Goal: Transaction & Acquisition: Download file/media

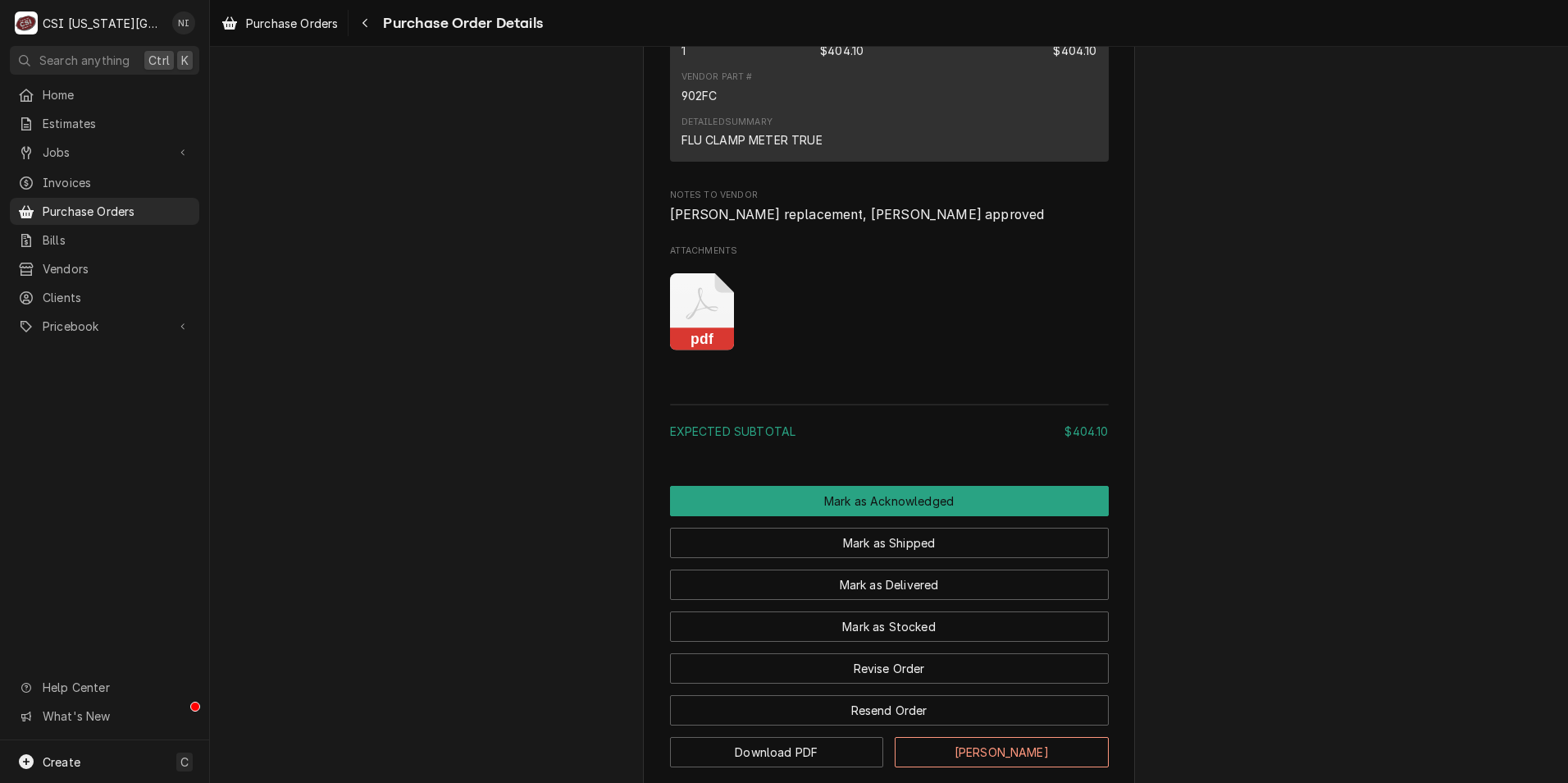
scroll to position [1231, 0]
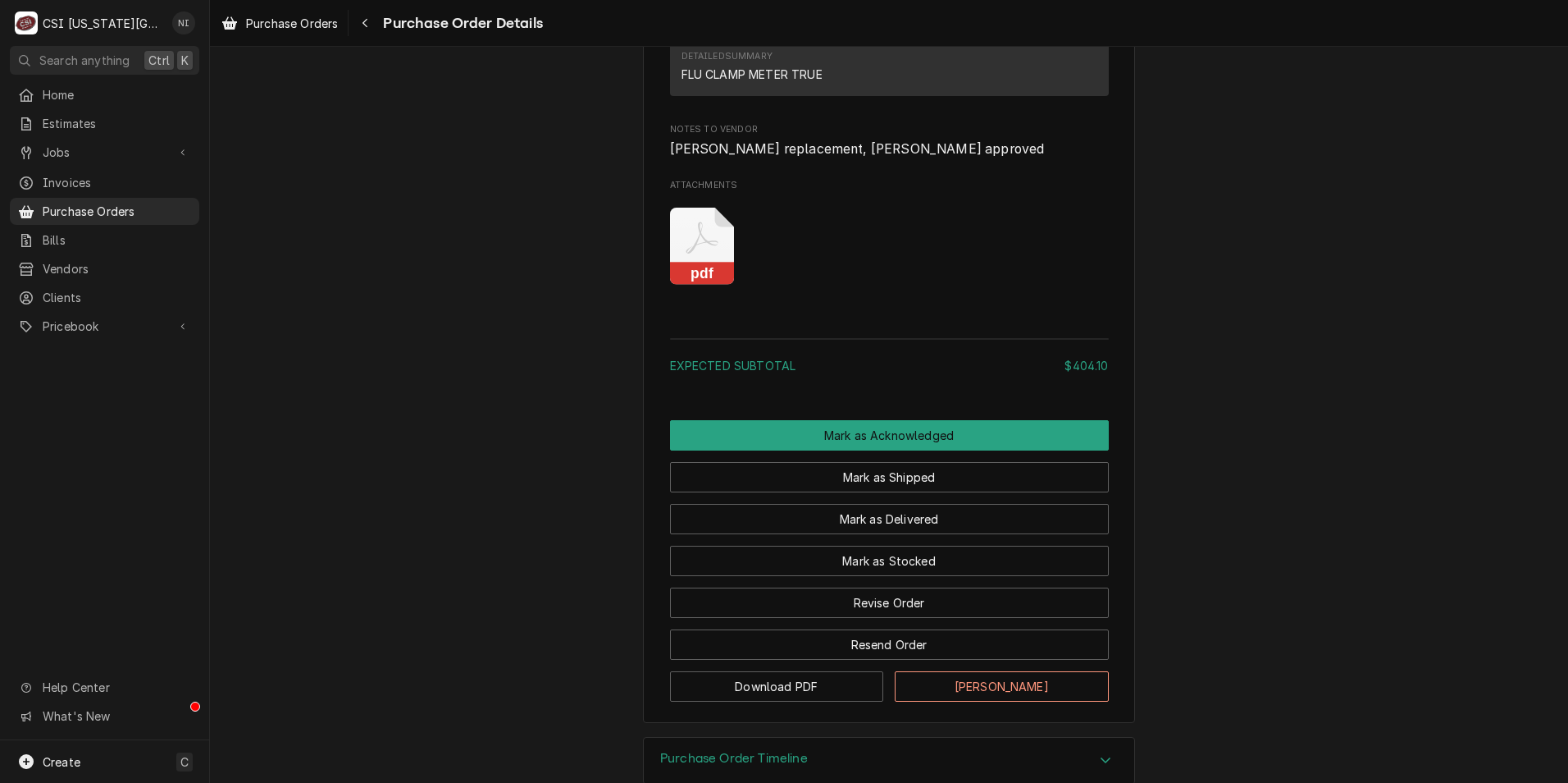
click at [709, 285] on icon "Attachments" at bounding box center [702, 247] width 65 height 78
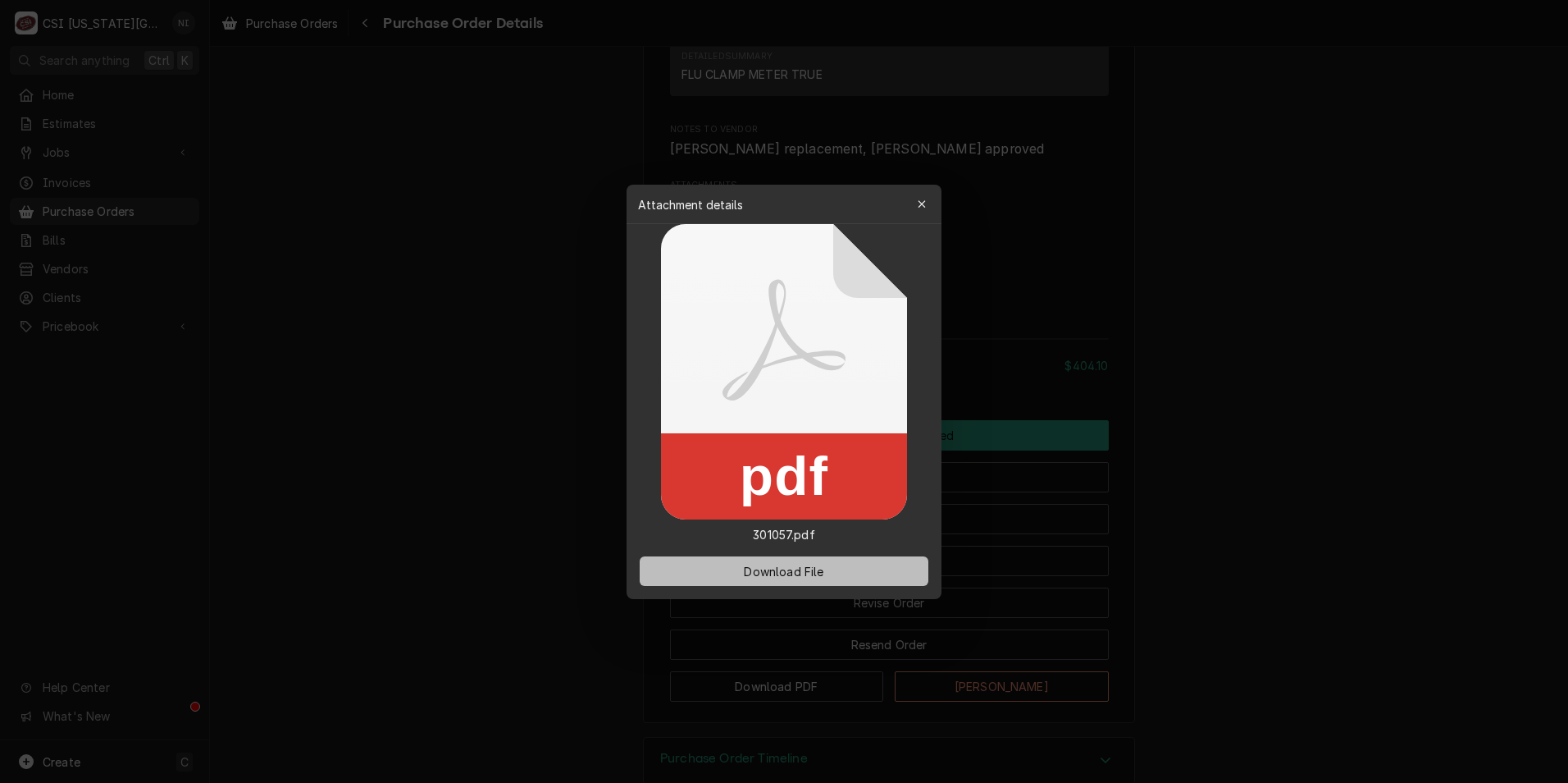
click at [772, 580] on button "Download File" at bounding box center [784, 571] width 289 height 29
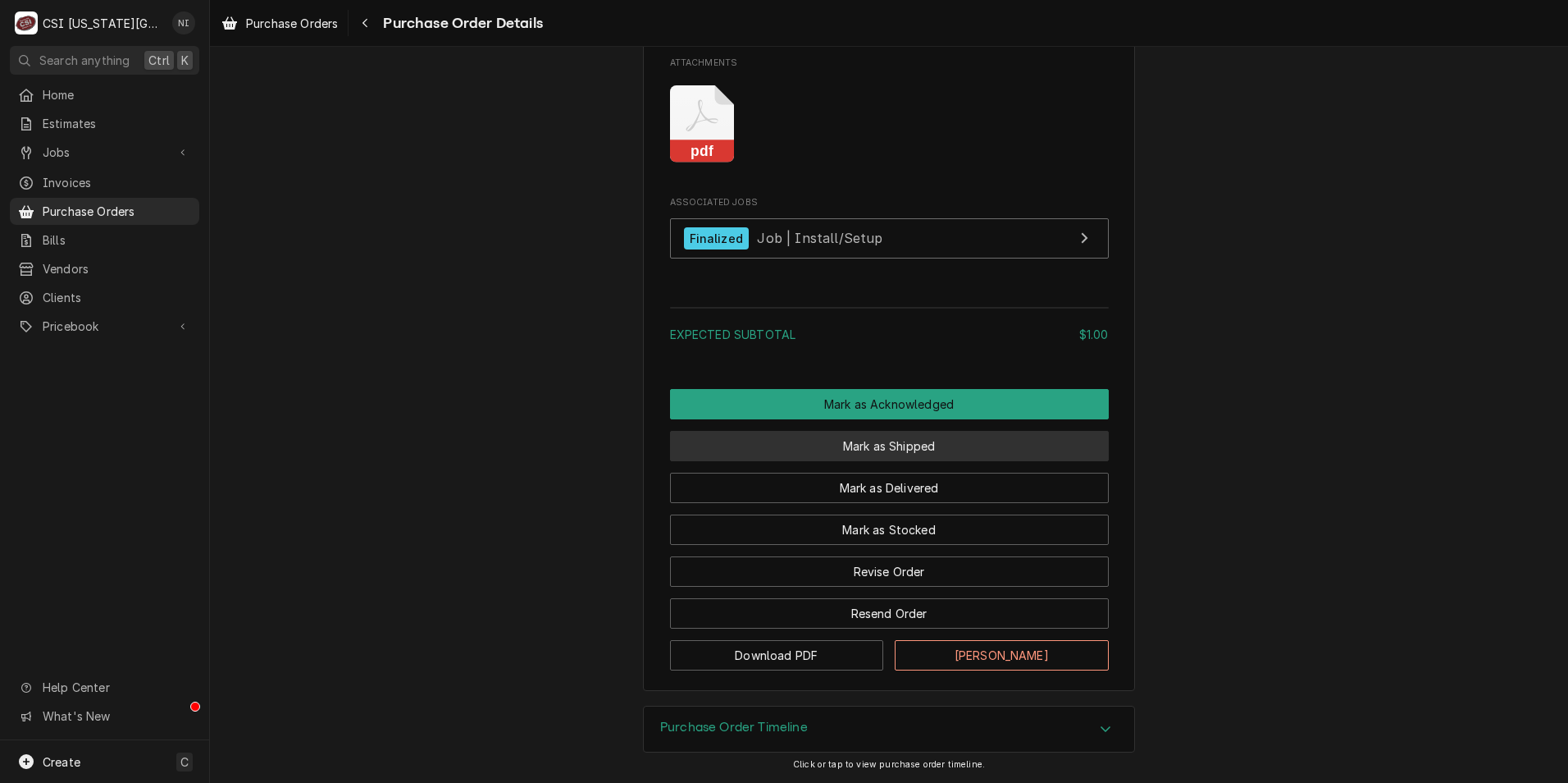
scroll to position [1404, 0]
click at [688, 123] on icon "Attachments" at bounding box center [702, 116] width 32 height 32
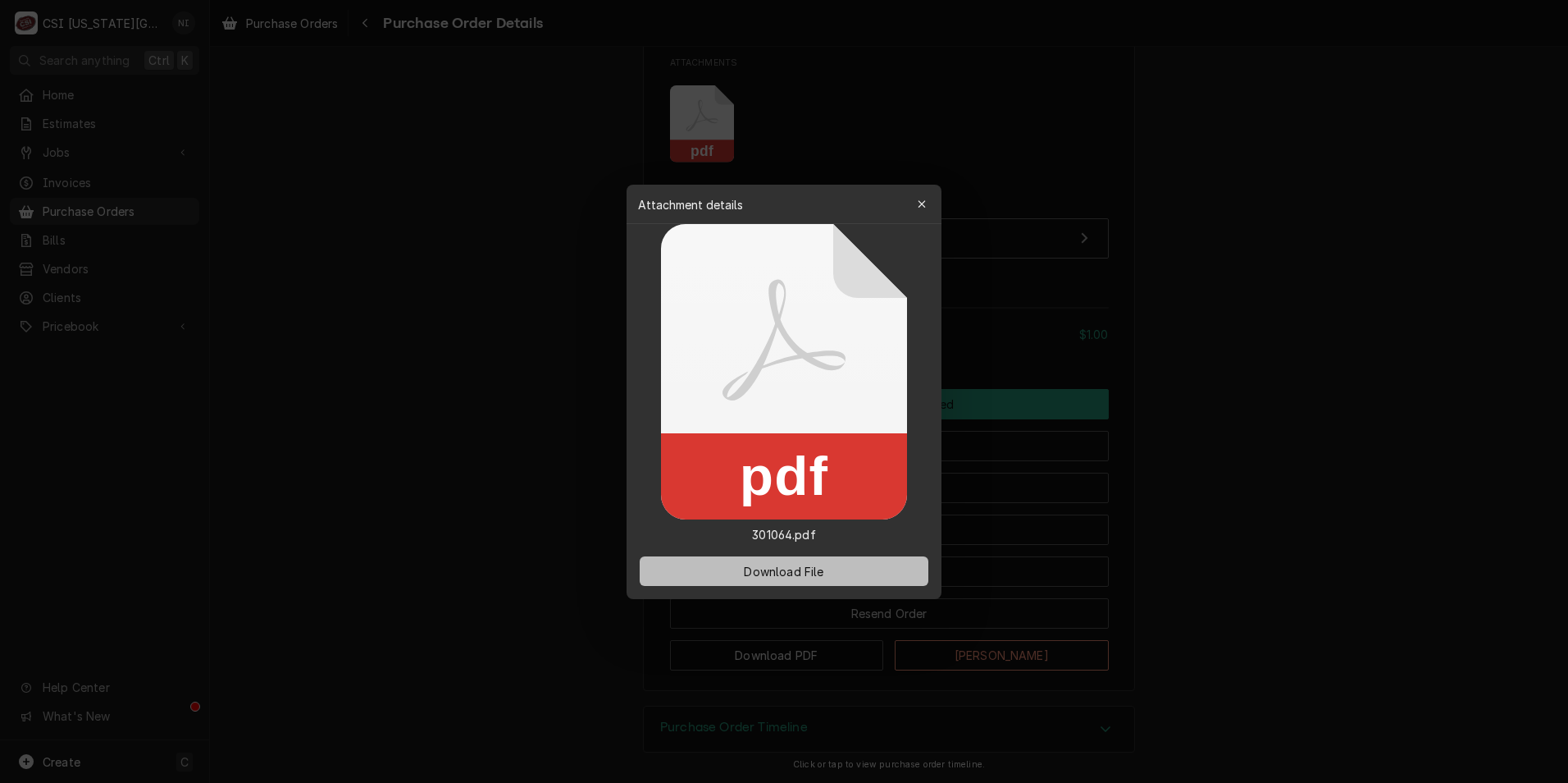
click at [795, 573] on span "Download File" at bounding box center [784, 571] width 86 height 17
drag, startPoint x: 880, startPoint y: 129, endPoint x: 890, endPoint y: 128, distance: 10.0
click at [880, 129] on div at bounding box center [784, 392] width 1568 height 783
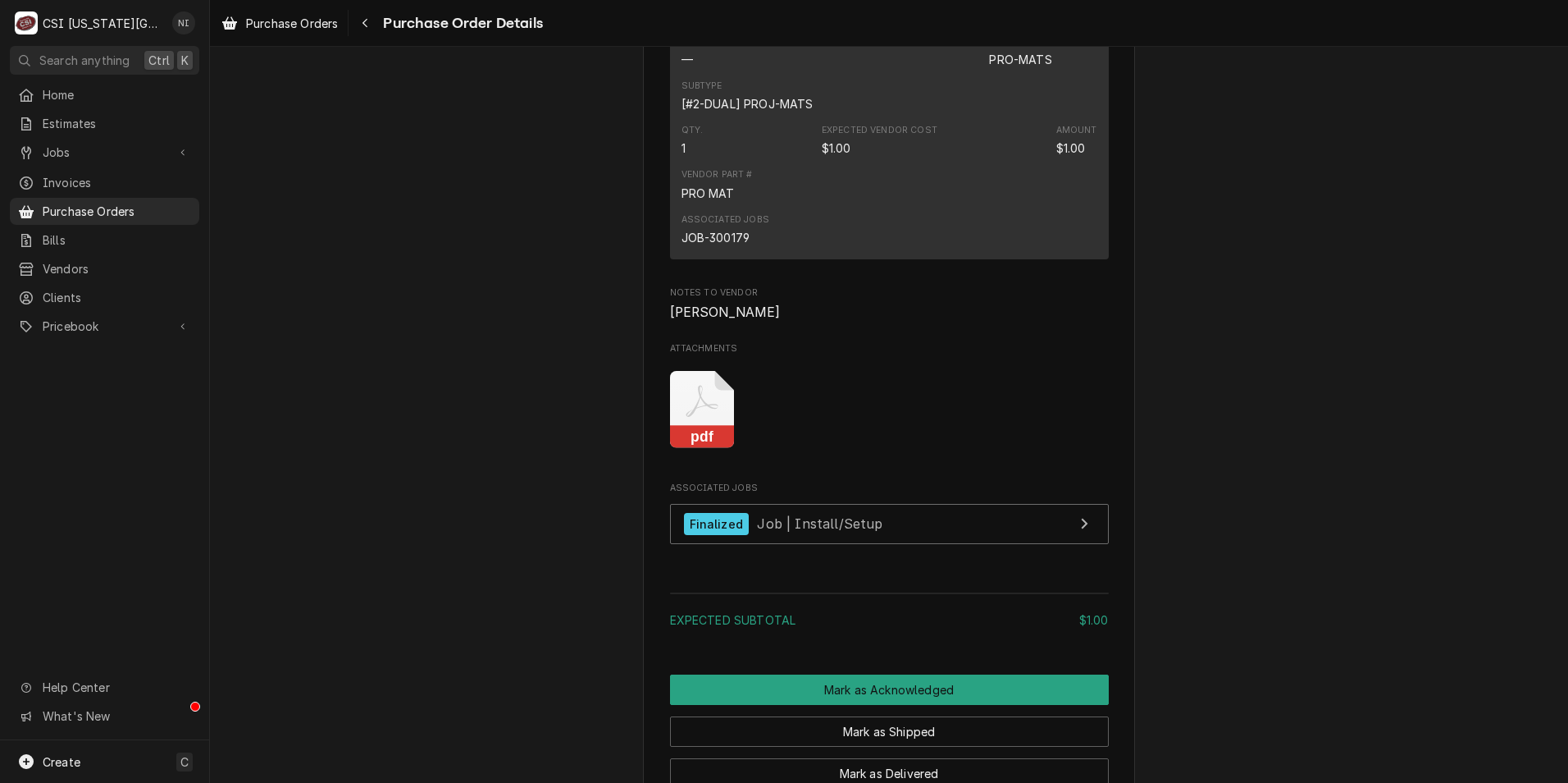
scroll to position [1077, 0]
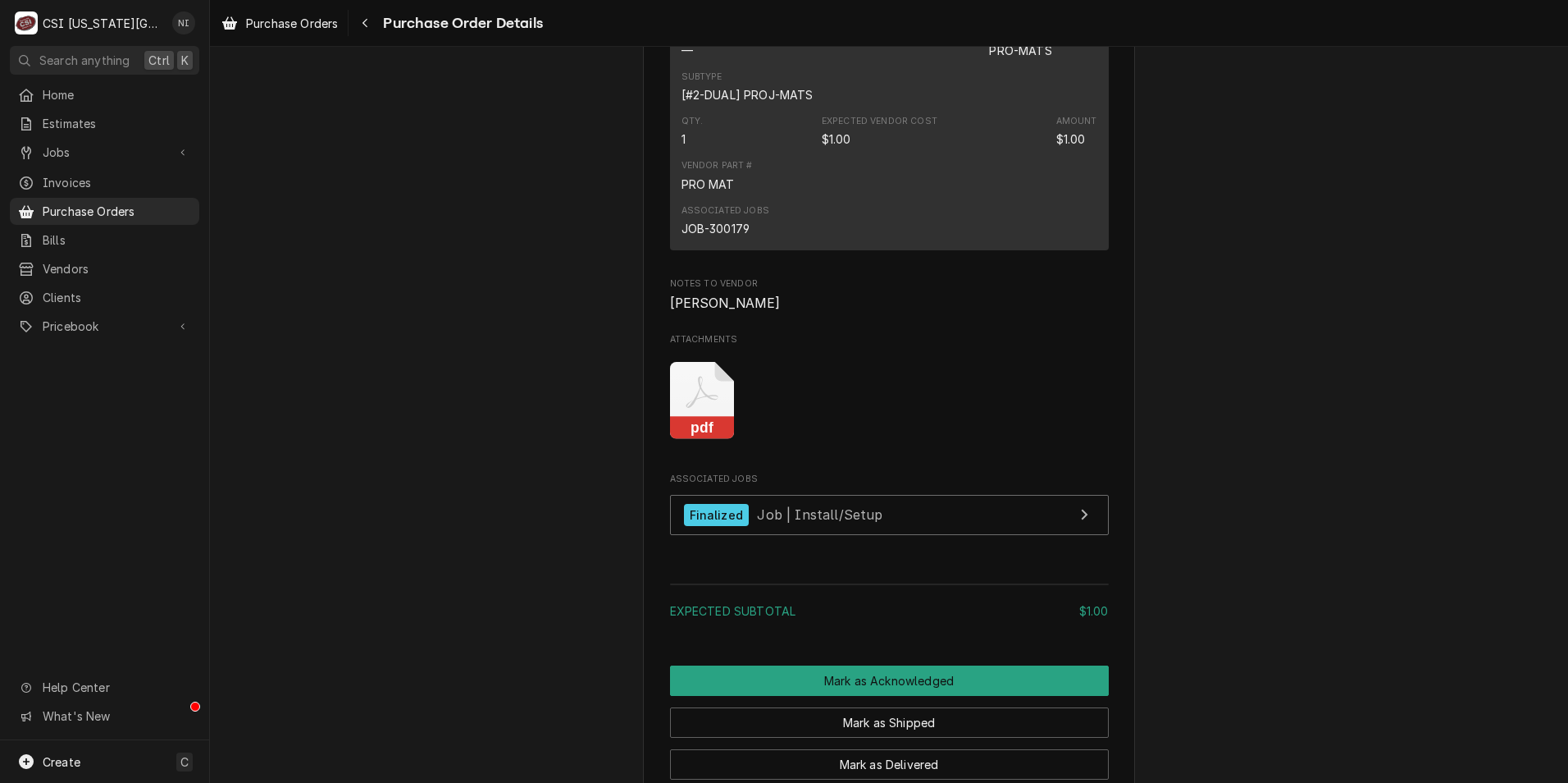
click at [688, 439] on icon "Attachments" at bounding box center [702, 401] width 65 height 78
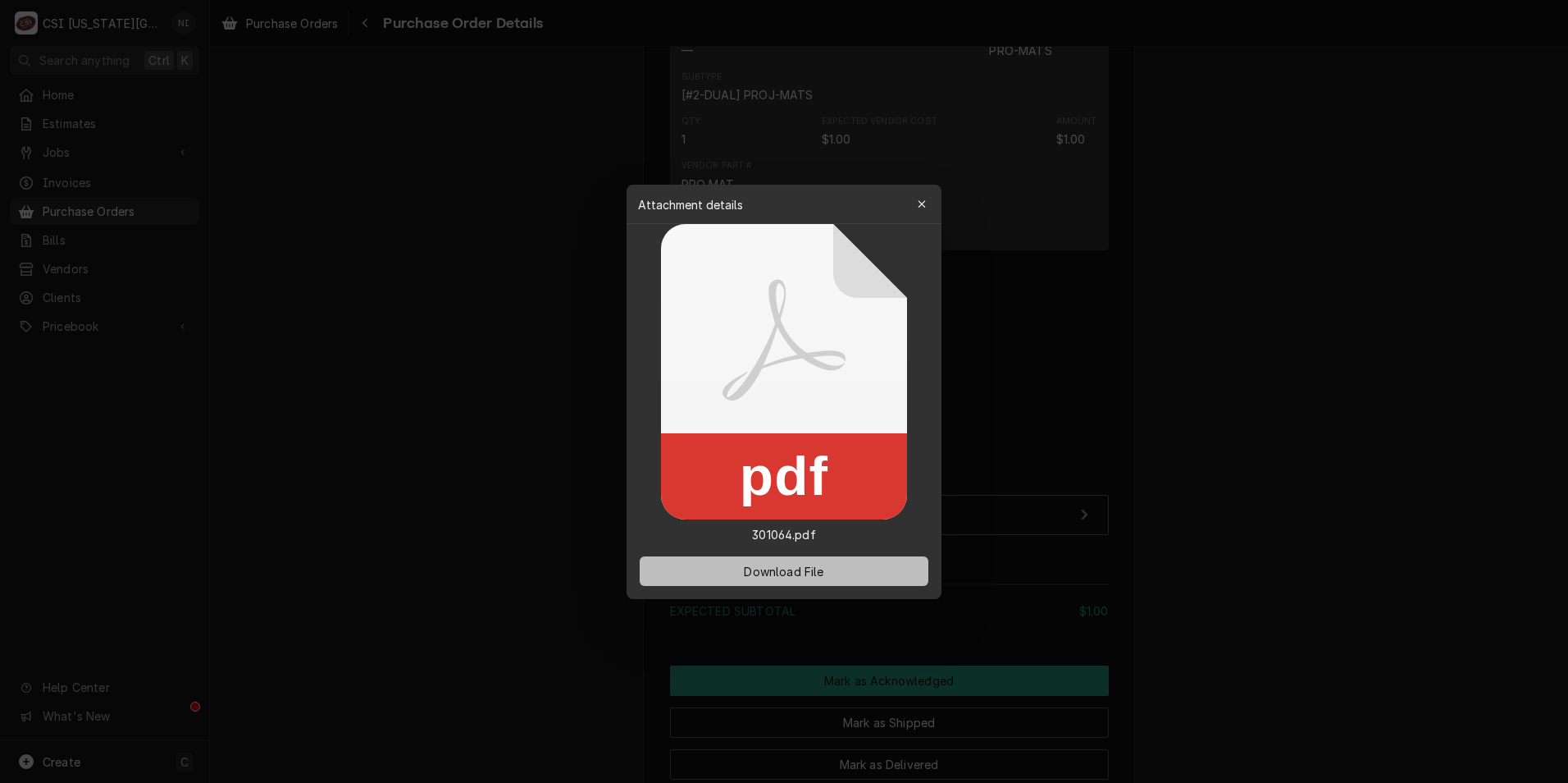
click at [793, 566] on span "Download File" at bounding box center [784, 571] width 86 height 17
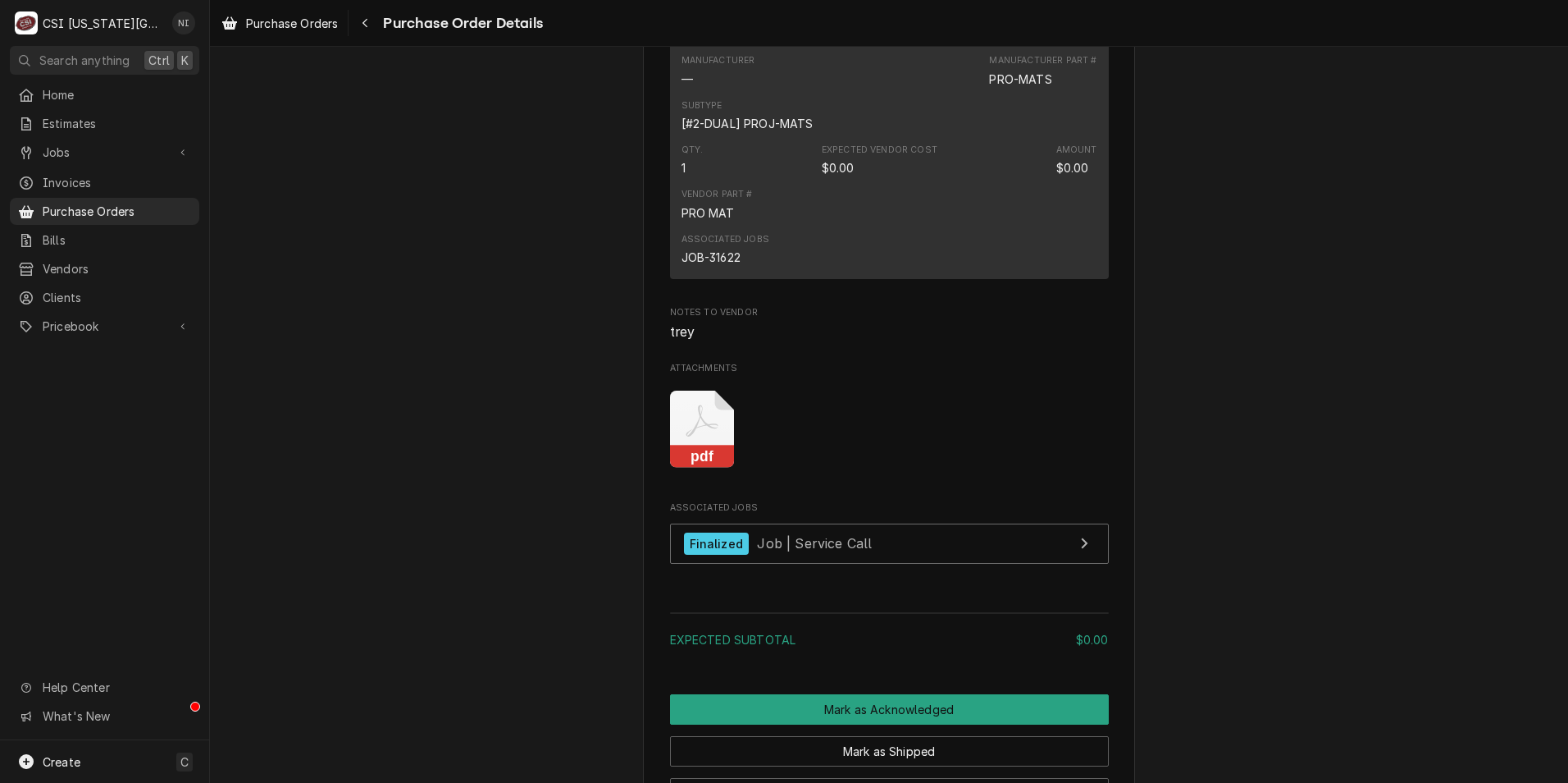
scroll to position [1067, 0]
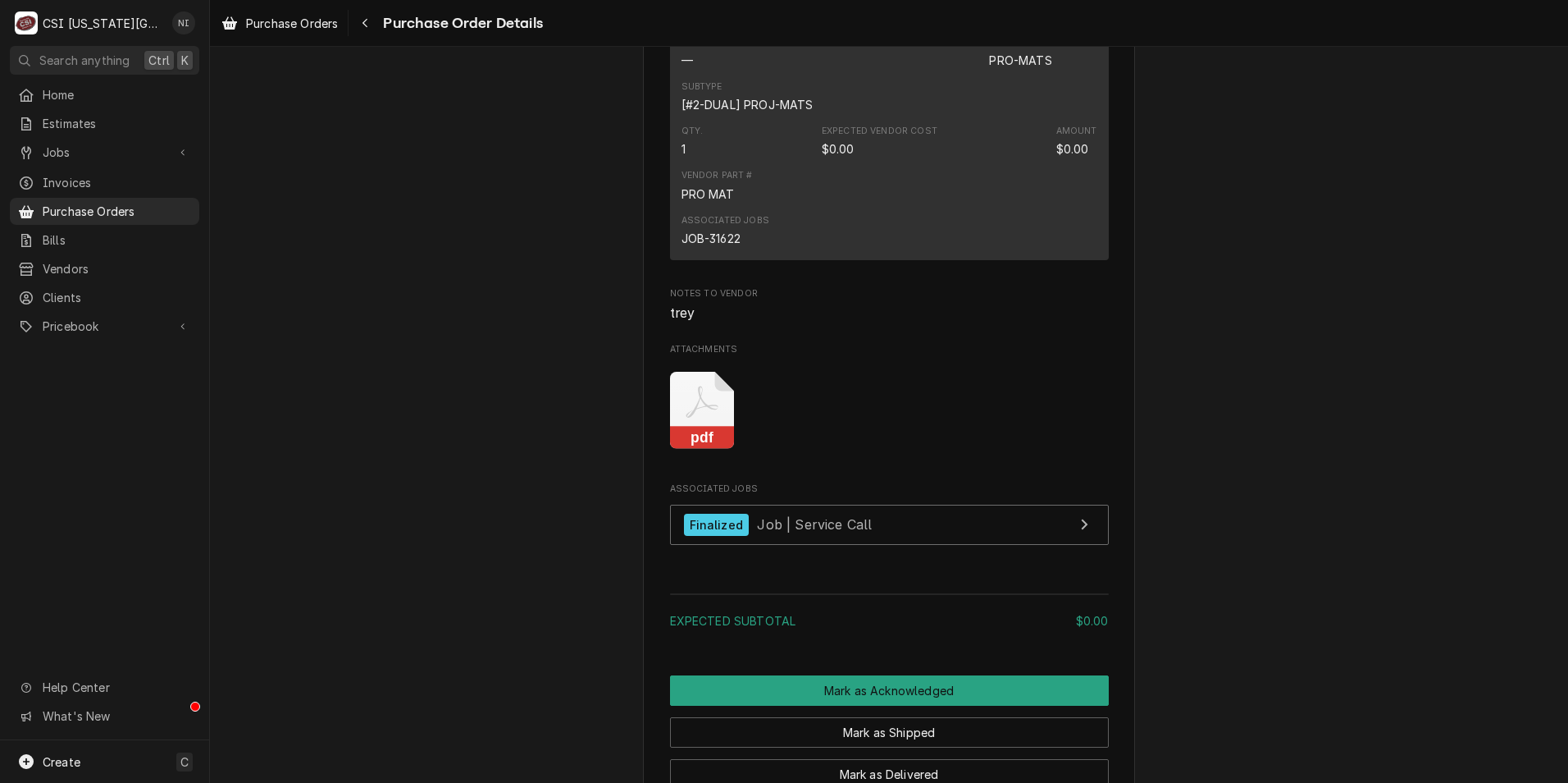
click at [699, 450] on icon "Attachments" at bounding box center [702, 410] width 65 height 78
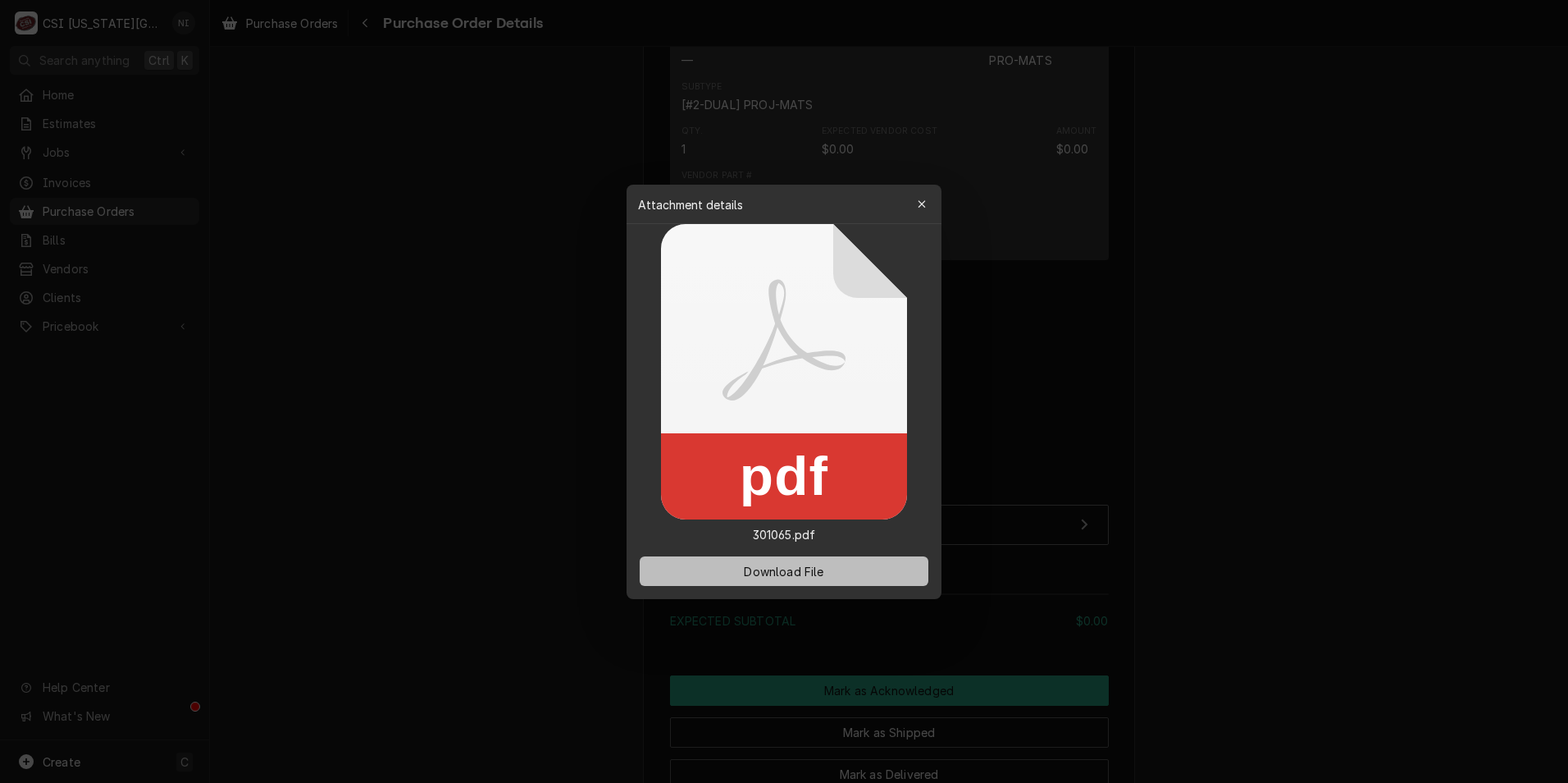
click at [798, 567] on span "Download File" at bounding box center [784, 571] width 86 height 17
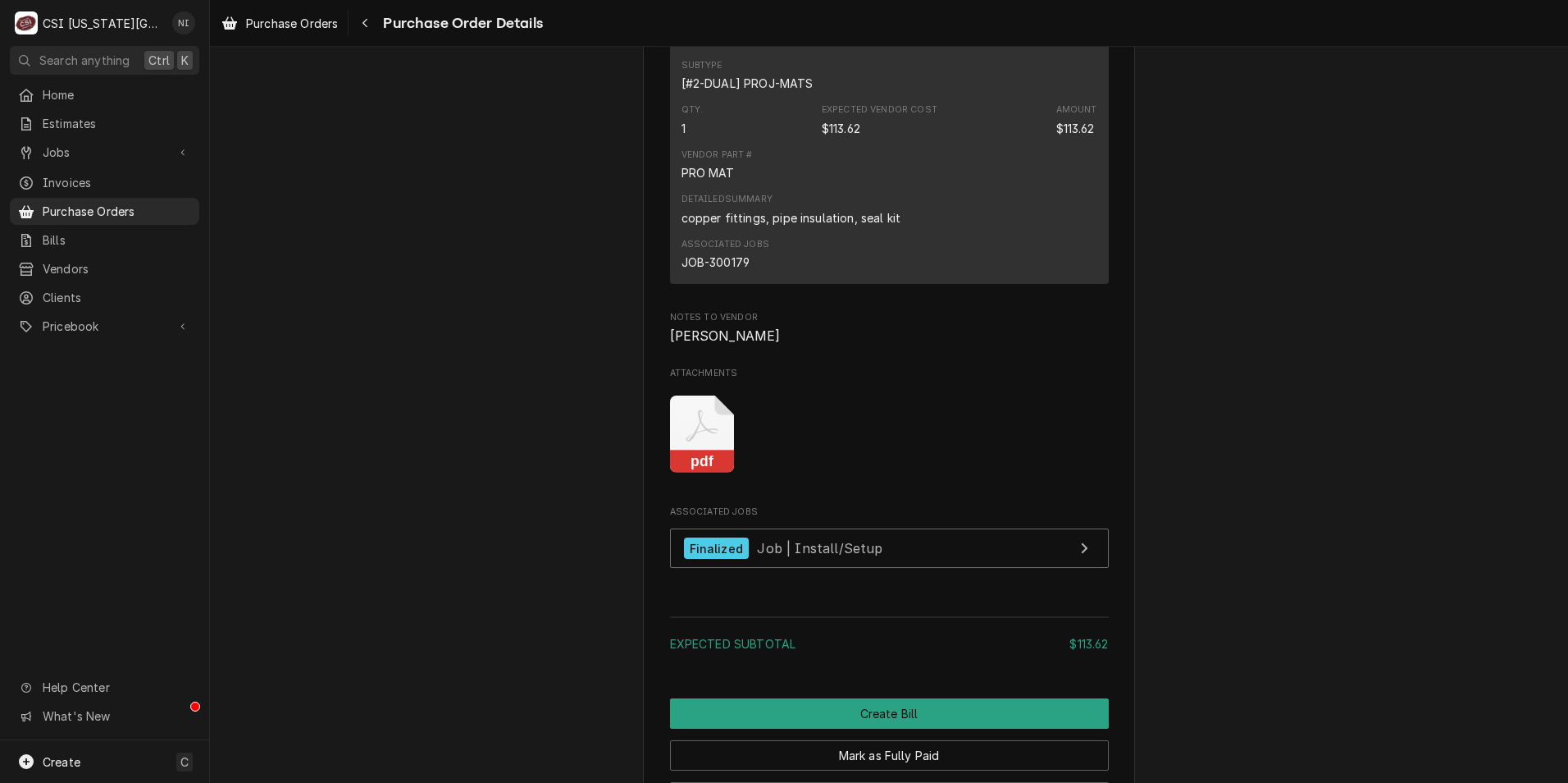
scroll to position [1313, 0]
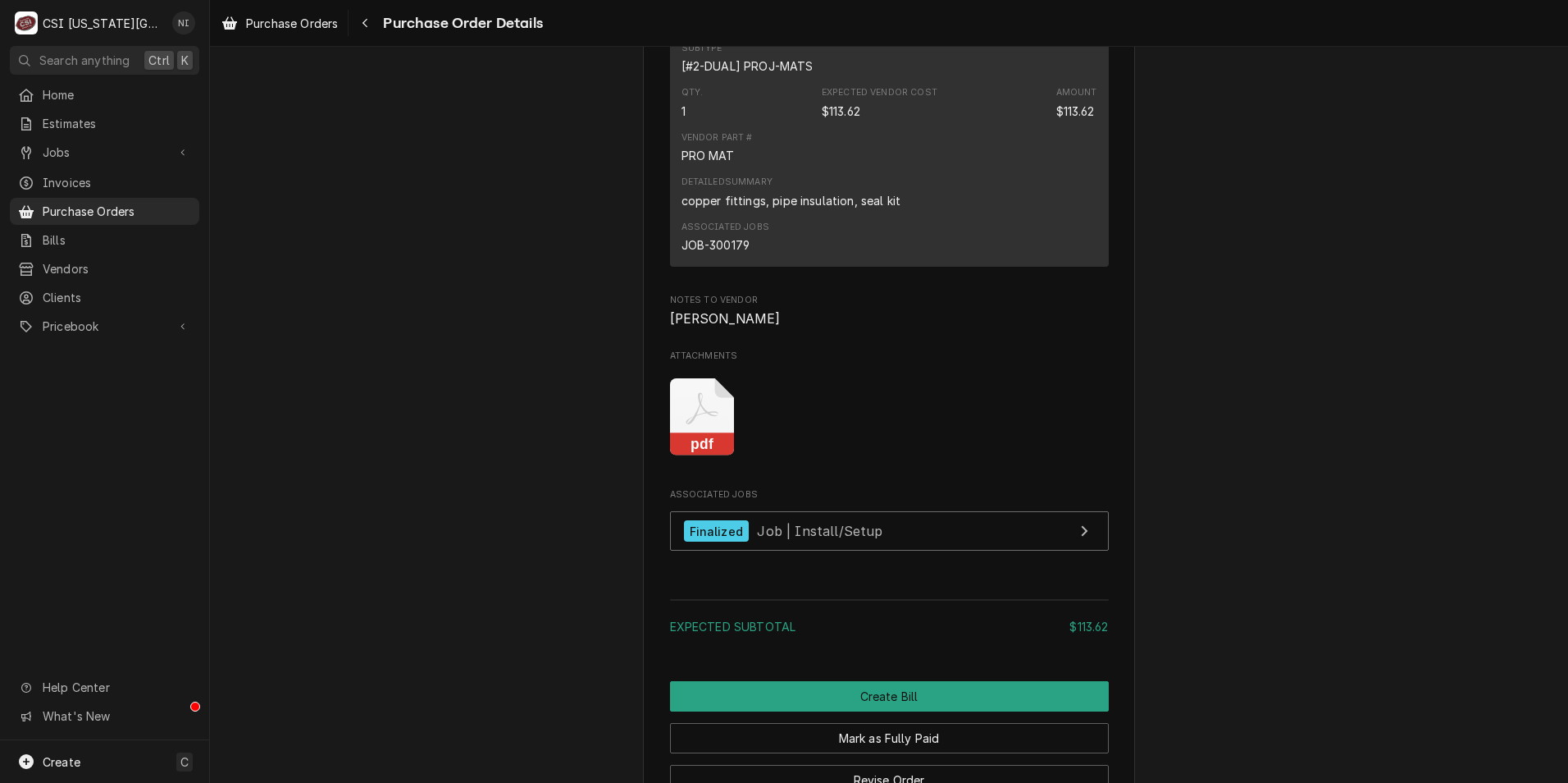
click at [695, 456] on icon "Attachments" at bounding box center [702, 417] width 65 height 78
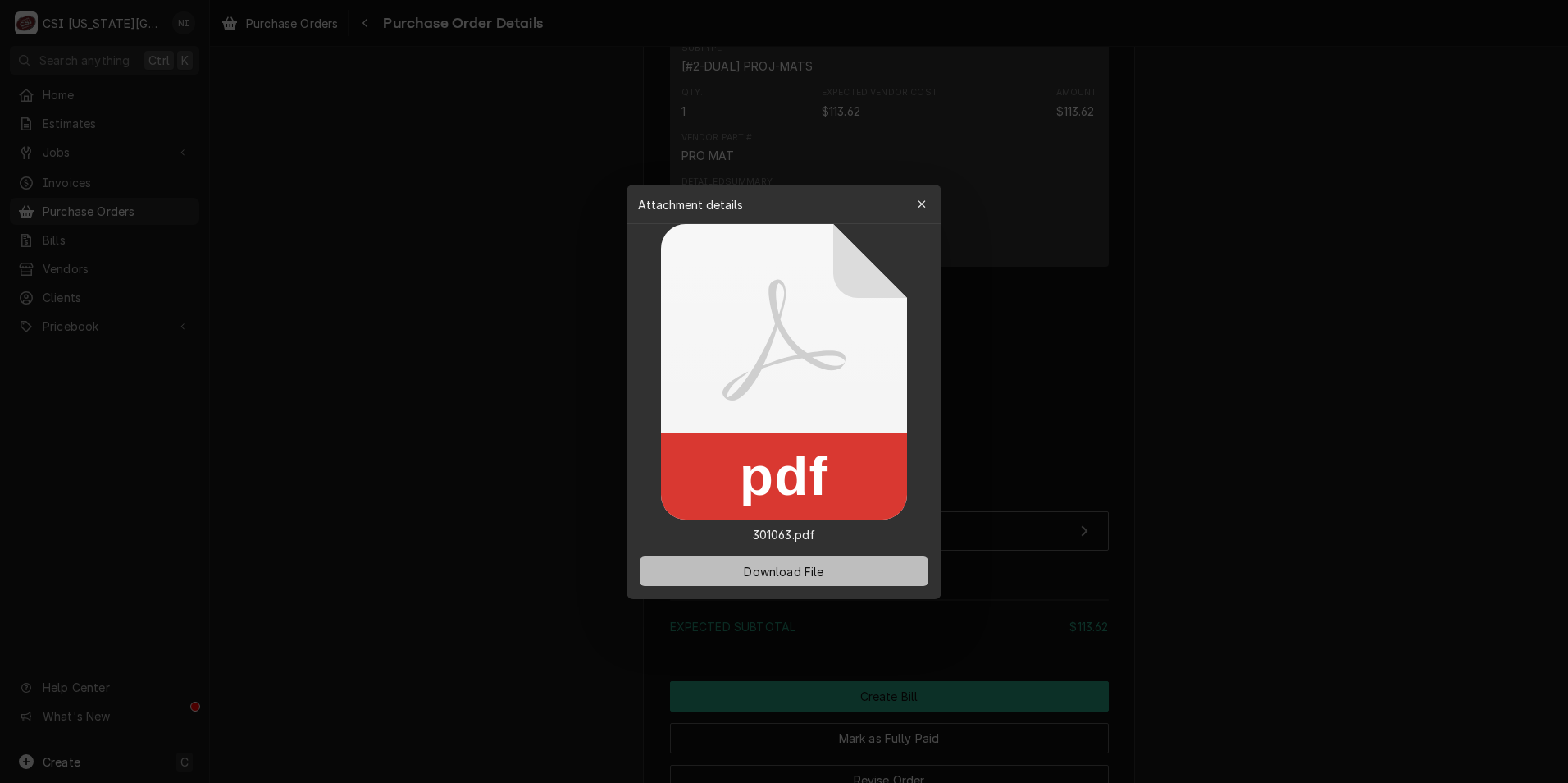
click at [747, 567] on span "Download File" at bounding box center [784, 571] width 86 height 17
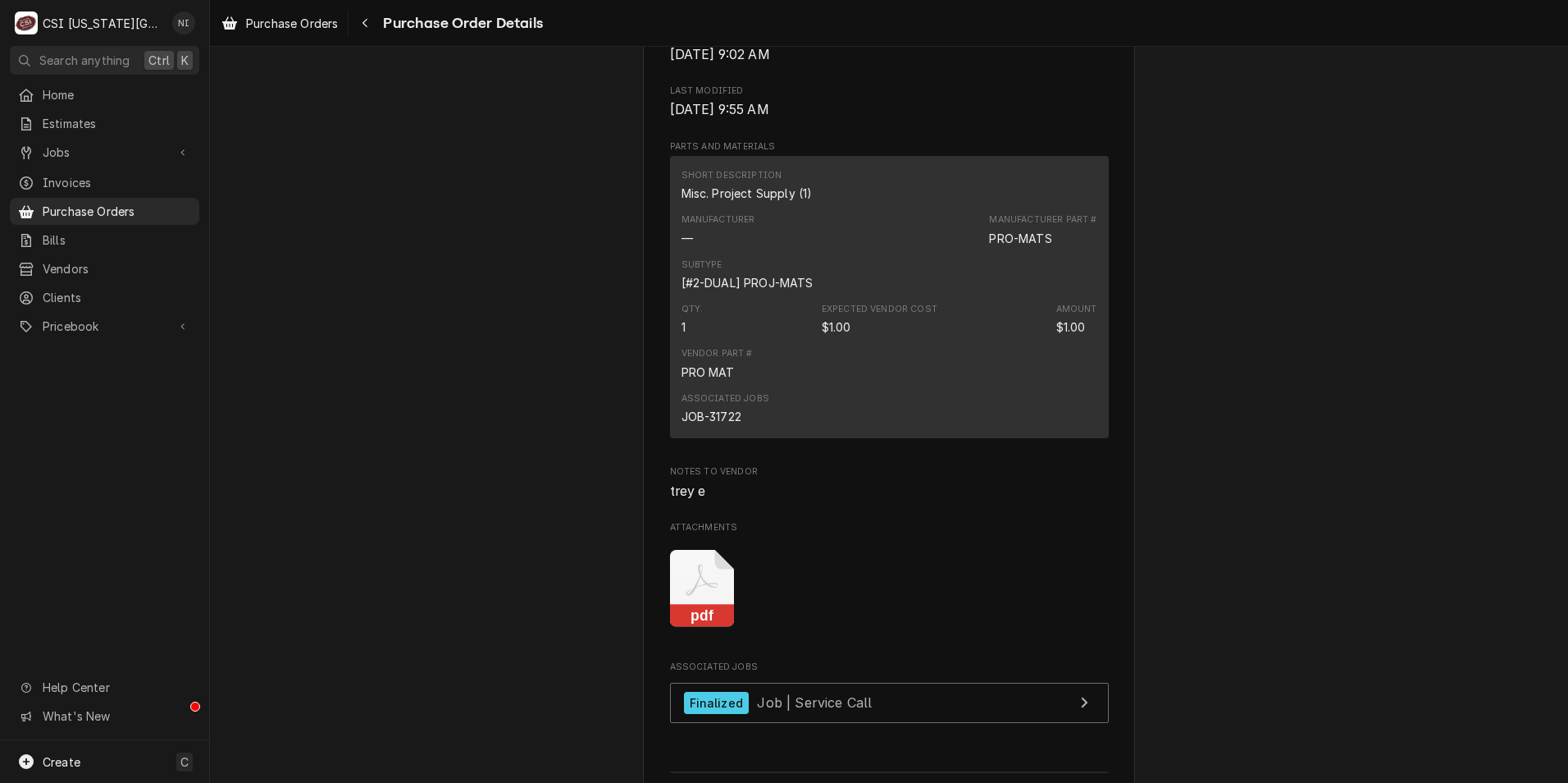
scroll to position [903, 0]
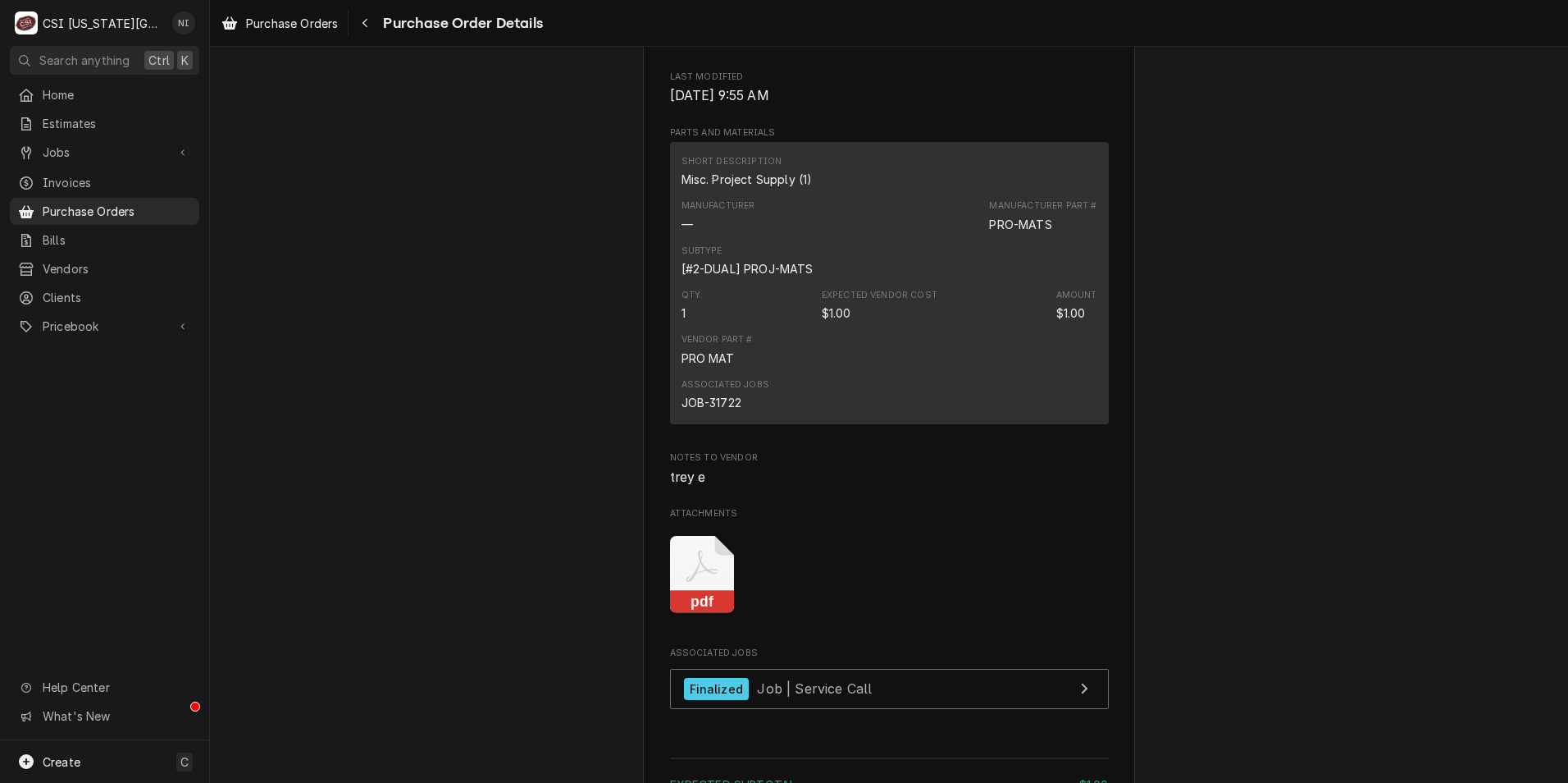
click at [697, 583] on icon "Attachments" at bounding box center [702, 567] width 32 height 32
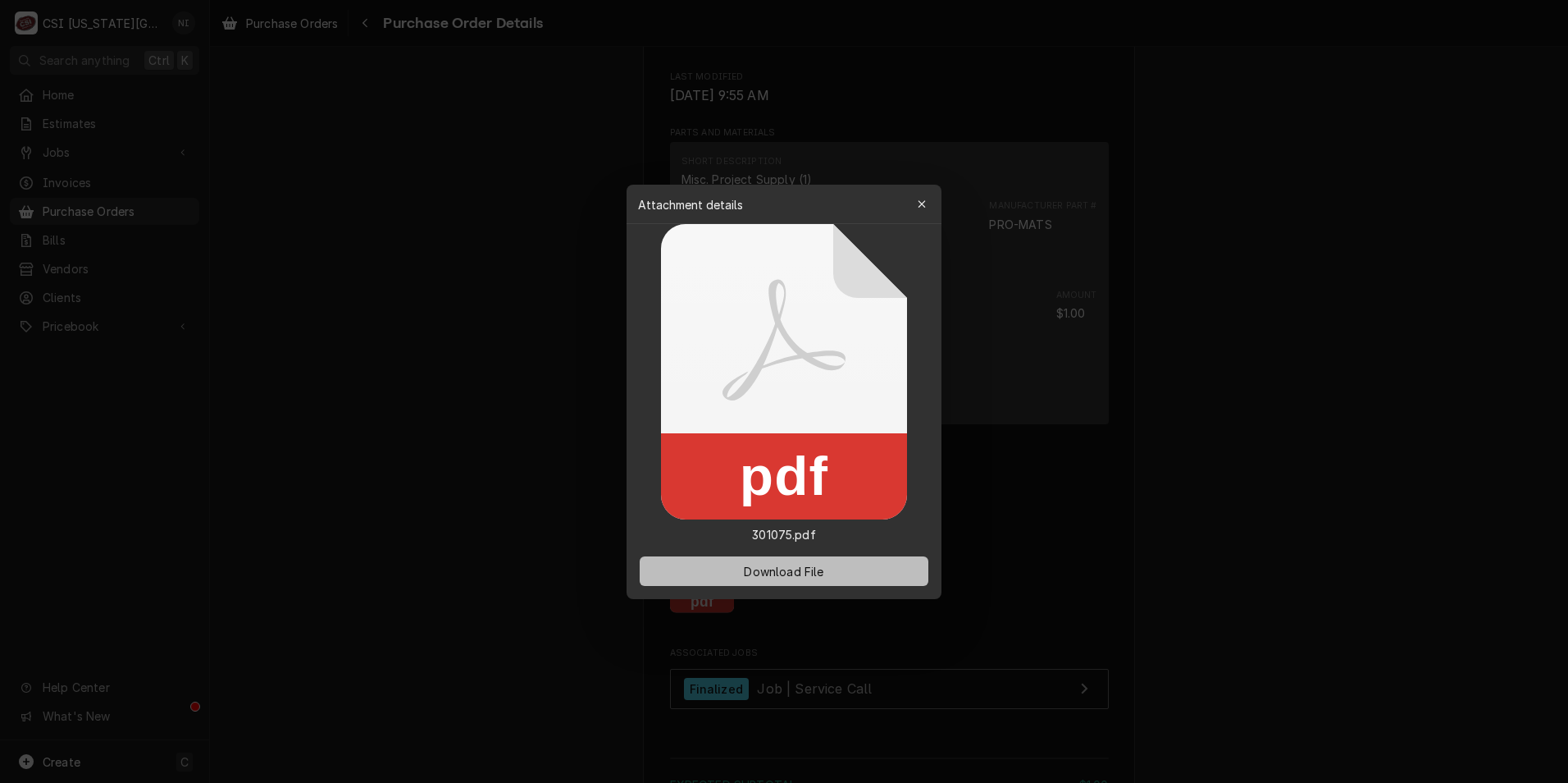
click at [784, 573] on span "Download File" at bounding box center [784, 571] width 86 height 17
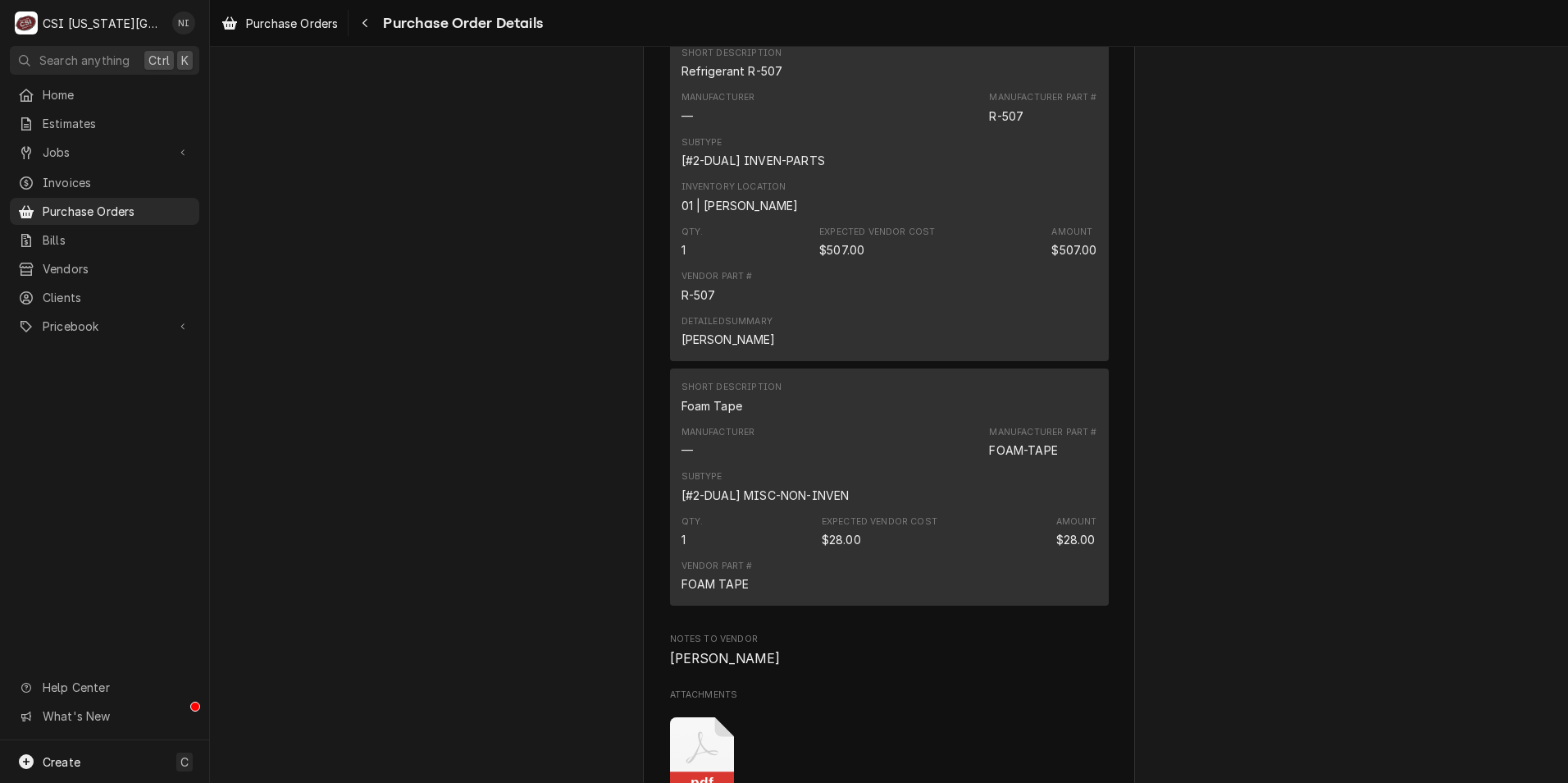
scroll to position [1559, 0]
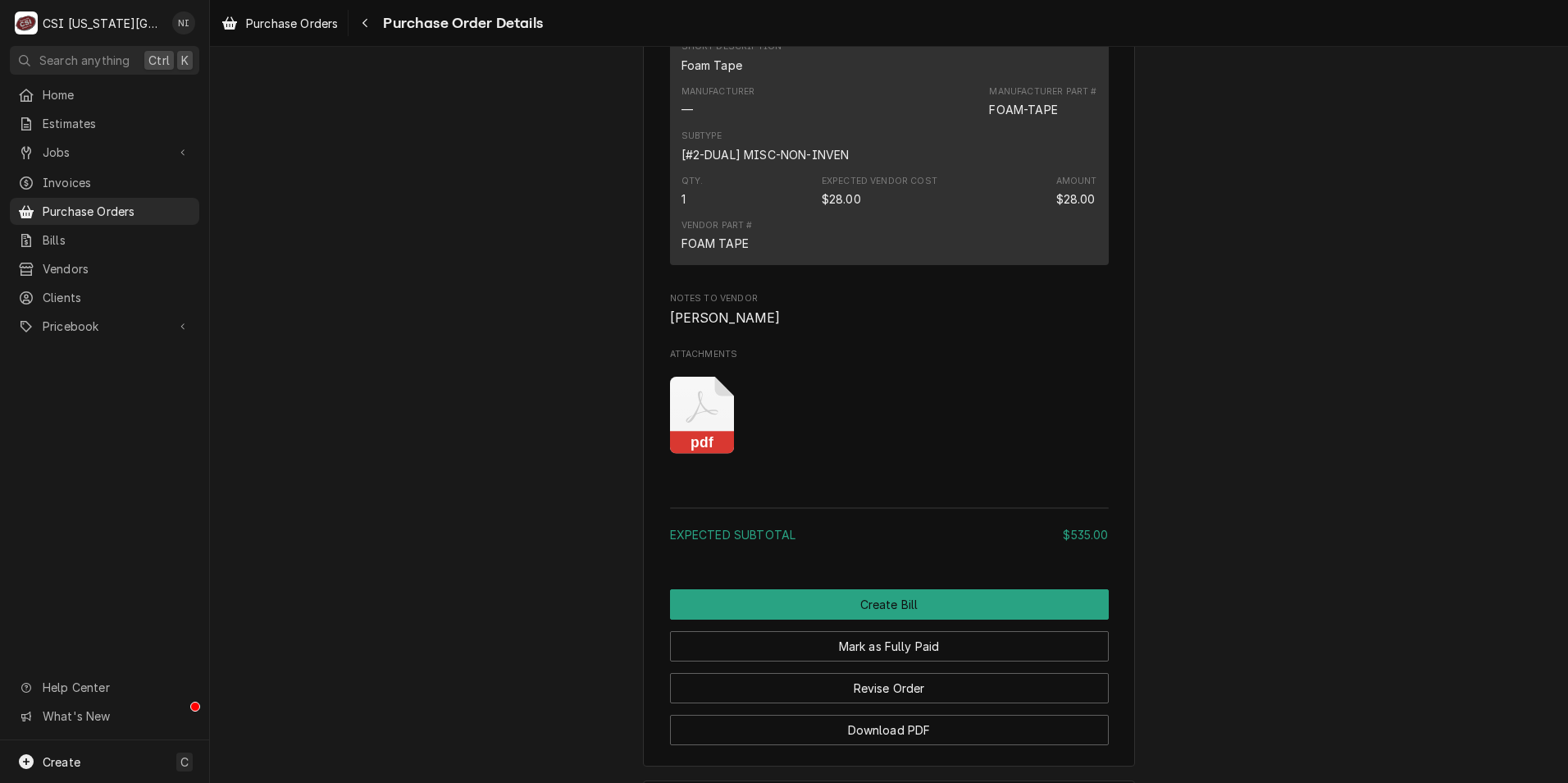
click at [707, 423] on icon "Attachments" at bounding box center [702, 407] width 32 height 32
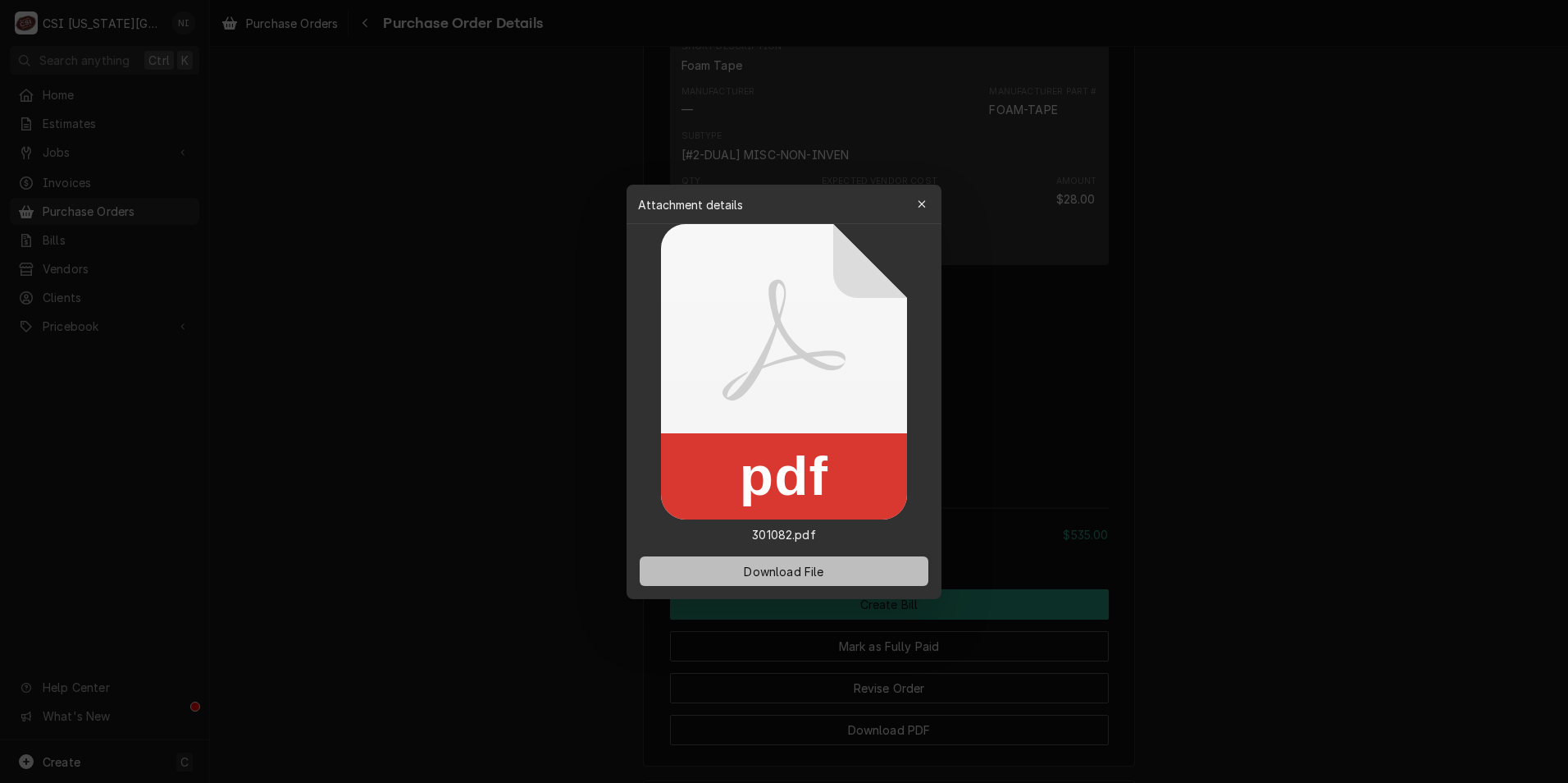
drag, startPoint x: 789, startPoint y: 568, endPoint x: 772, endPoint y: 570, distance: 17.1
click at [788, 569] on span "Download File" at bounding box center [784, 571] width 86 height 17
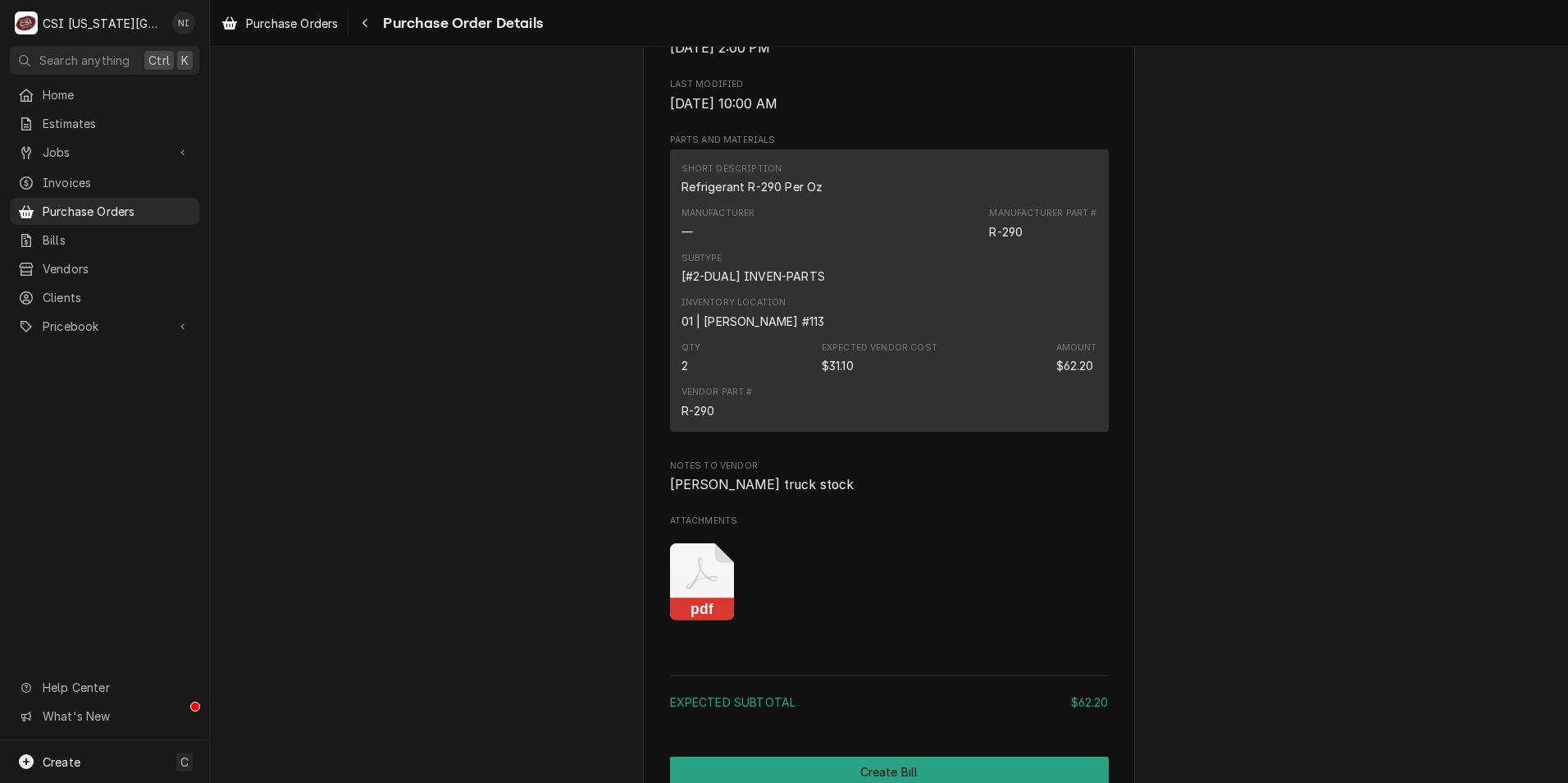
scroll to position [1313, 0]
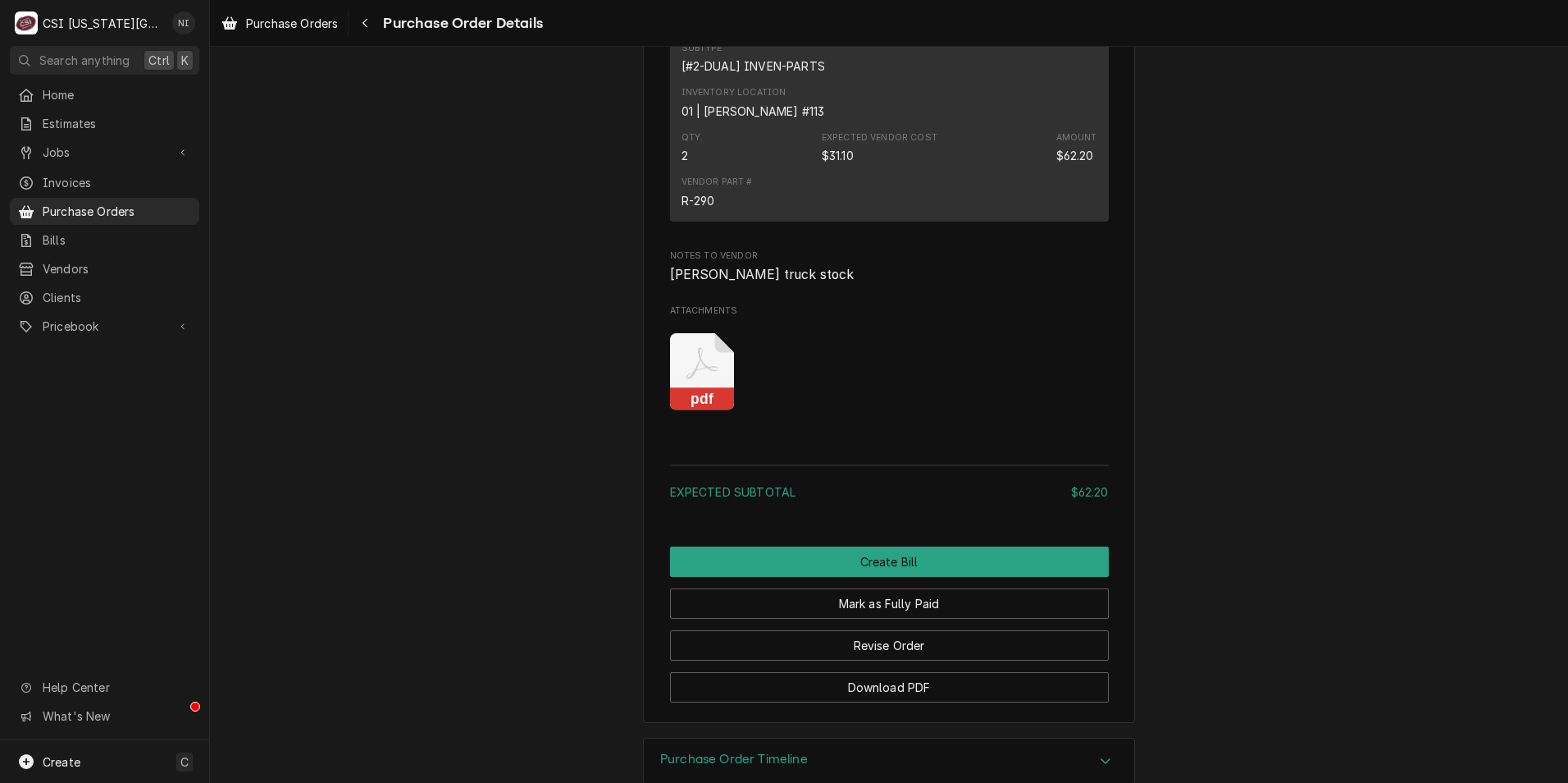
click at [702, 411] on icon "Attachments" at bounding box center [702, 372] width 65 height 78
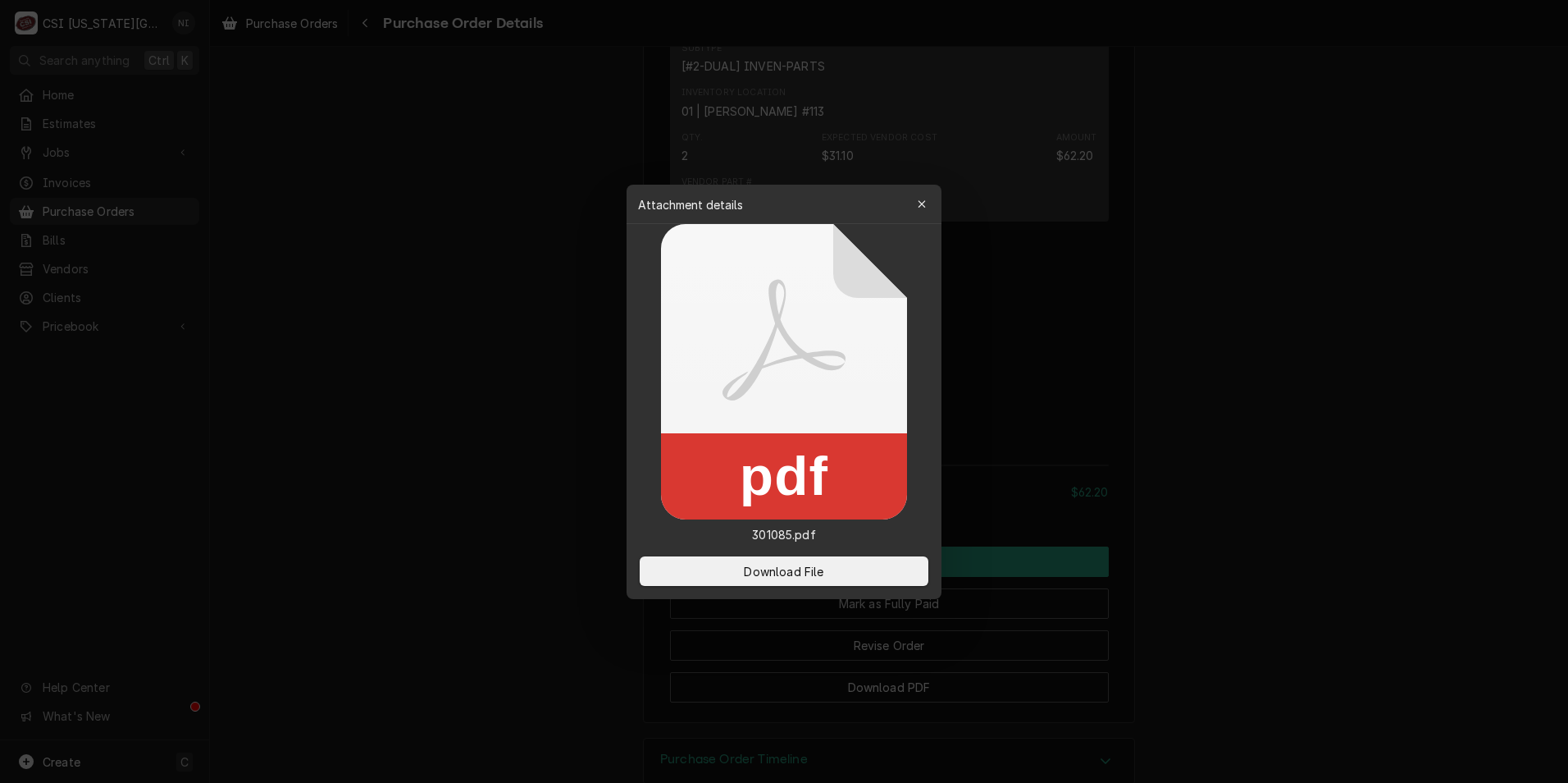
drag, startPoint x: 713, startPoint y: 566, endPoint x: 43, endPoint y: 557, distance: 670.1
click at [713, 567] on button "Download File" at bounding box center [784, 571] width 289 height 29
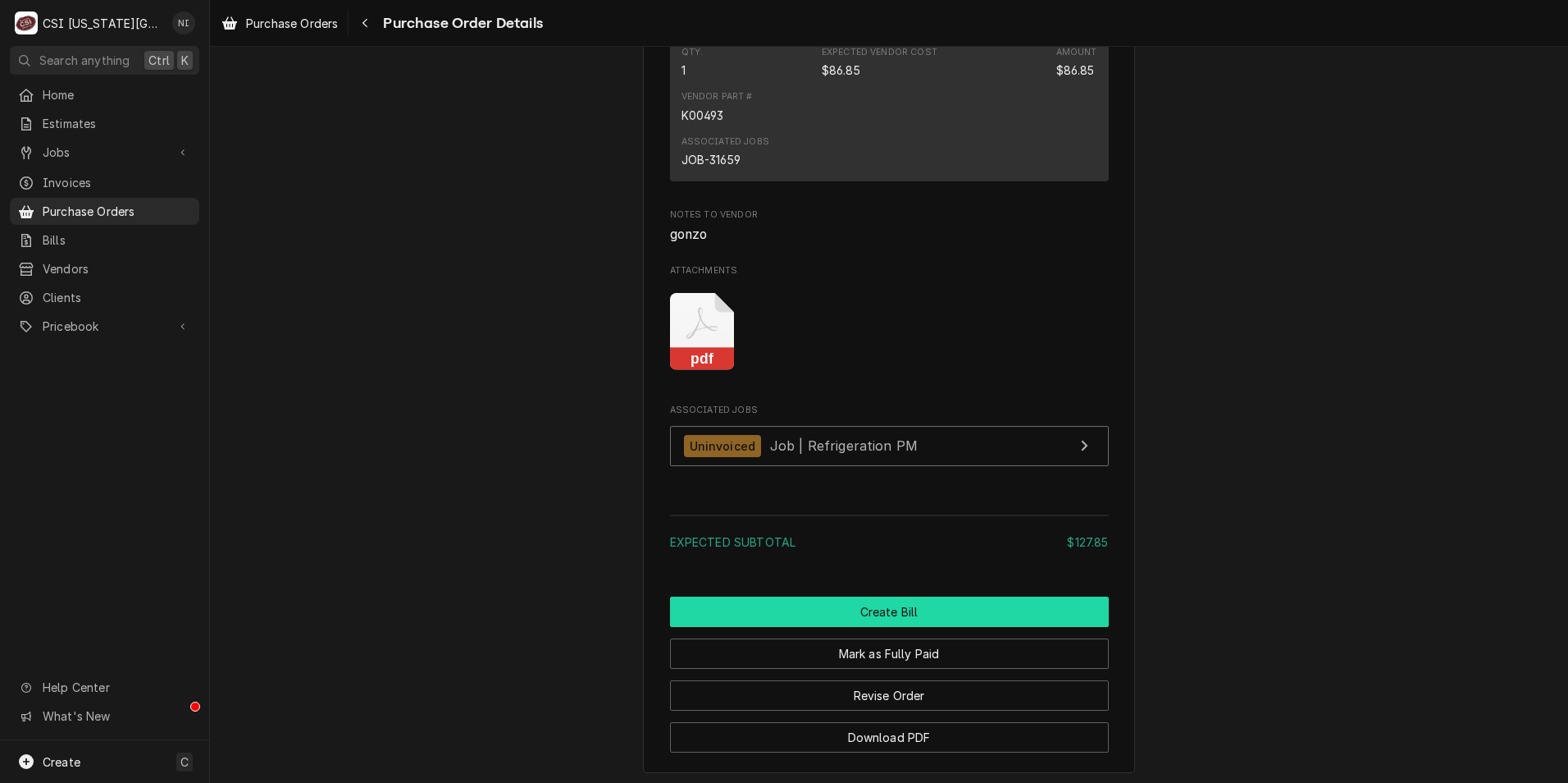
scroll to position [1866, 0]
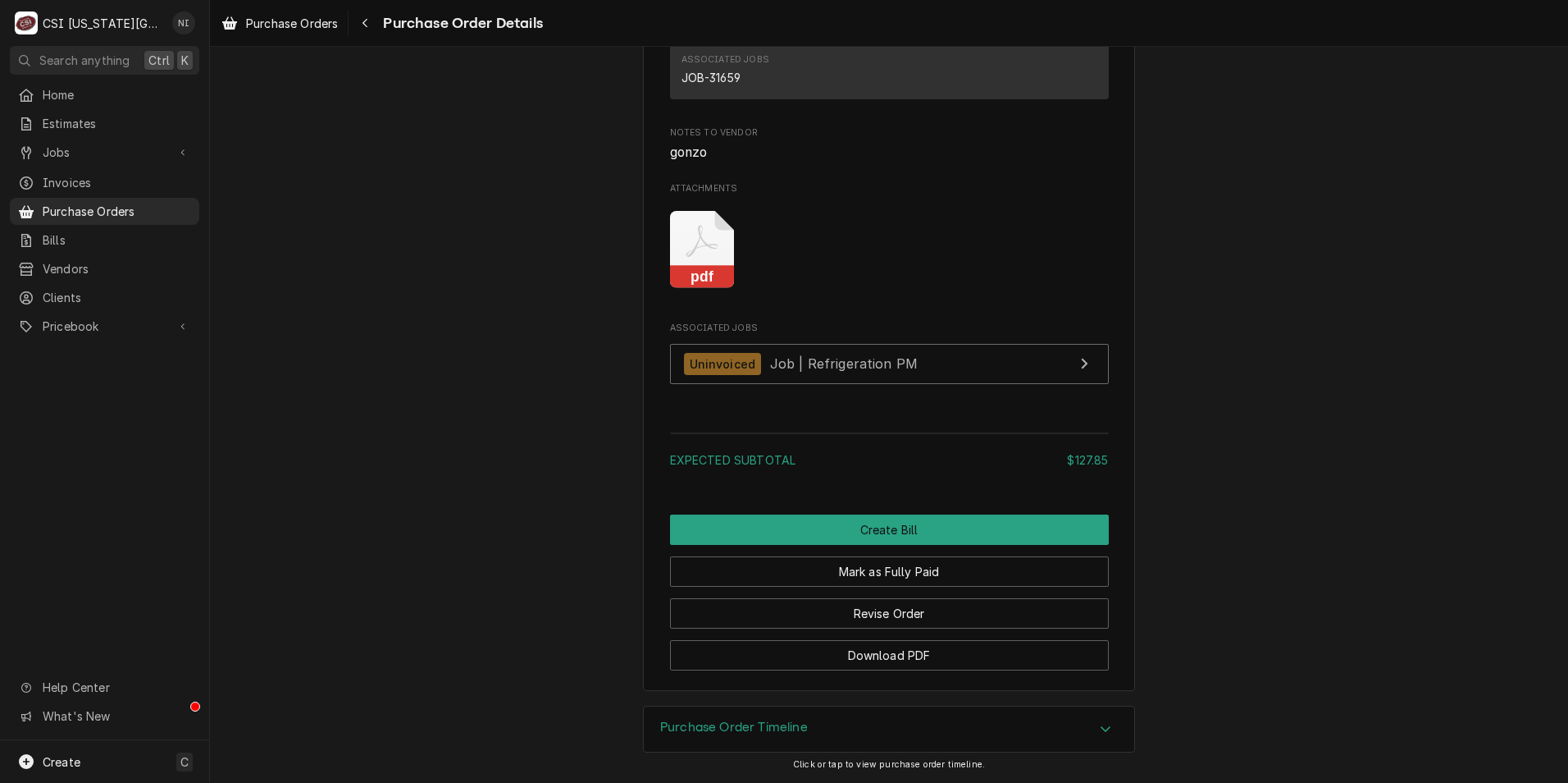
click at [721, 263] on icon "Attachments" at bounding box center [702, 249] width 65 height 78
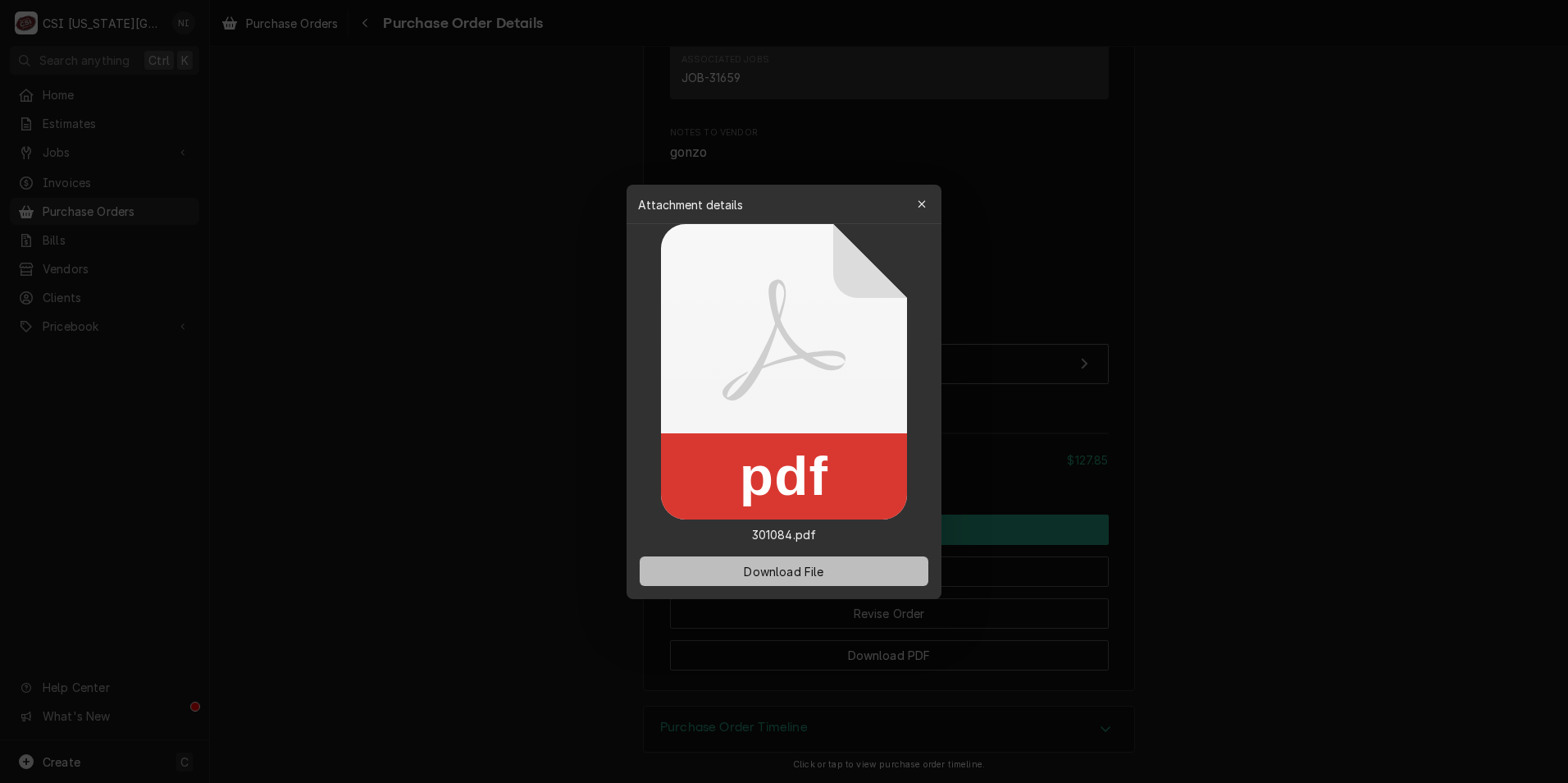
click at [768, 562] on button "Download File" at bounding box center [784, 571] width 289 height 29
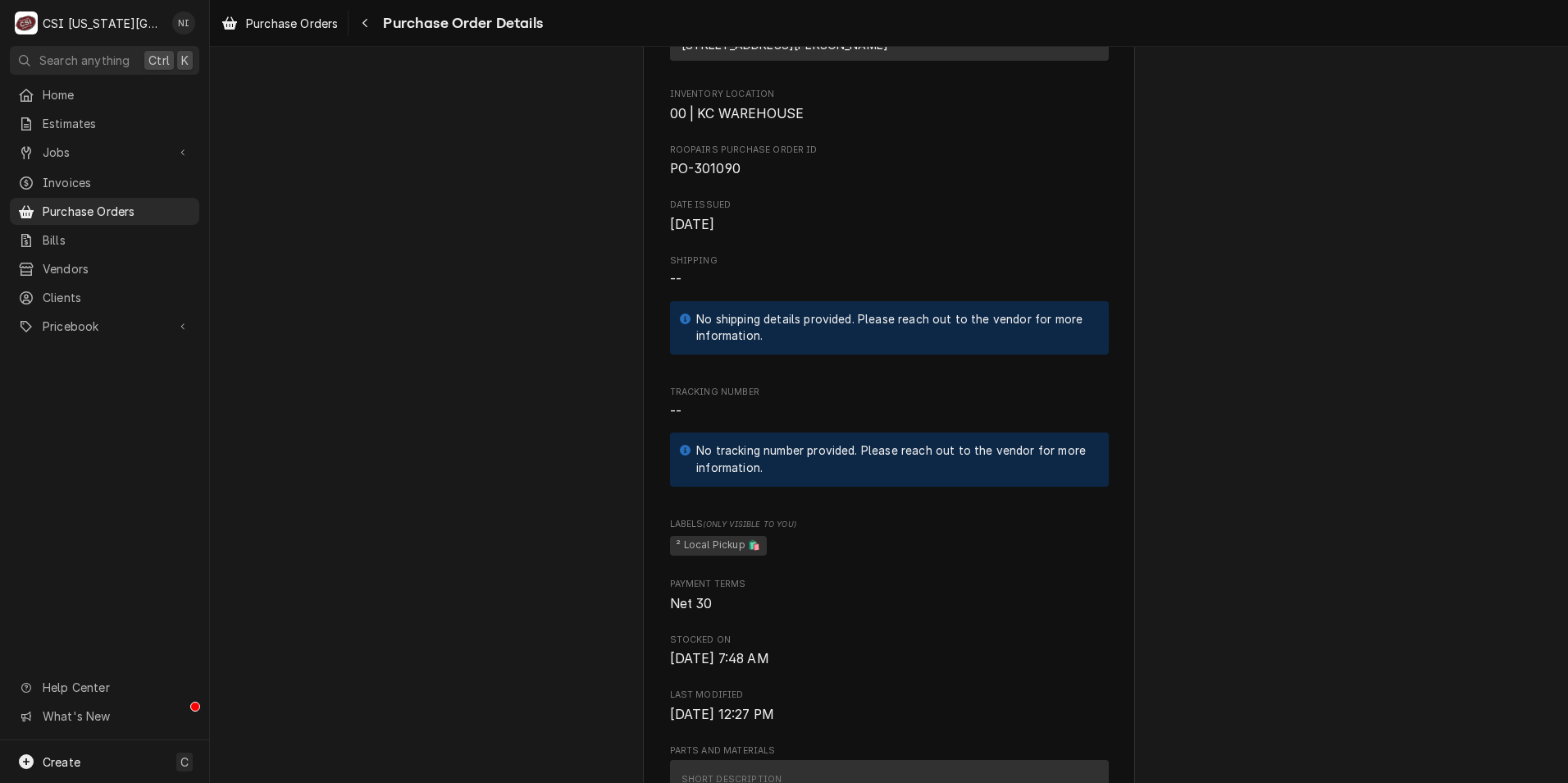
scroll to position [1148, 0]
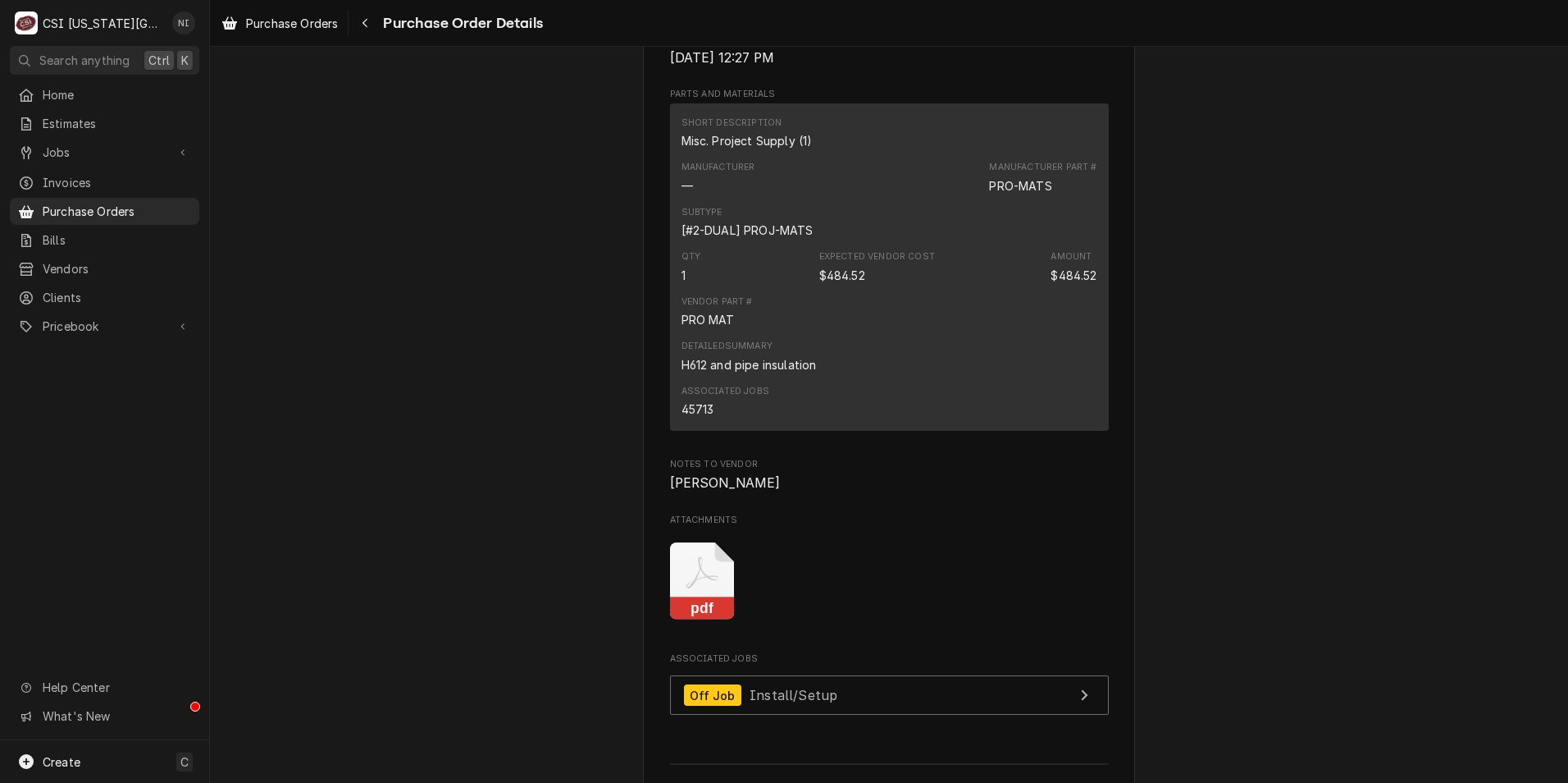
click at [725, 621] on icon "Attachments" at bounding box center [702, 581] width 65 height 78
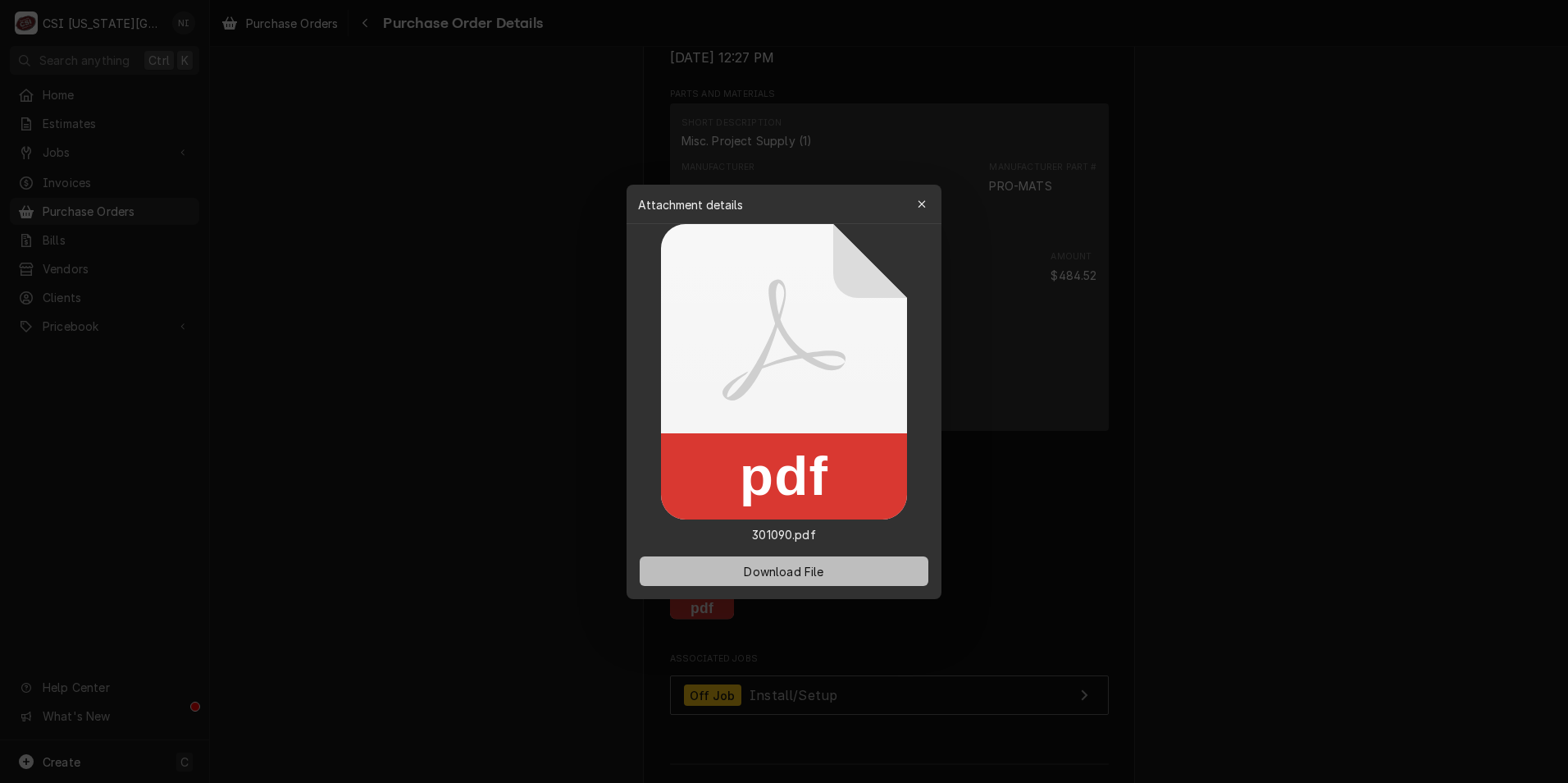
click at [840, 573] on button "Download File" at bounding box center [784, 571] width 289 height 29
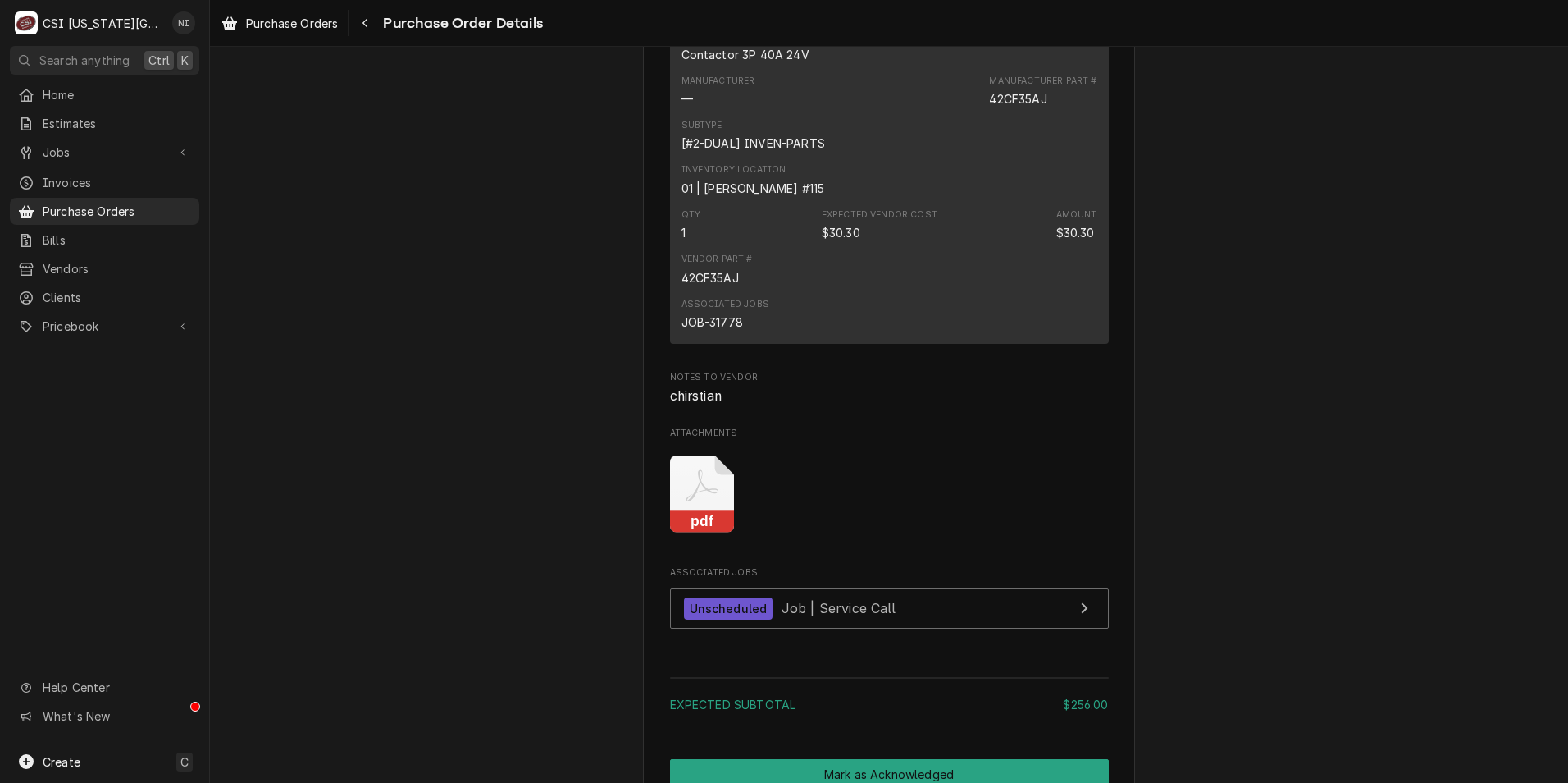
scroll to position [1723, 0]
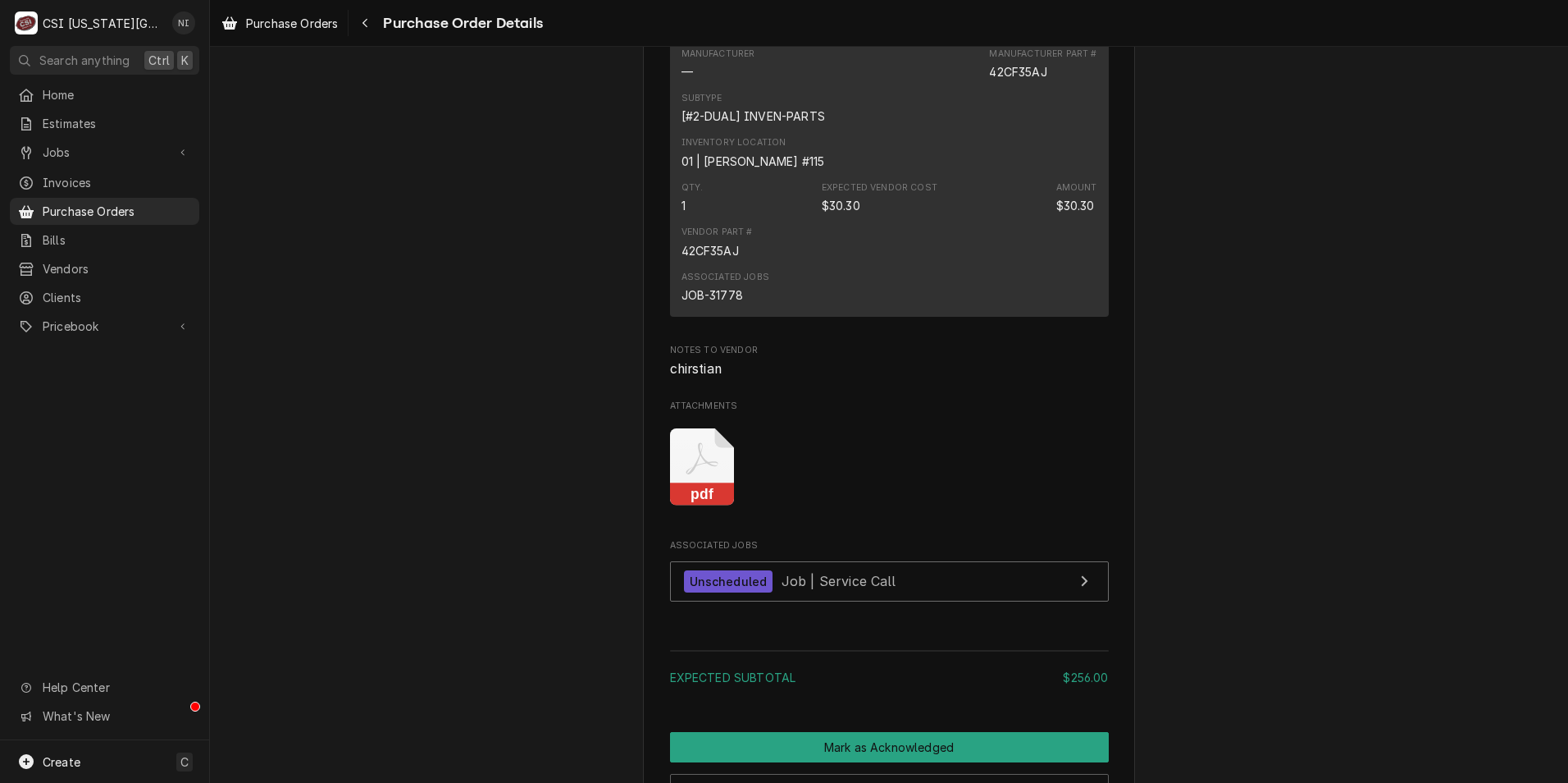
click at [710, 506] on icon "Attachments" at bounding box center [702, 467] width 65 height 78
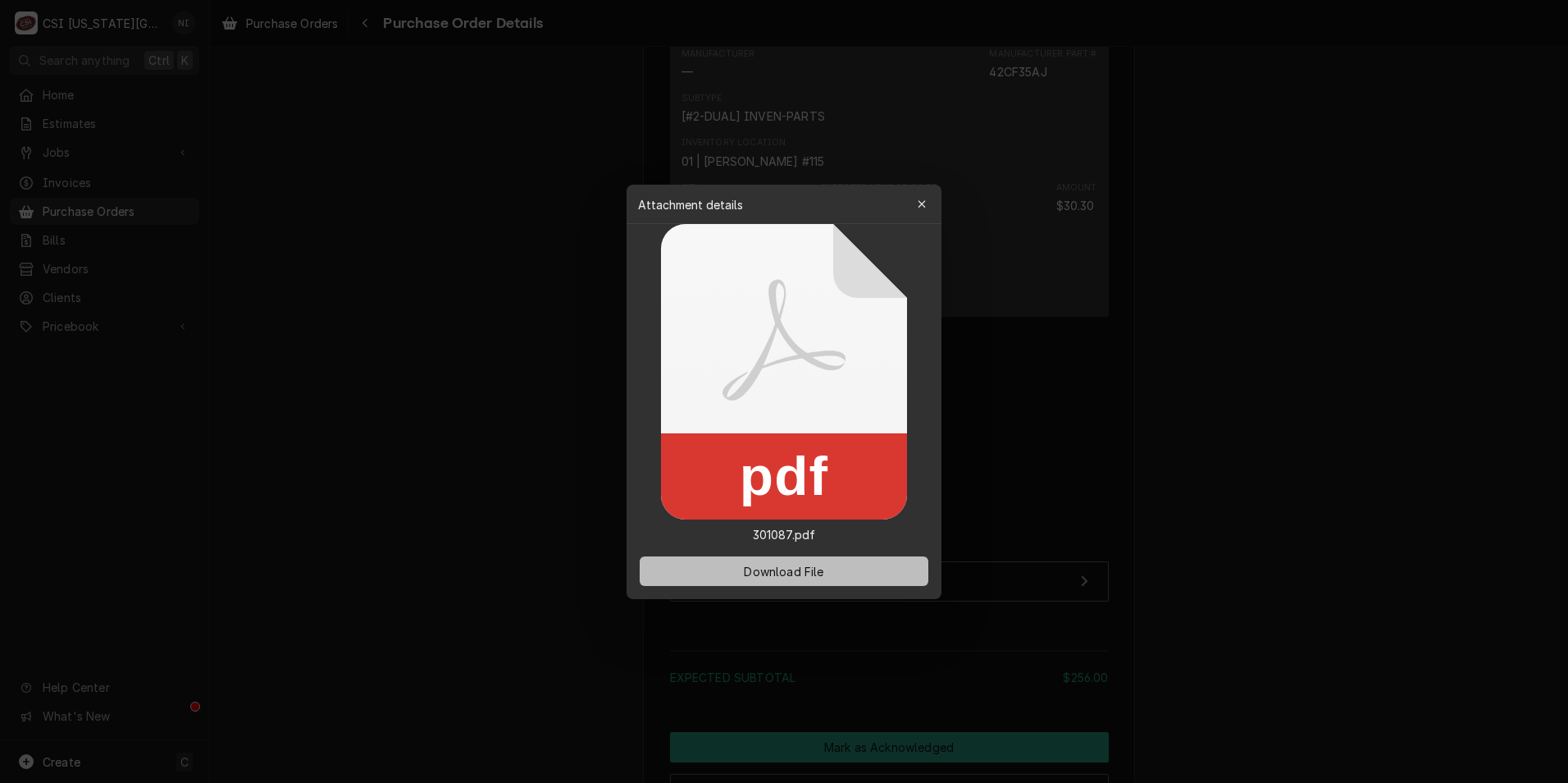
click at [762, 566] on span "Download File" at bounding box center [784, 571] width 86 height 17
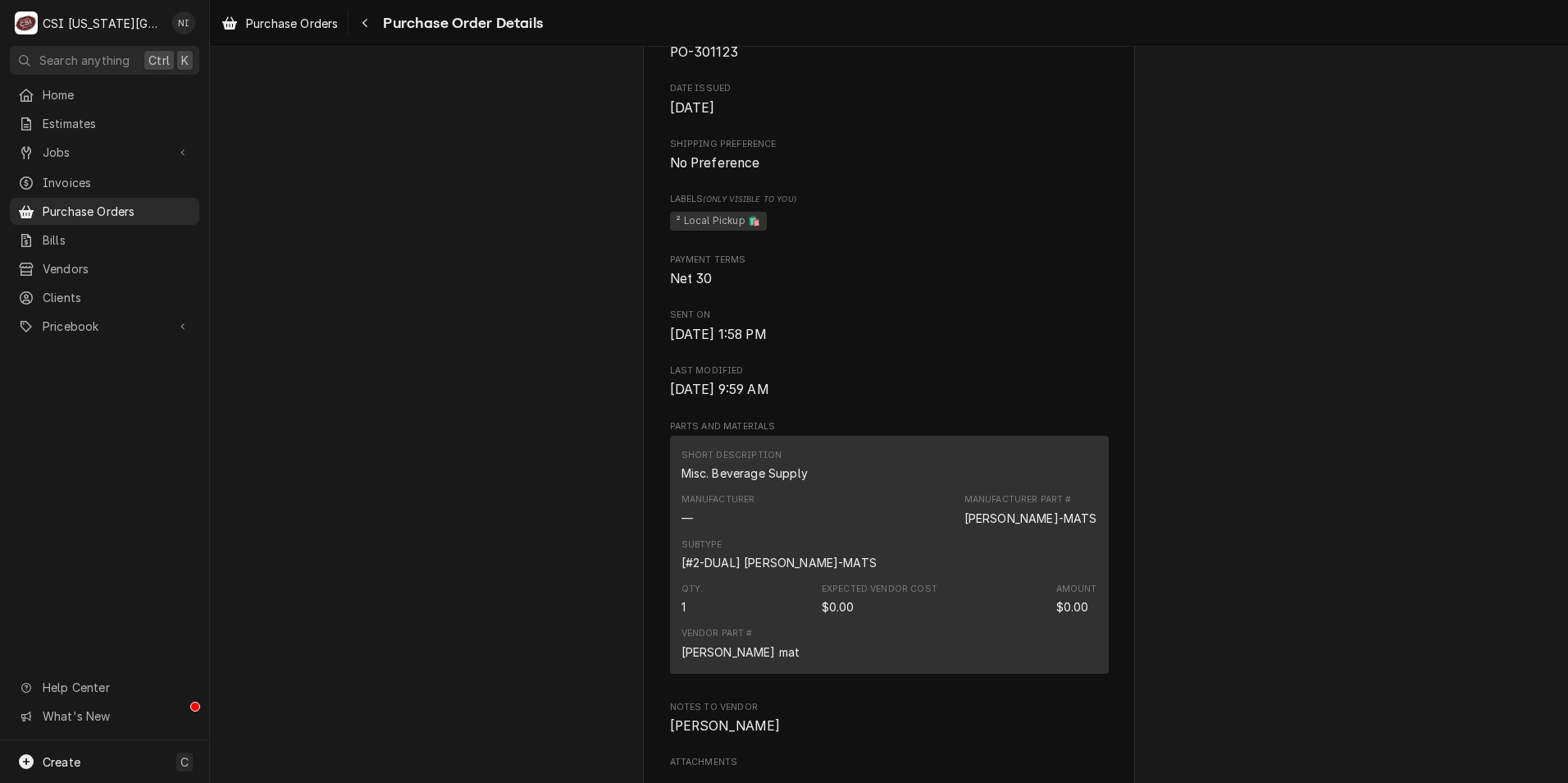
scroll to position [821, 0]
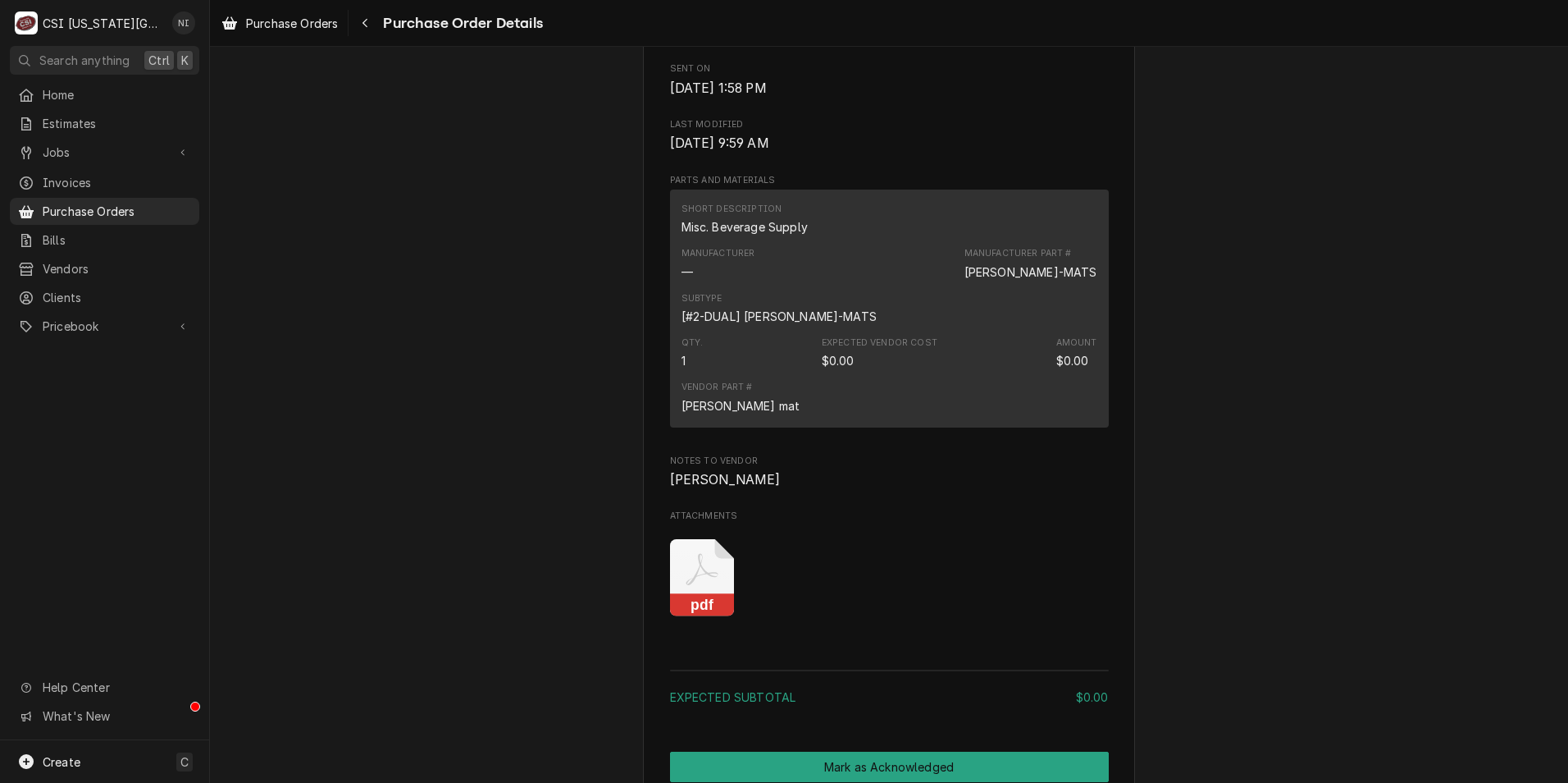
click at [703, 617] on icon "Attachments" at bounding box center [702, 578] width 65 height 78
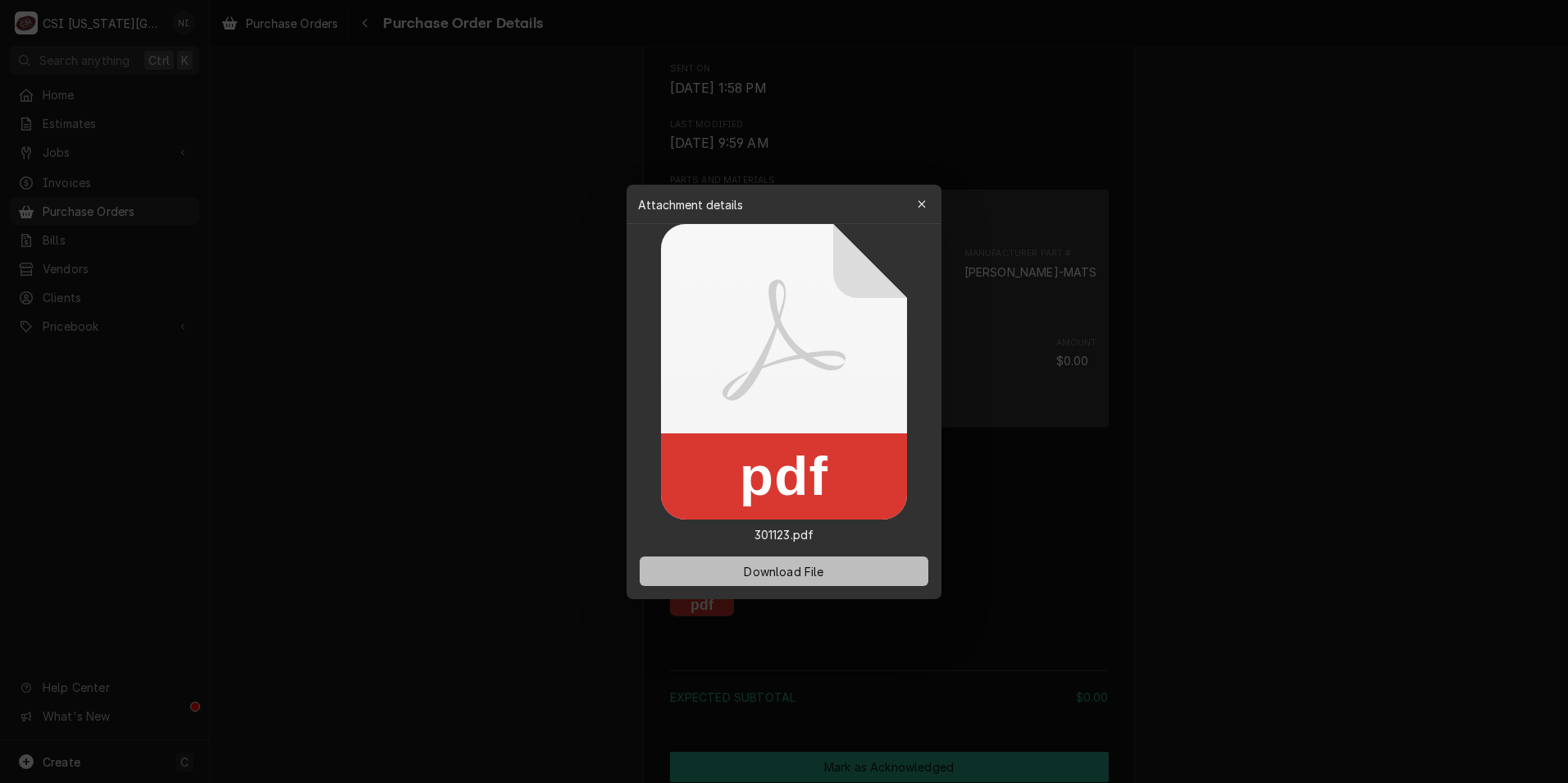
click at [743, 565] on span "Download File" at bounding box center [784, 571] width 86 height 17
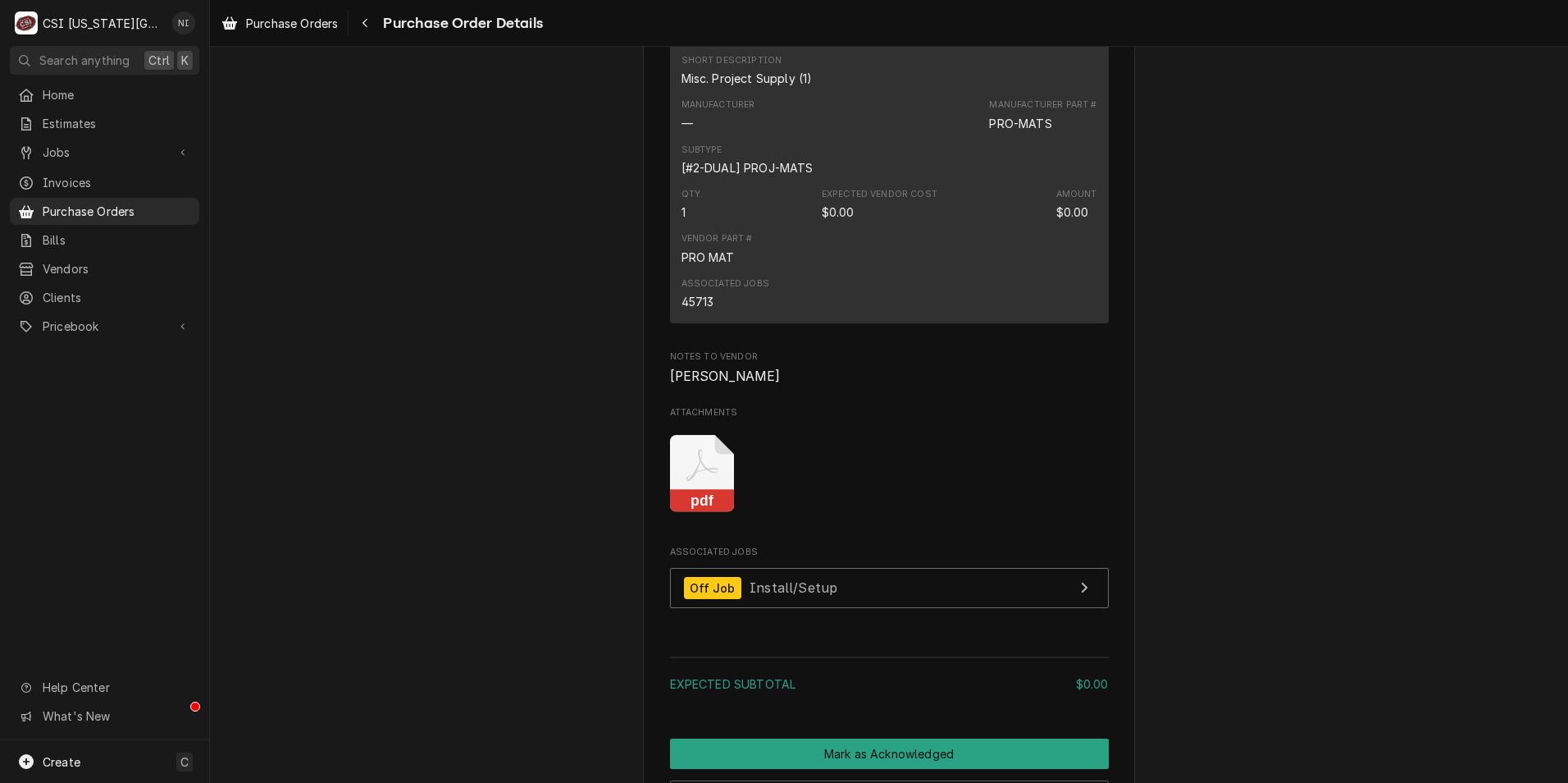
scroll to position [1067, 0]
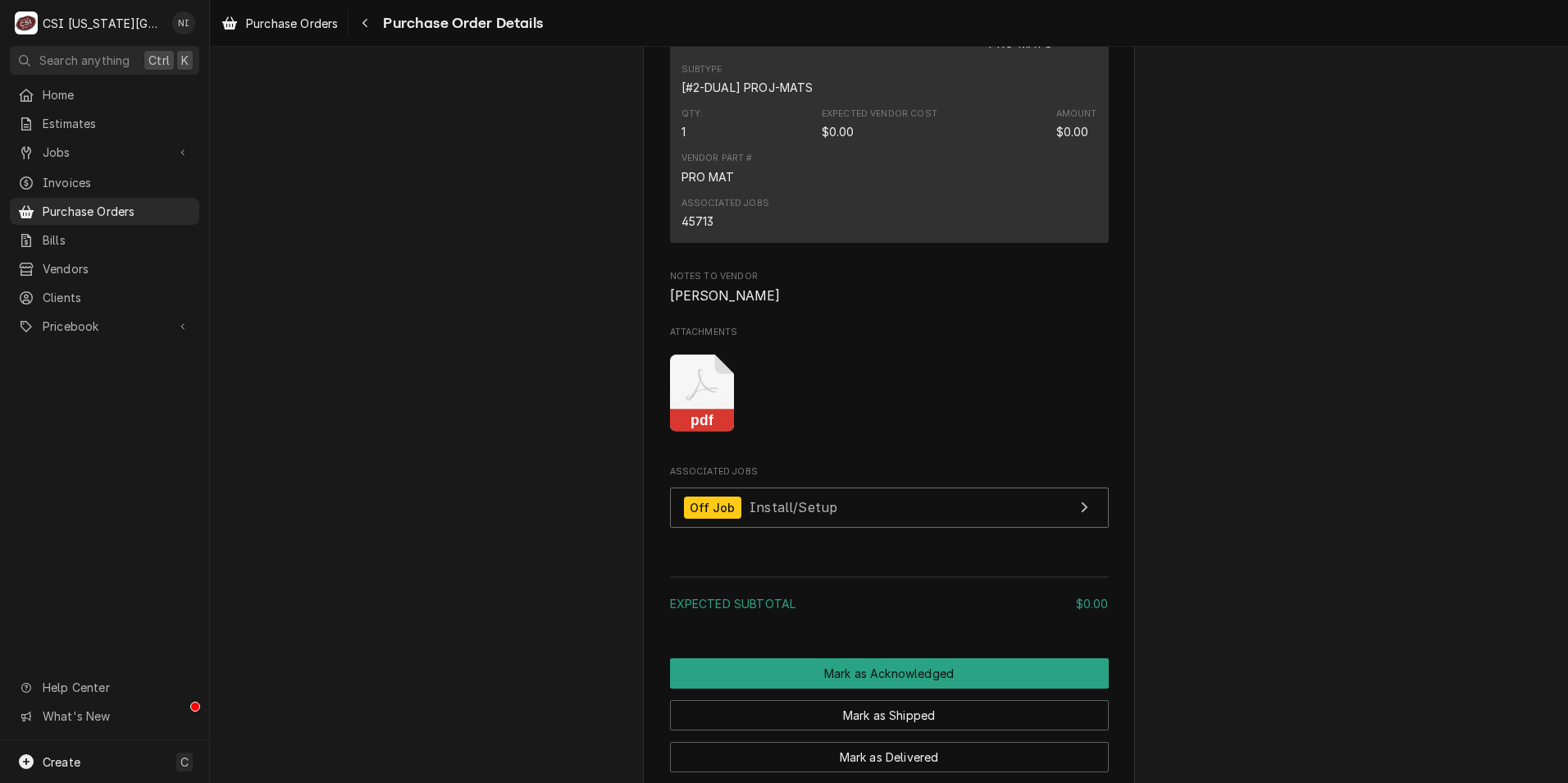
click at [710, 433] on icon "Attachments" at bounding box center [702, 393] width 65 height 78
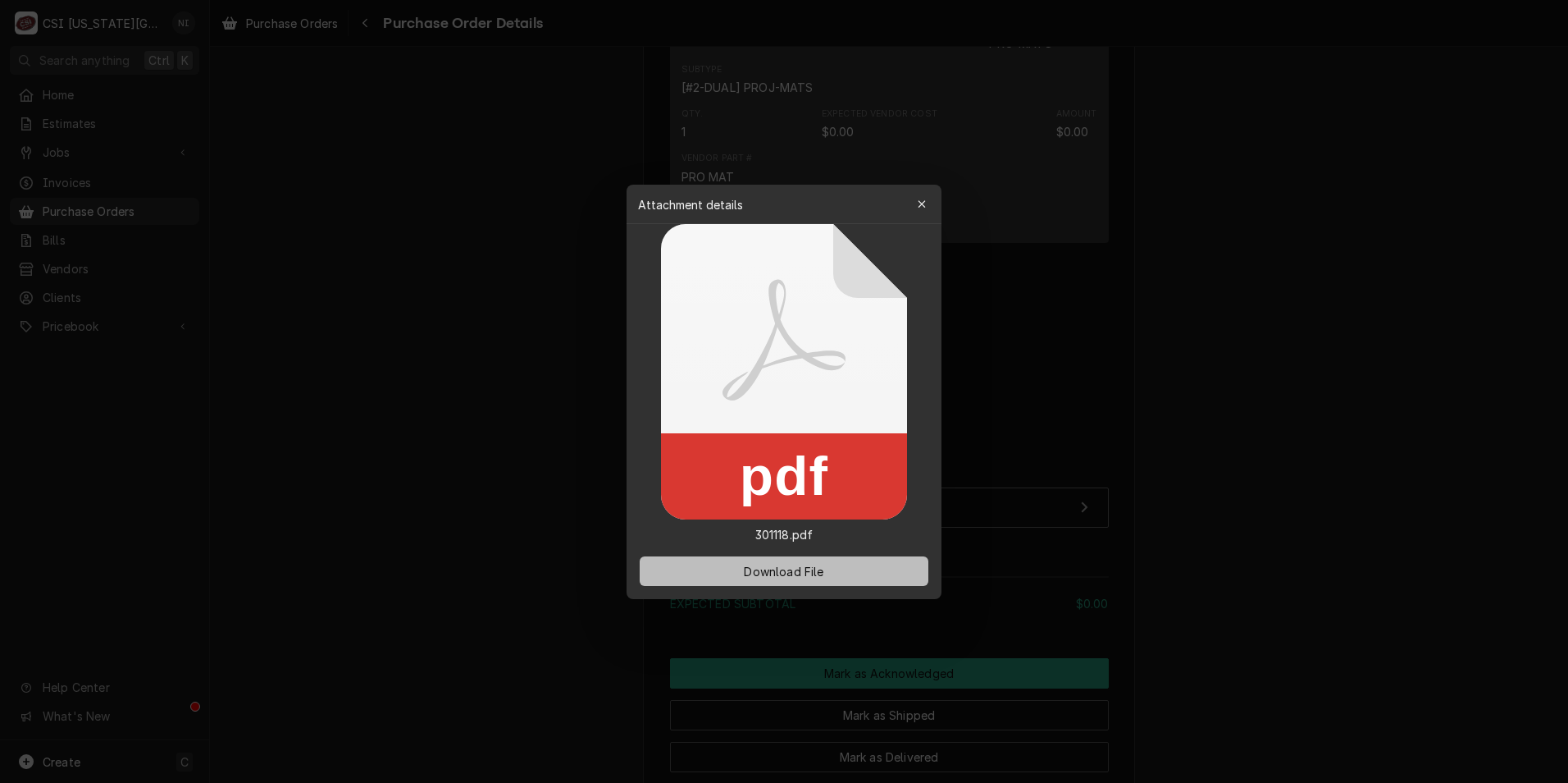
click at [770, 564] on span "Download File" at bounding box center [784, 571] width 86 height 17
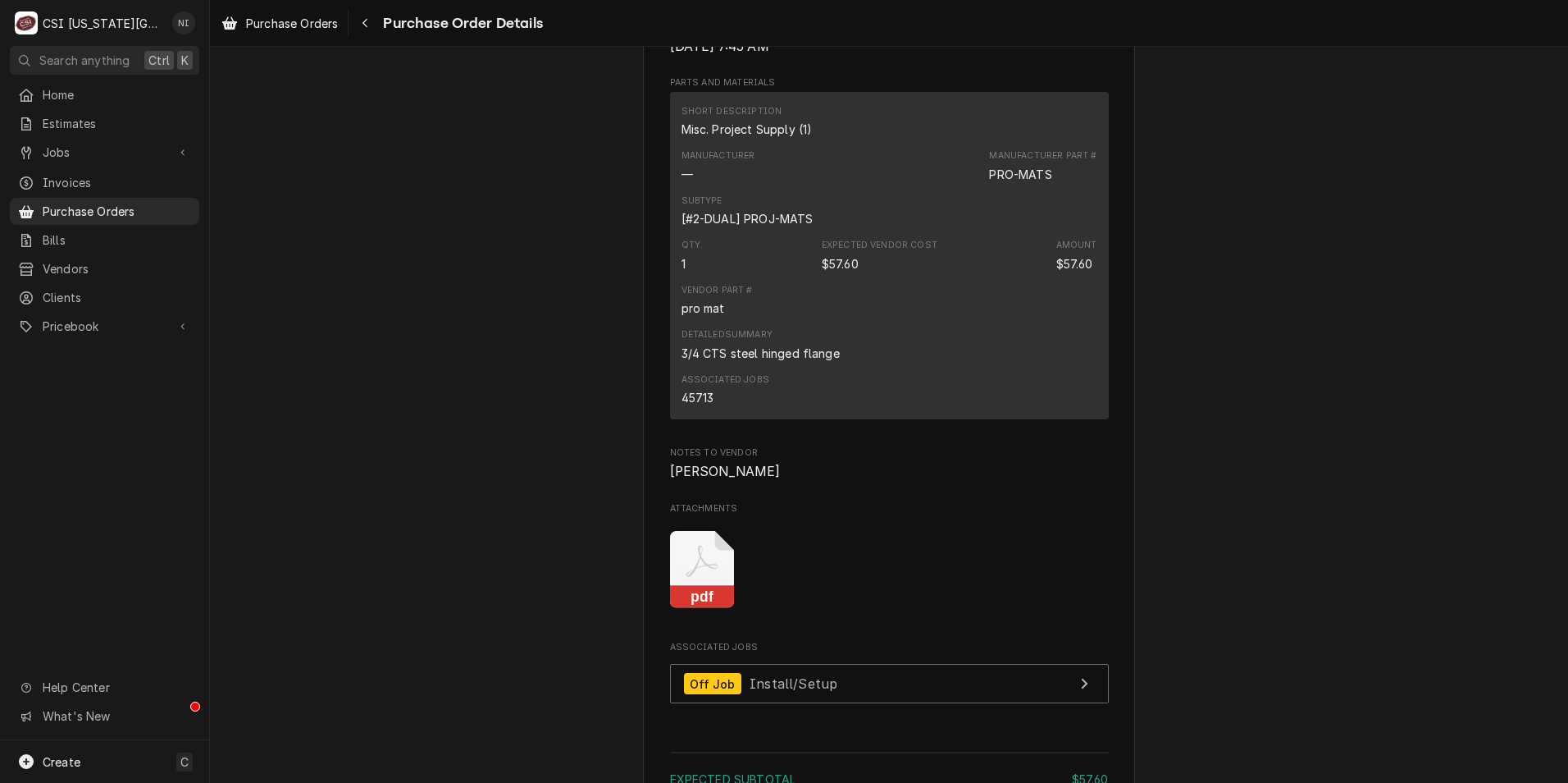
scroll to position [1148, 0]
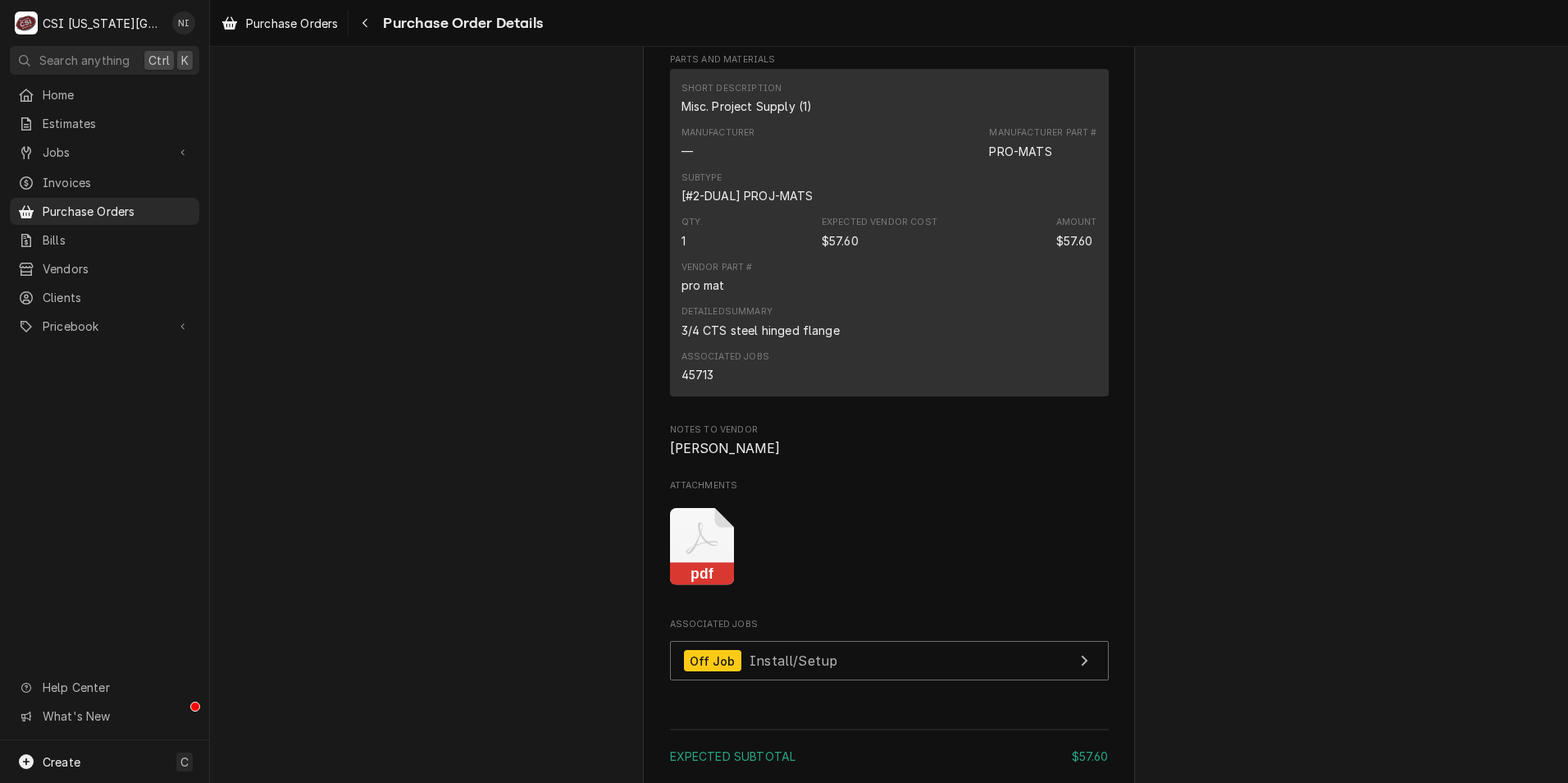
click at [699, 554] on icon "Attachments" at bounding box center [702, 538] width 32 height 32
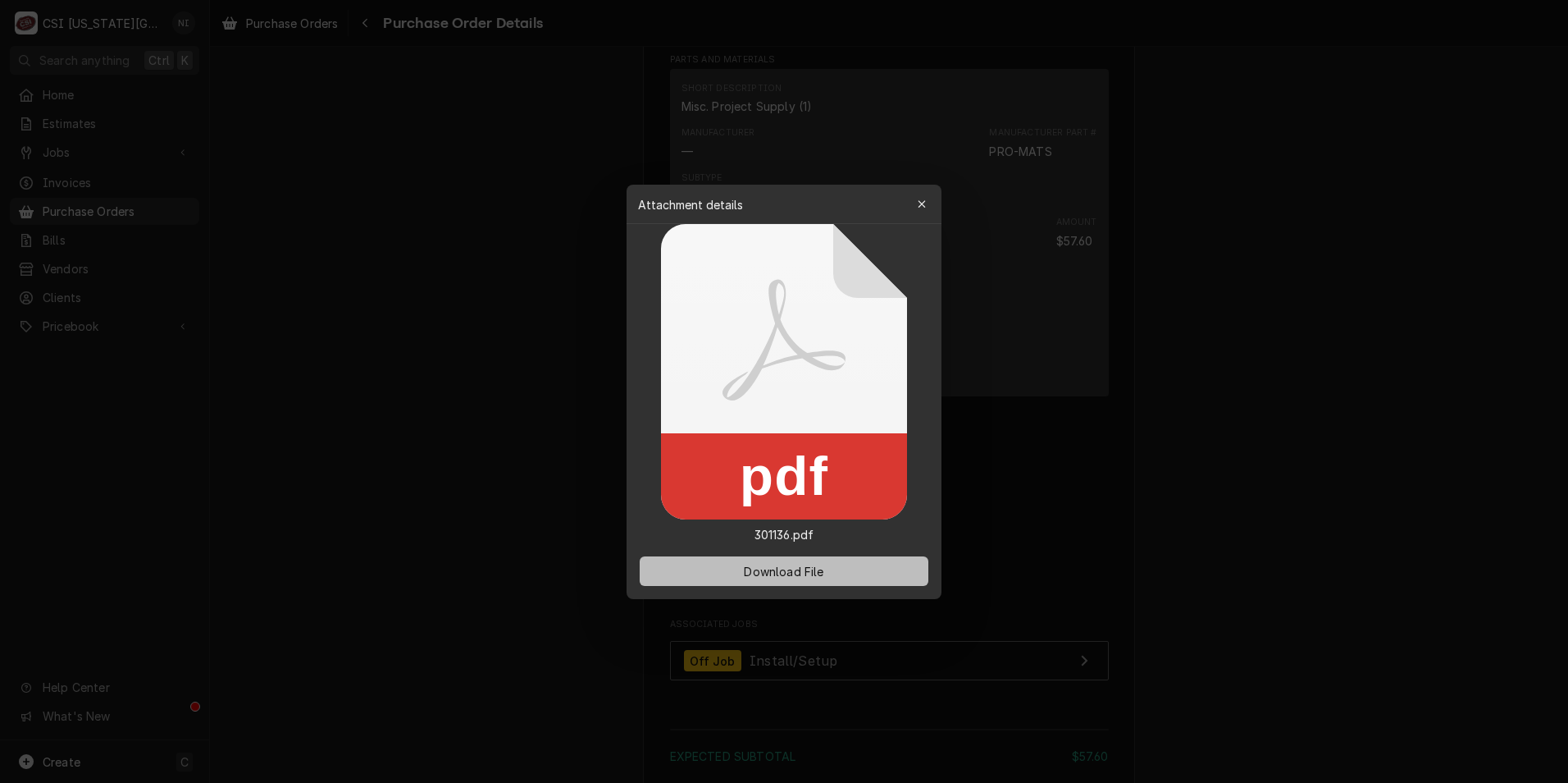
click at [818, 569] on span "Download File" at bounding box center [784, 571] width 86 height 17
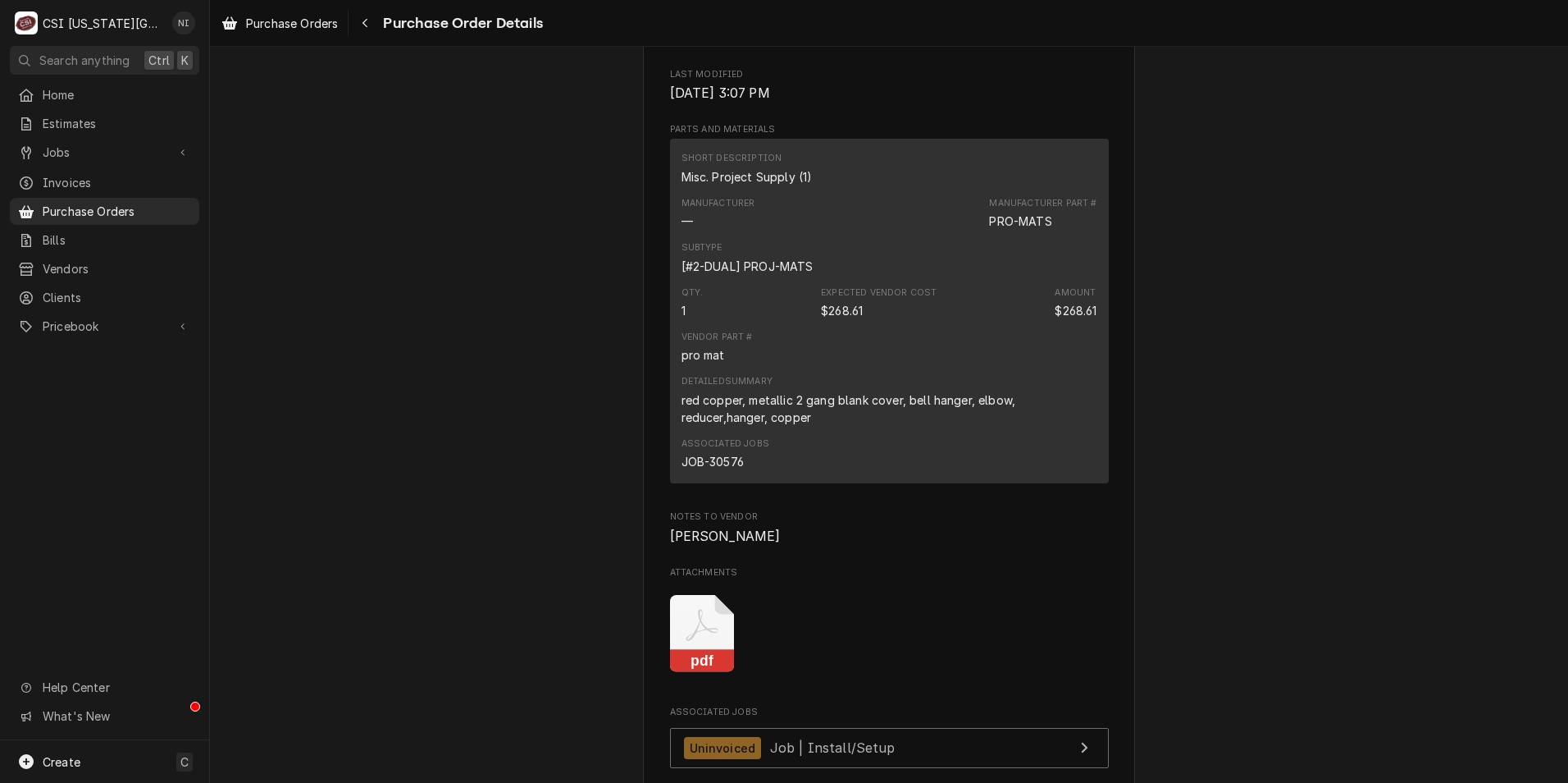
scroll to position [821, 0]
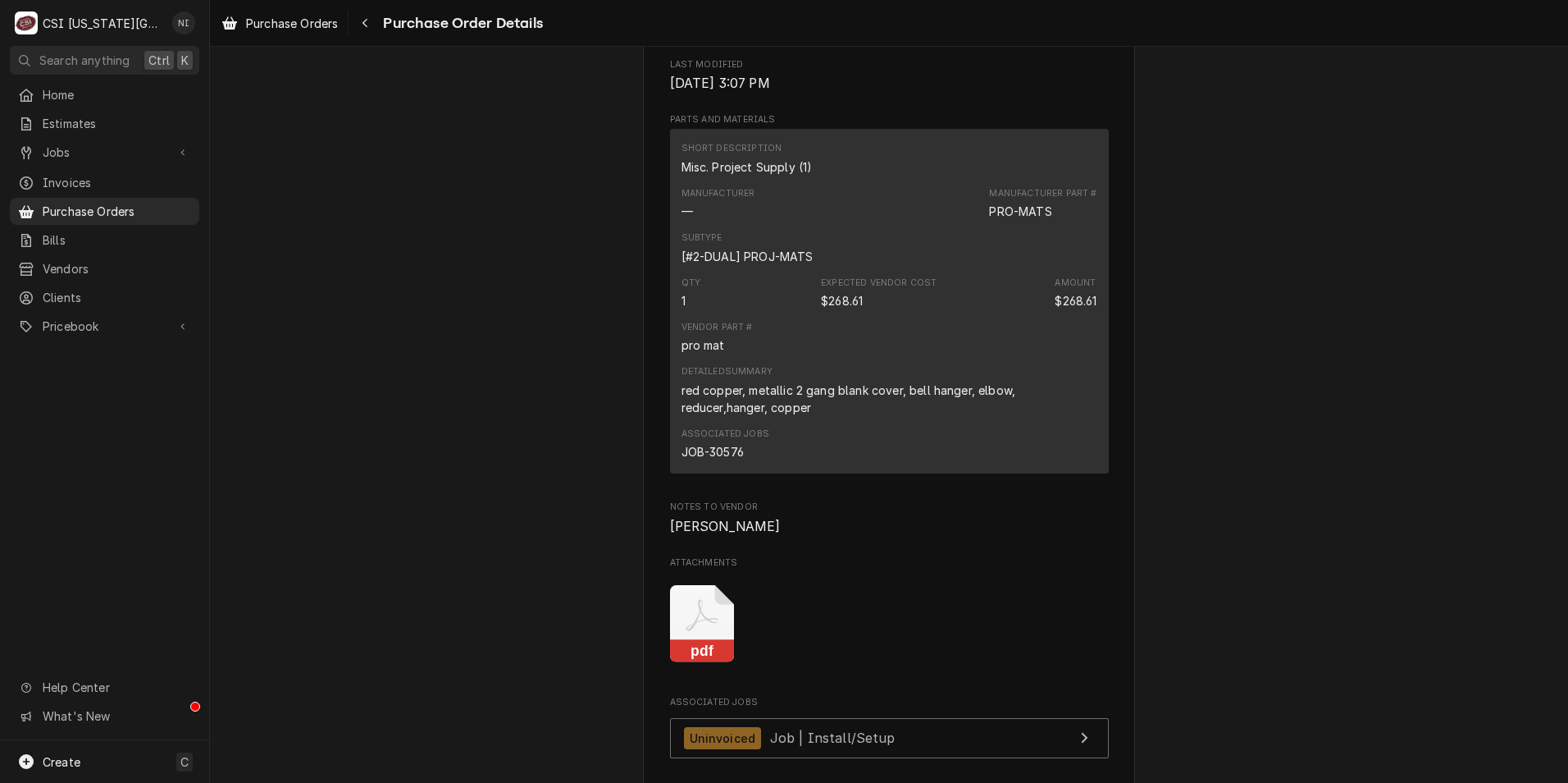
click at [704, 663] on icon "Attachments" at bounding box center [702, 624] width 65 height 78
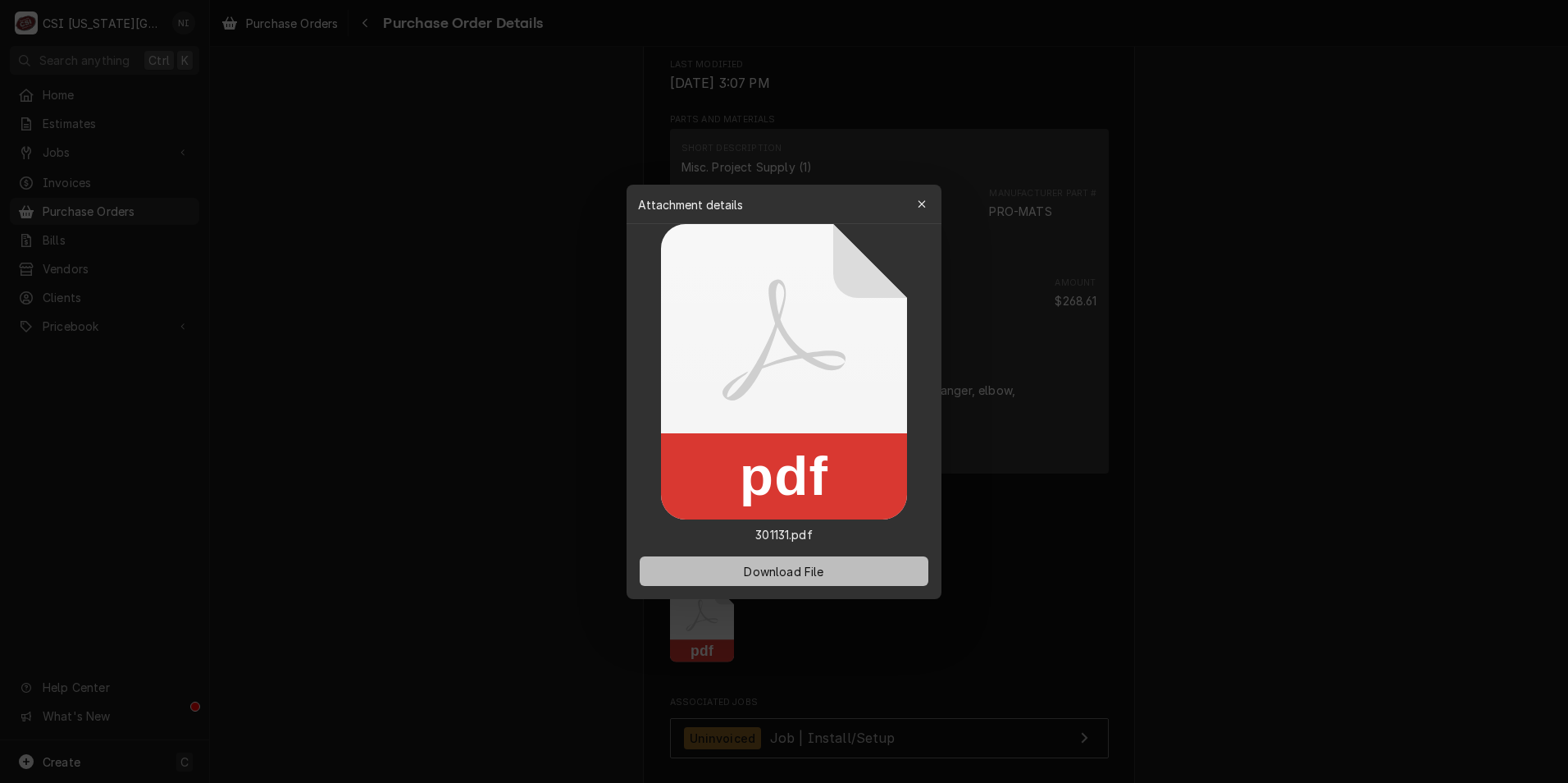
click at [809, 567] on span "Download File" at bounding box center [784, 571] width 86 height 17
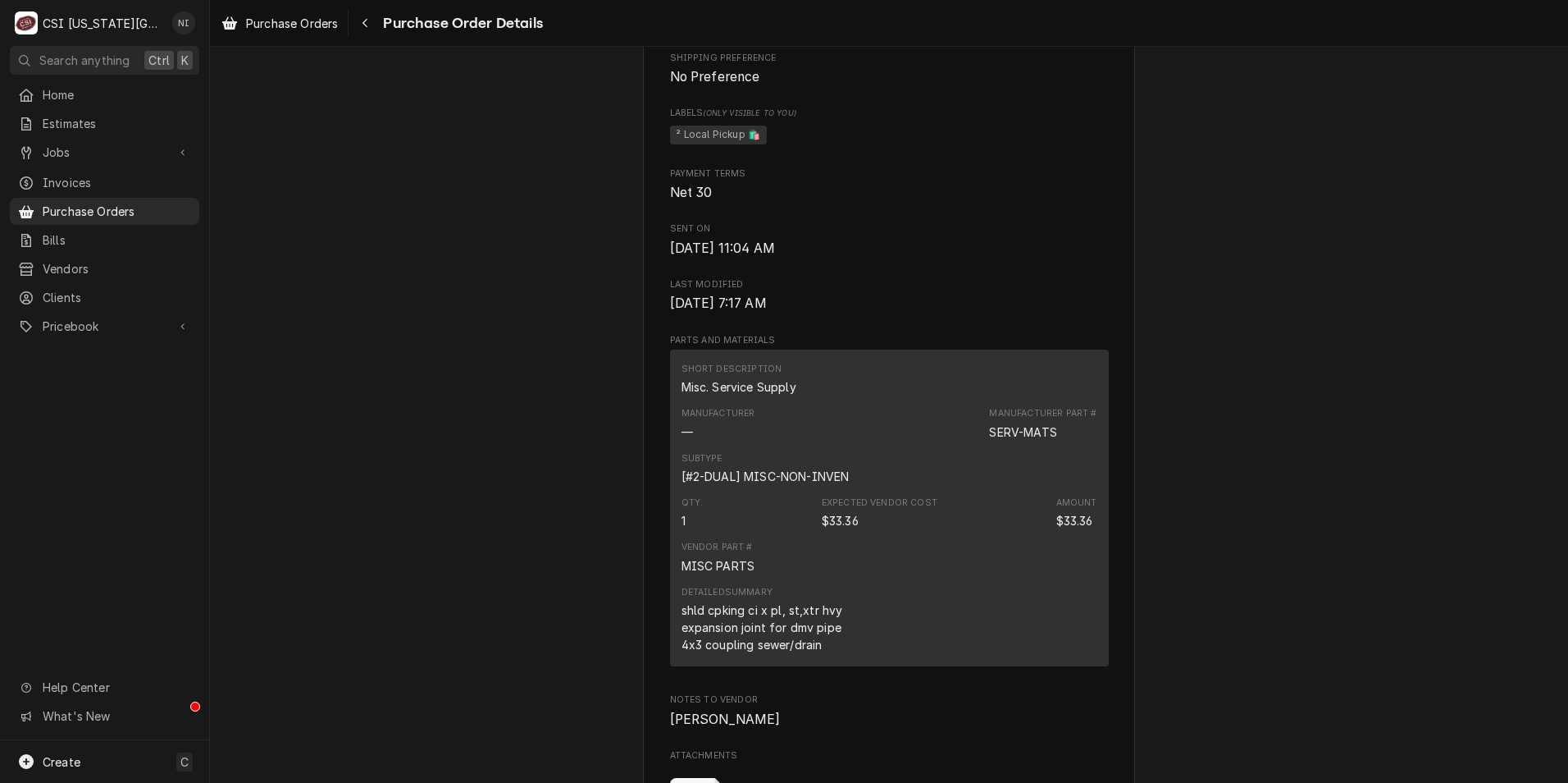
scroll to position [903, 0]
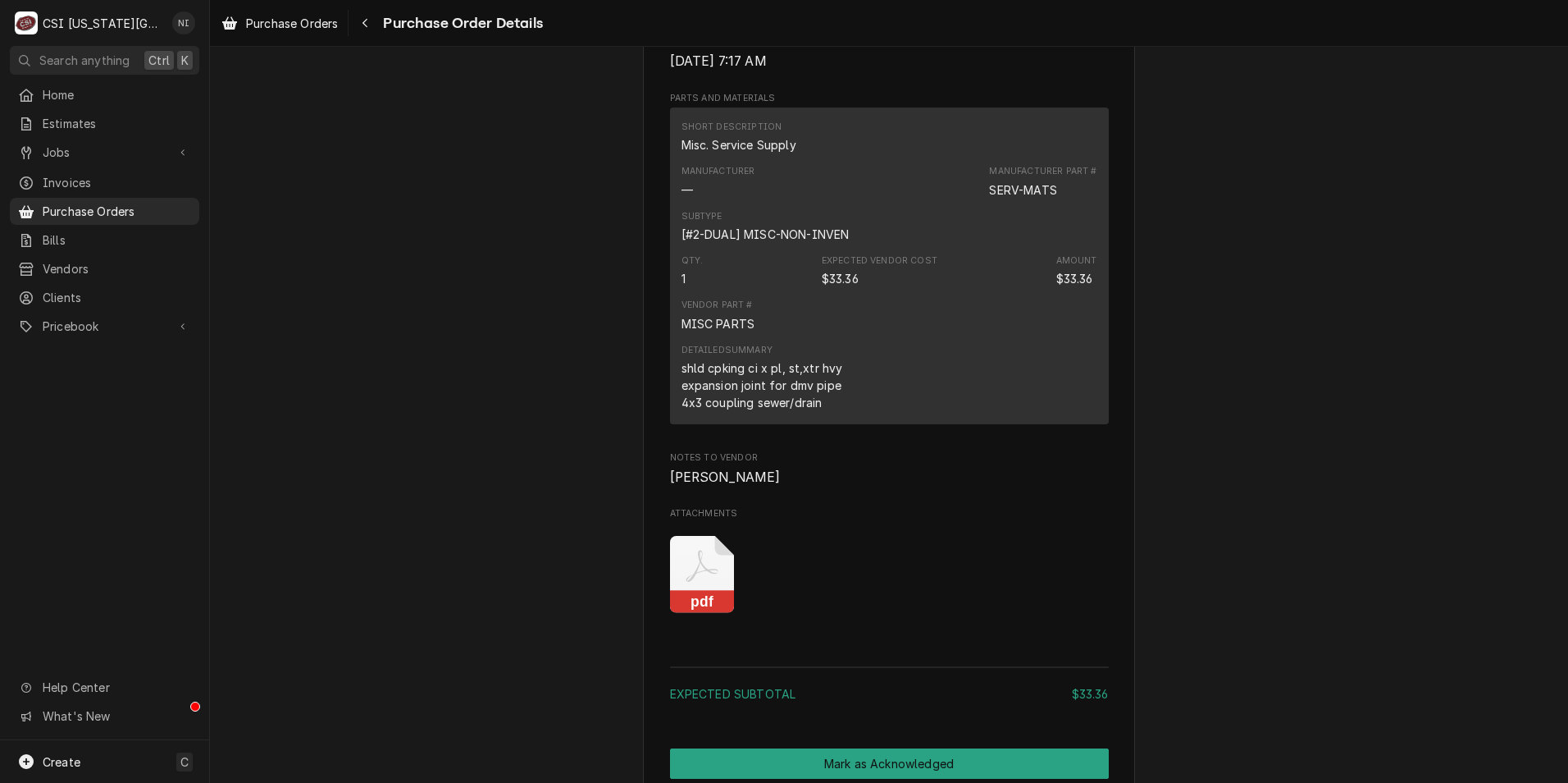
click at [709, 614] on icon "Attachments" at bounding box center [702, 574] width 65 height 78
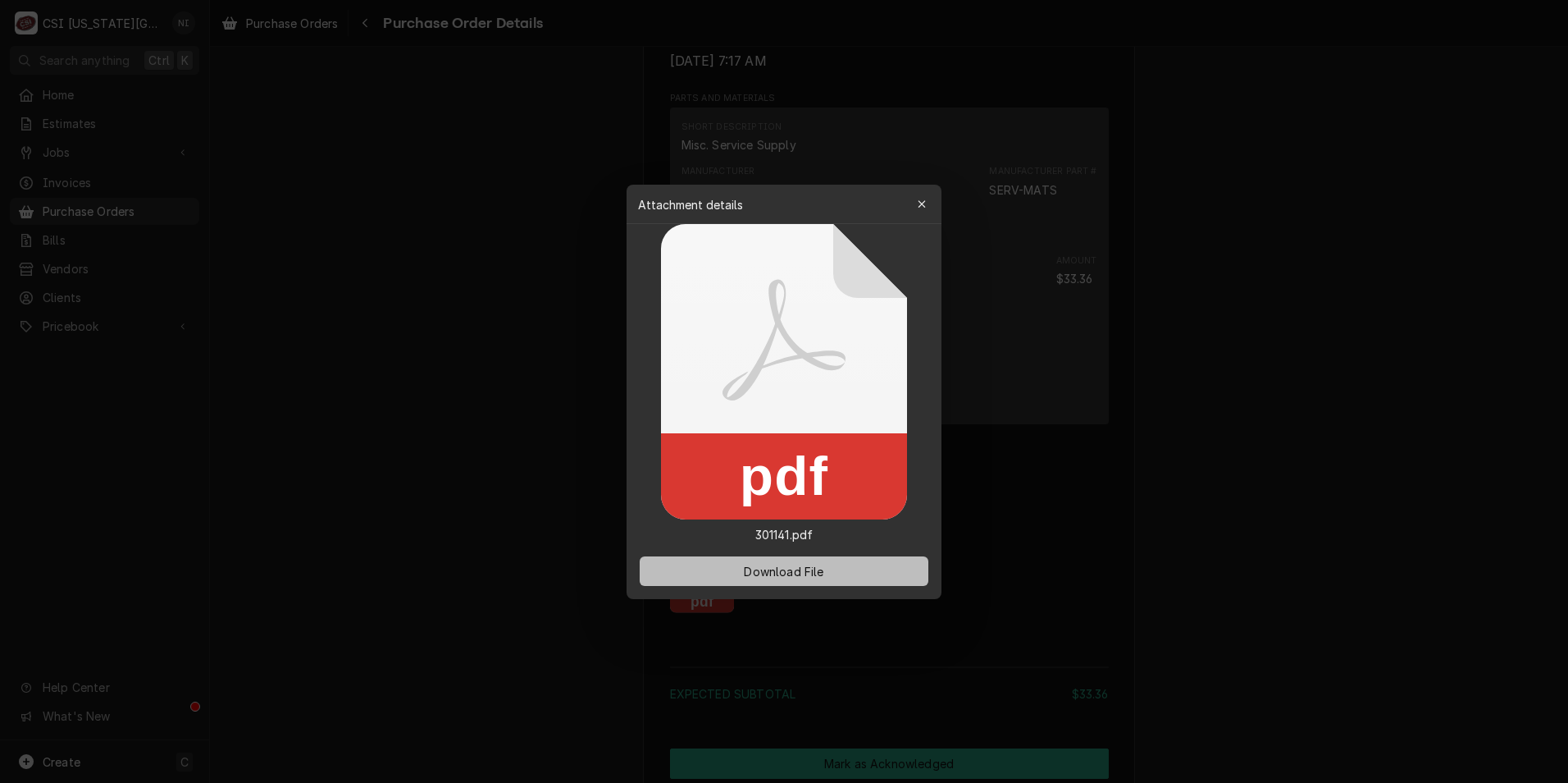
click at [779, 566] on span "Download File" at bounding box center [784, 571] width 86 height 17
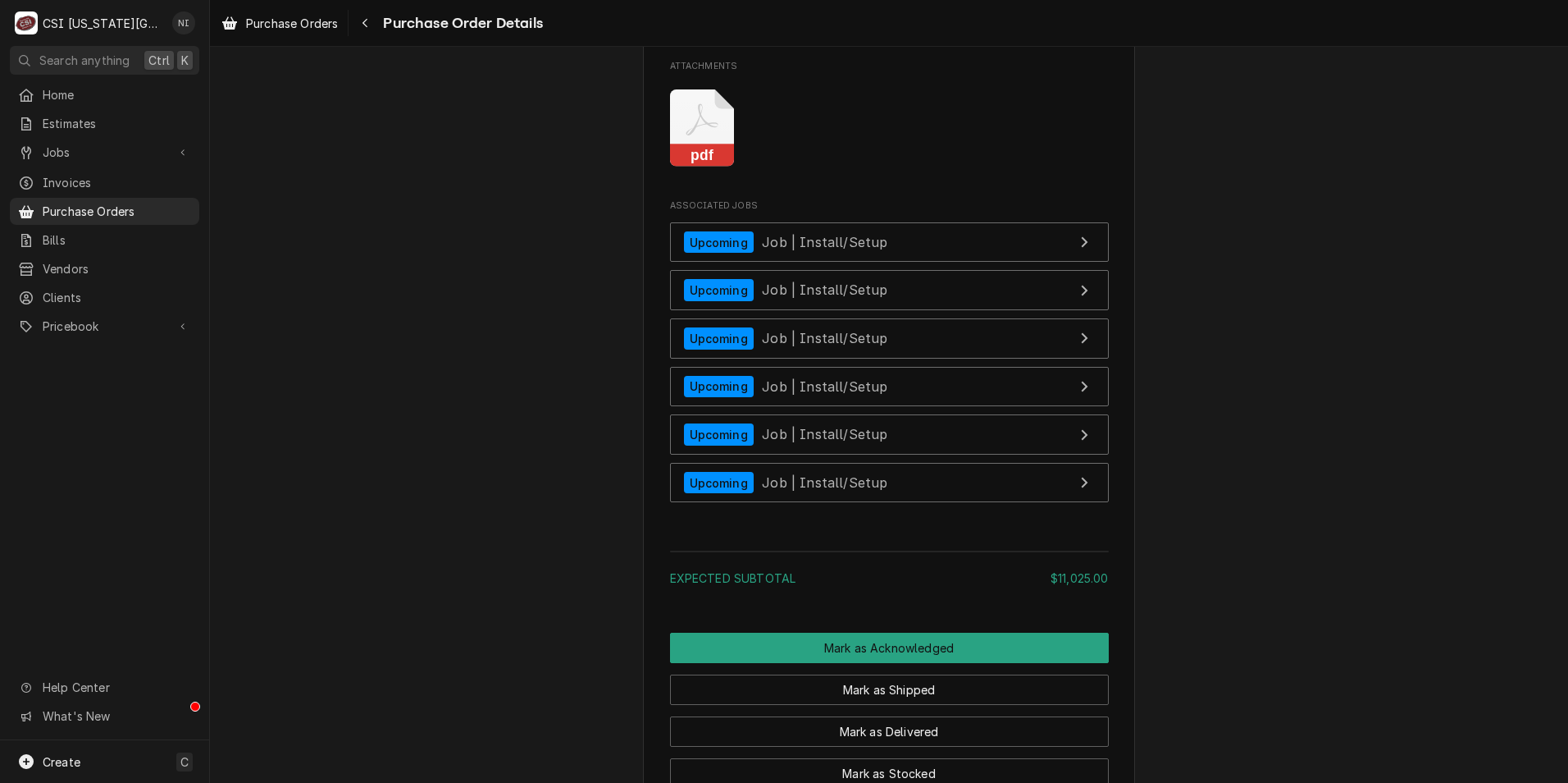
scroll to position [1477, 0]
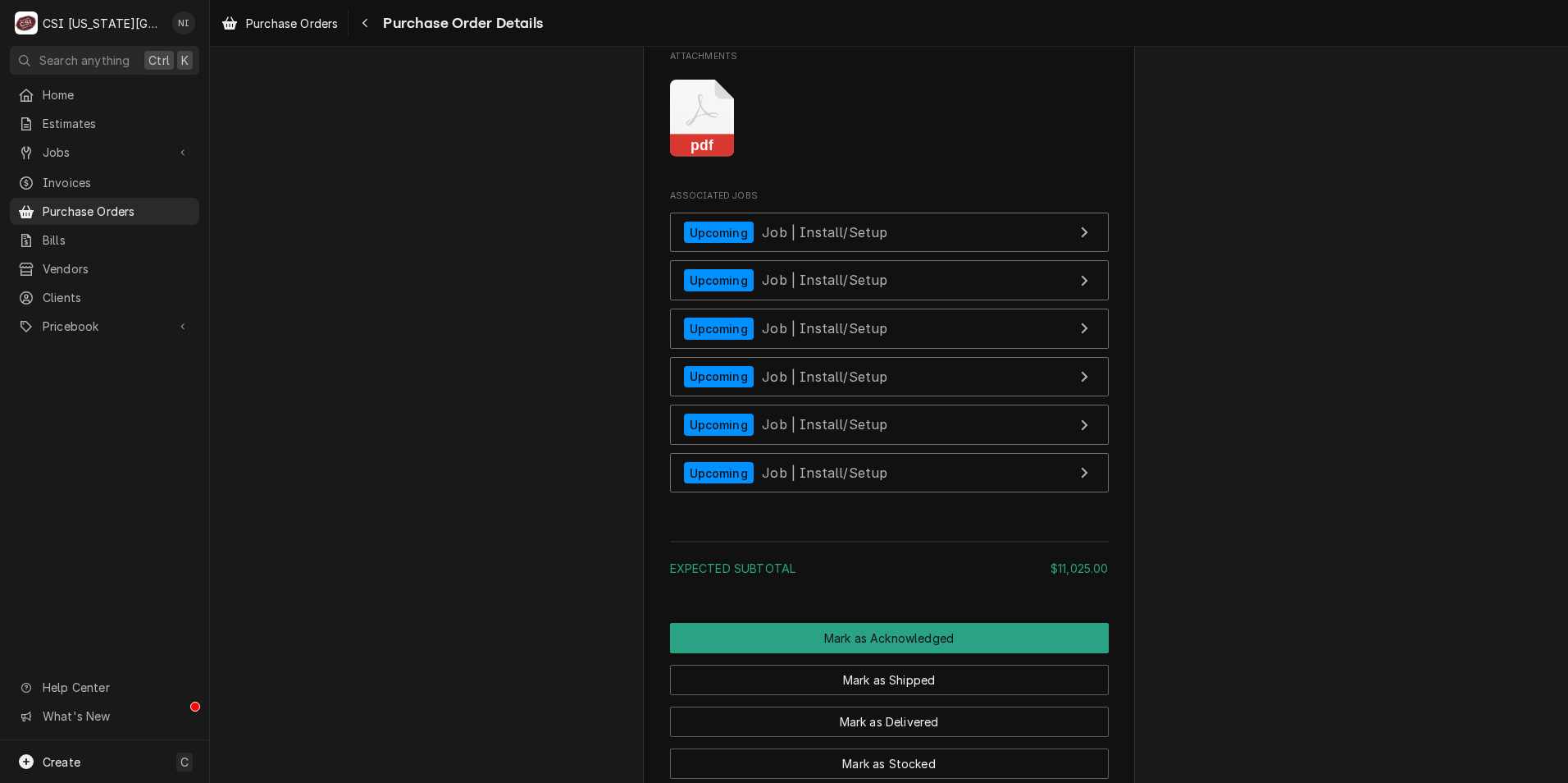
click at [688, 157] on icon "Attachments" at bounding box center [702, 119] width 65 height 78
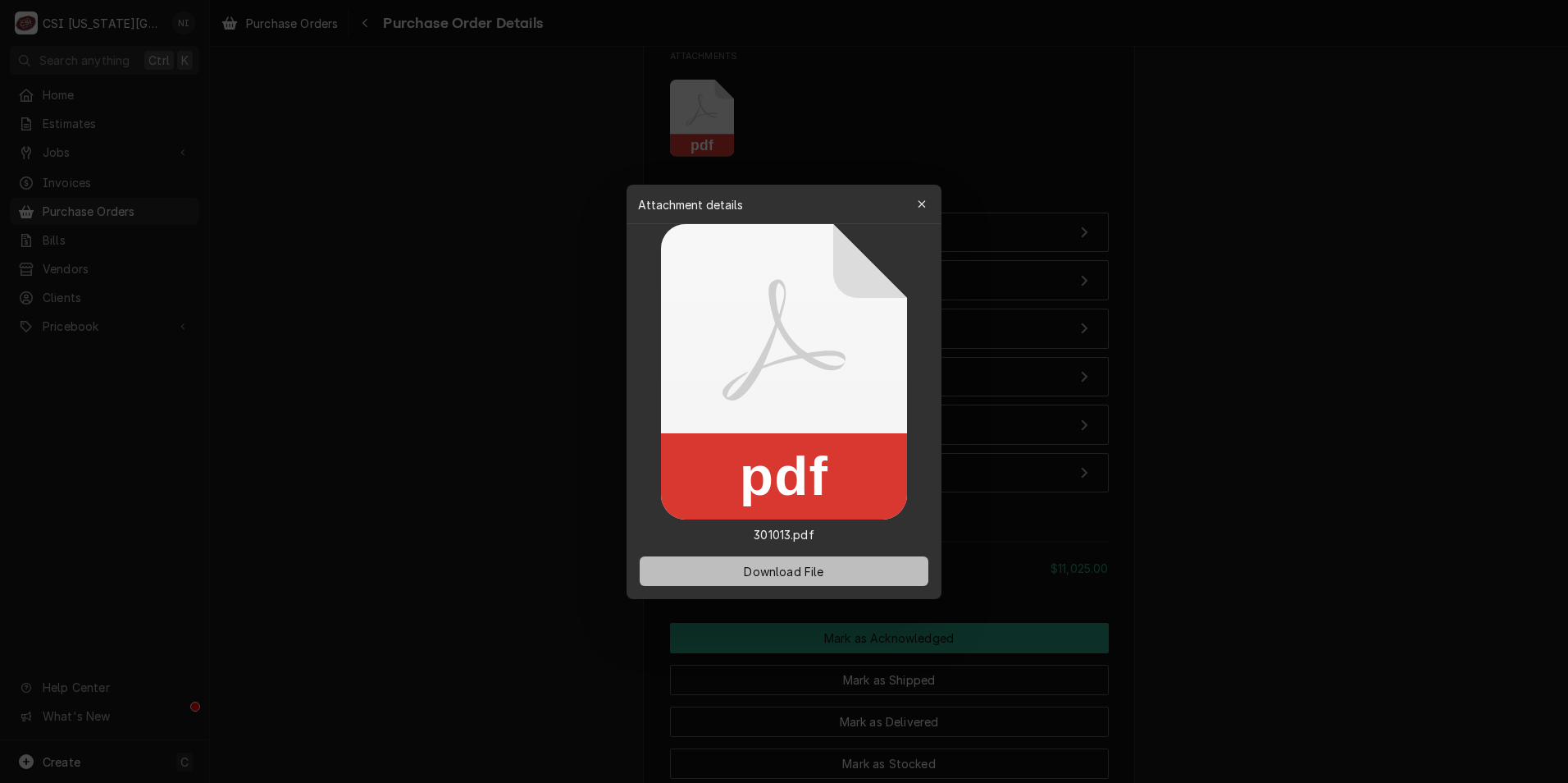
click at [779, 571] on span "Download File" at bounding box center [784, 571] width 86 height 17
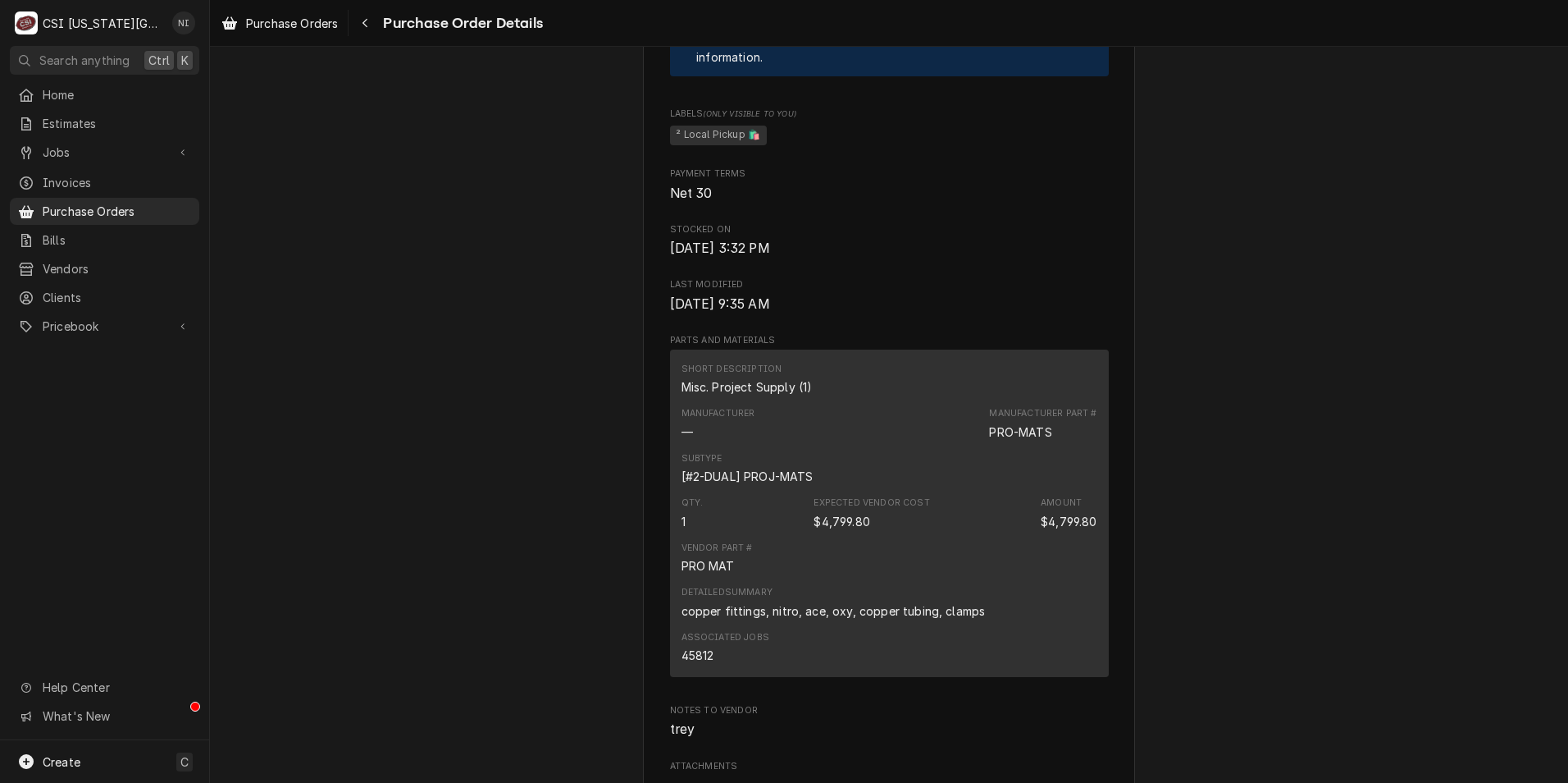
scroll to position [1477, 0]
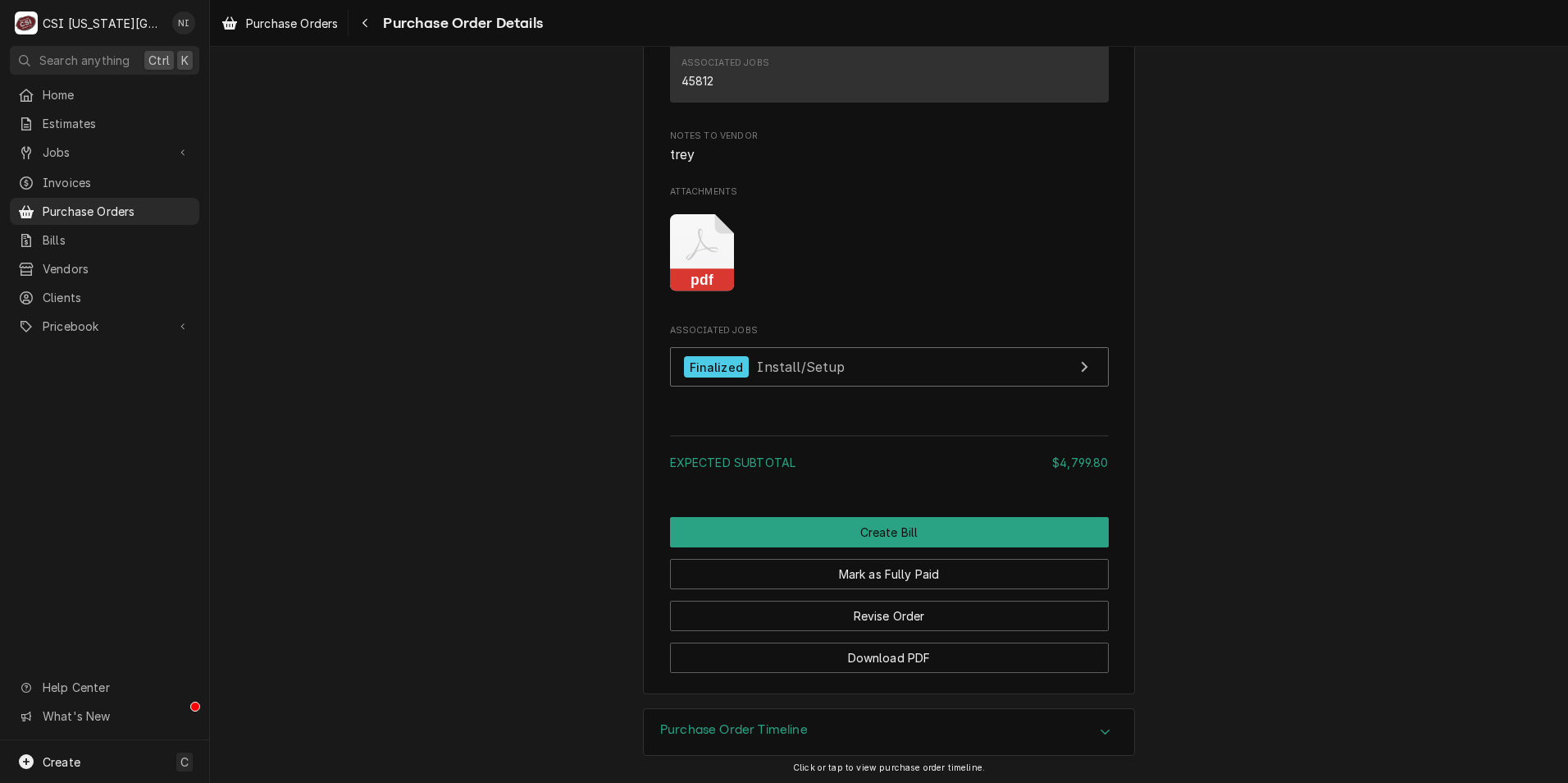
click at [694, 260] on icon "Attachments" at bounding box center [702, 244] width 32 height 32
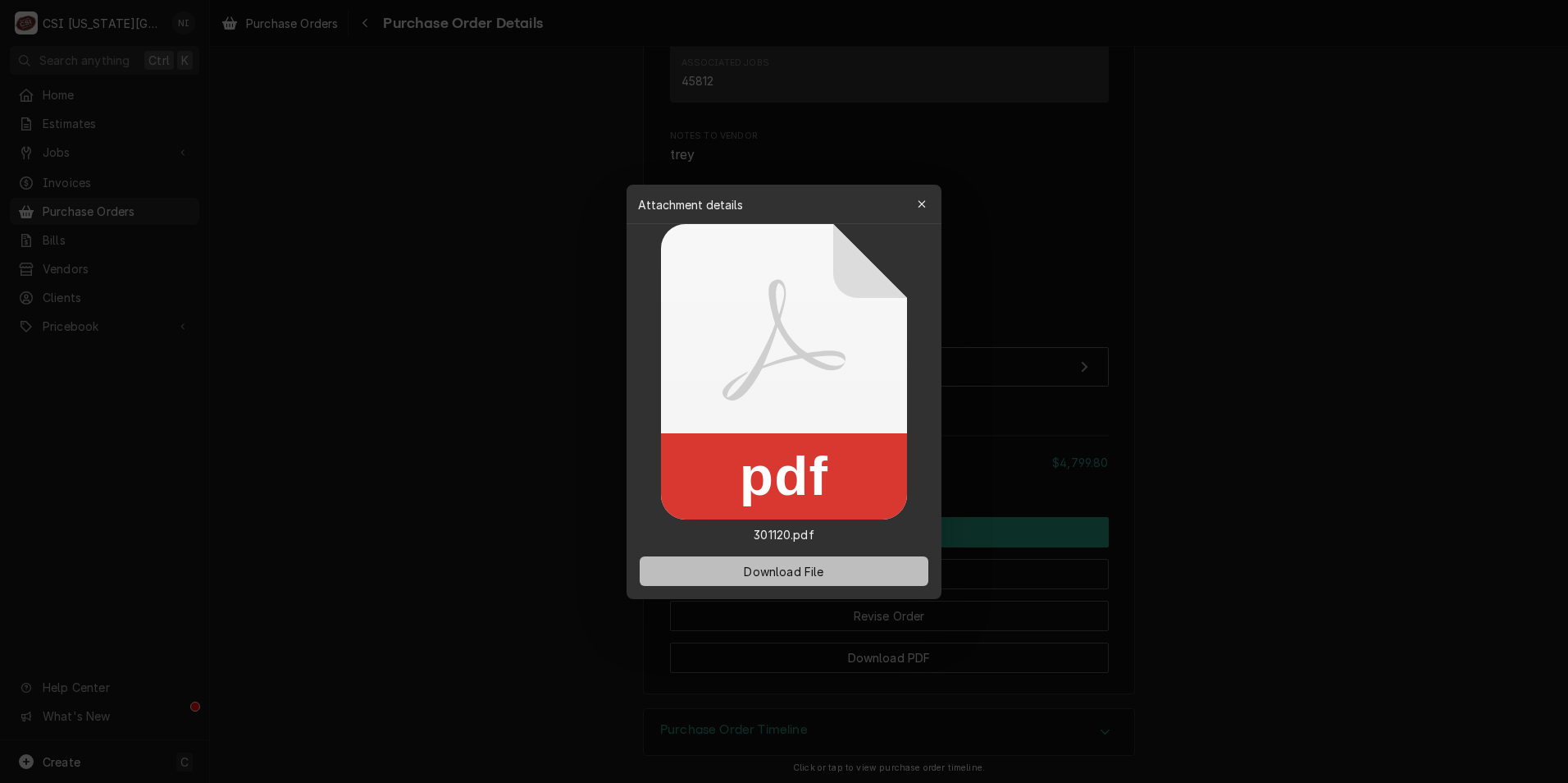
click at [800, 567] on span "Download File" at bounding box center [784, 571] width 86 height 17
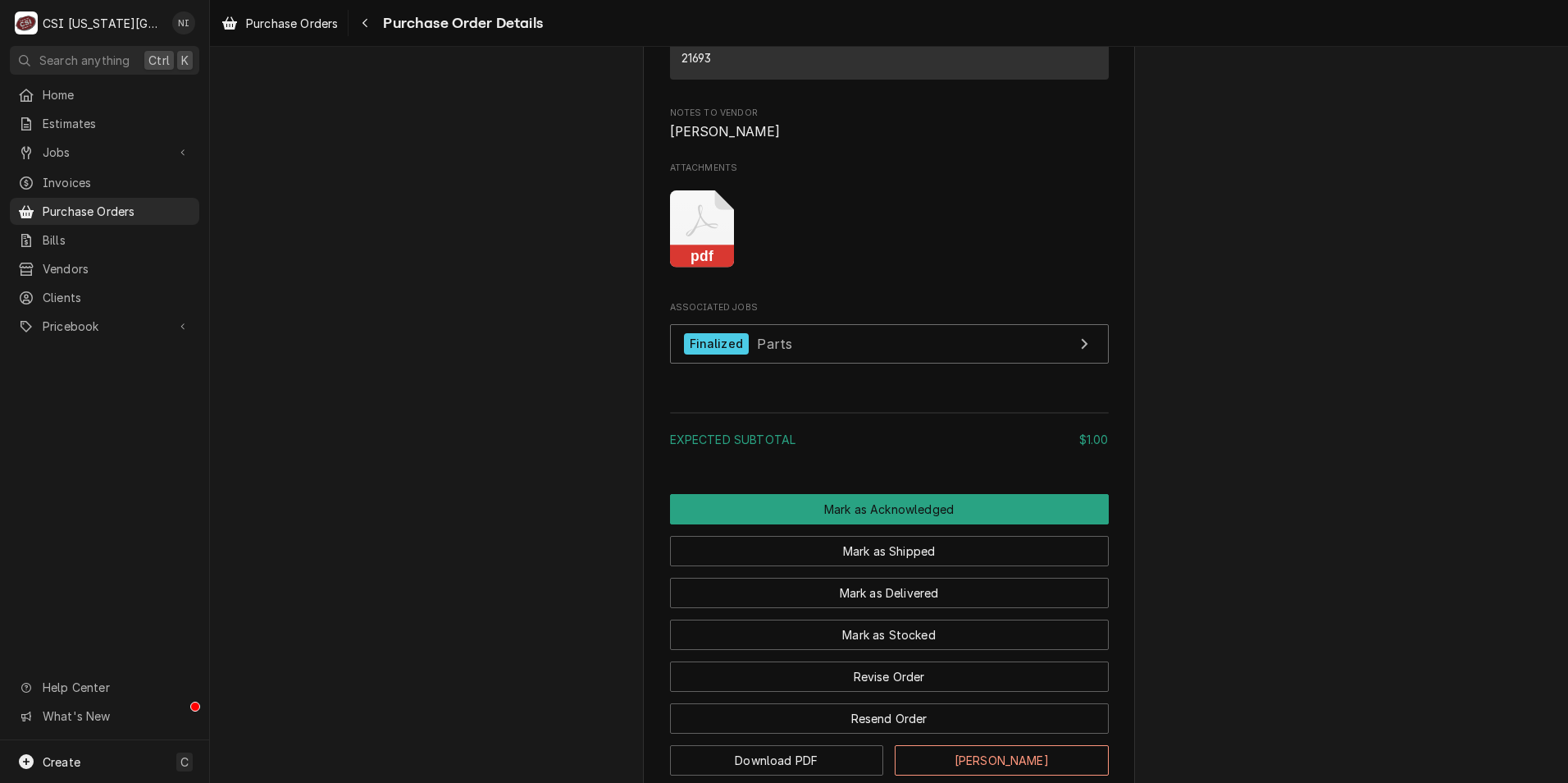
scroll to position [1180, 0]
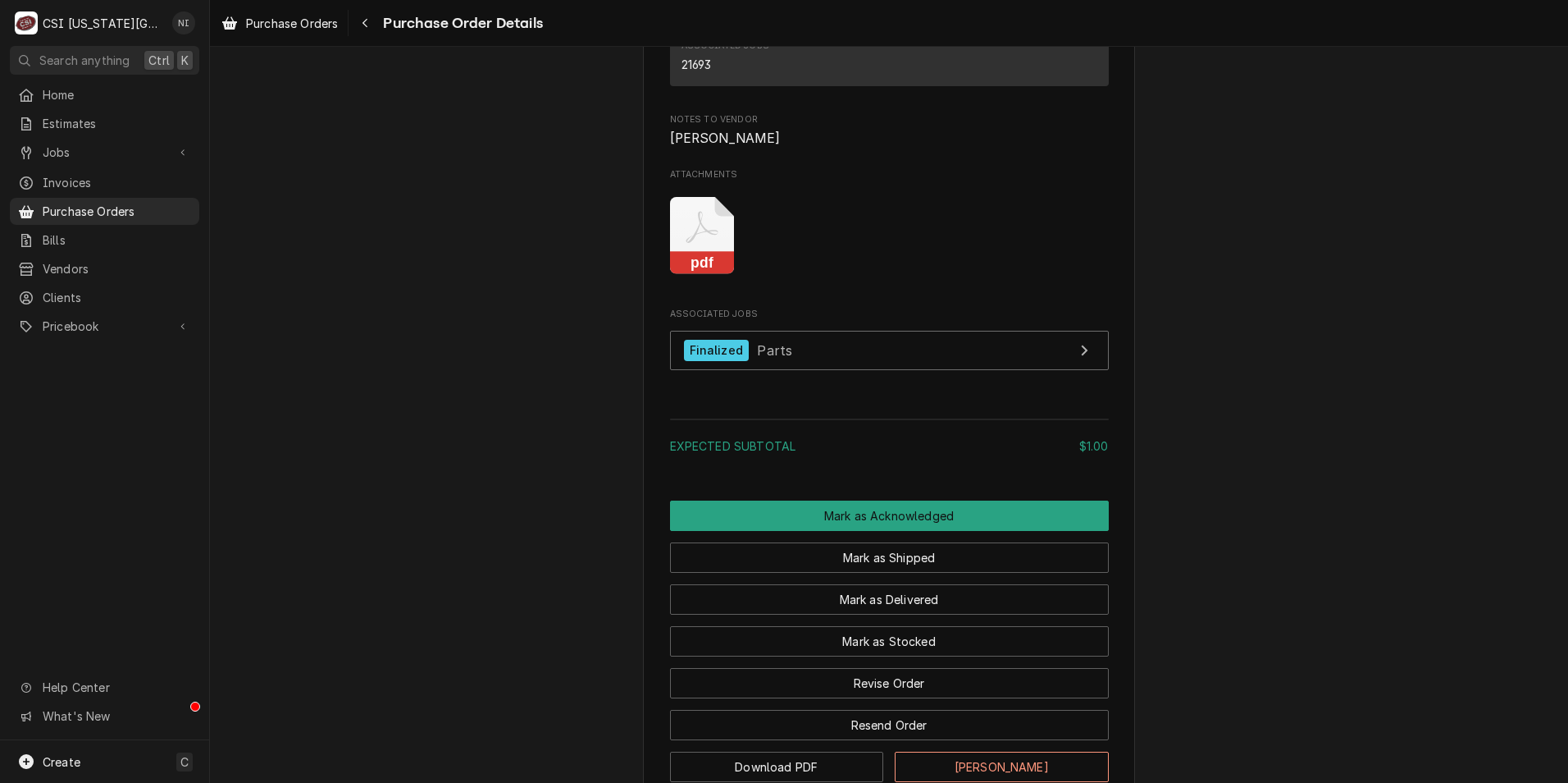
click at [699, 274] on rect "Attachments" at bounding box center [702, 263] width 65 height 23
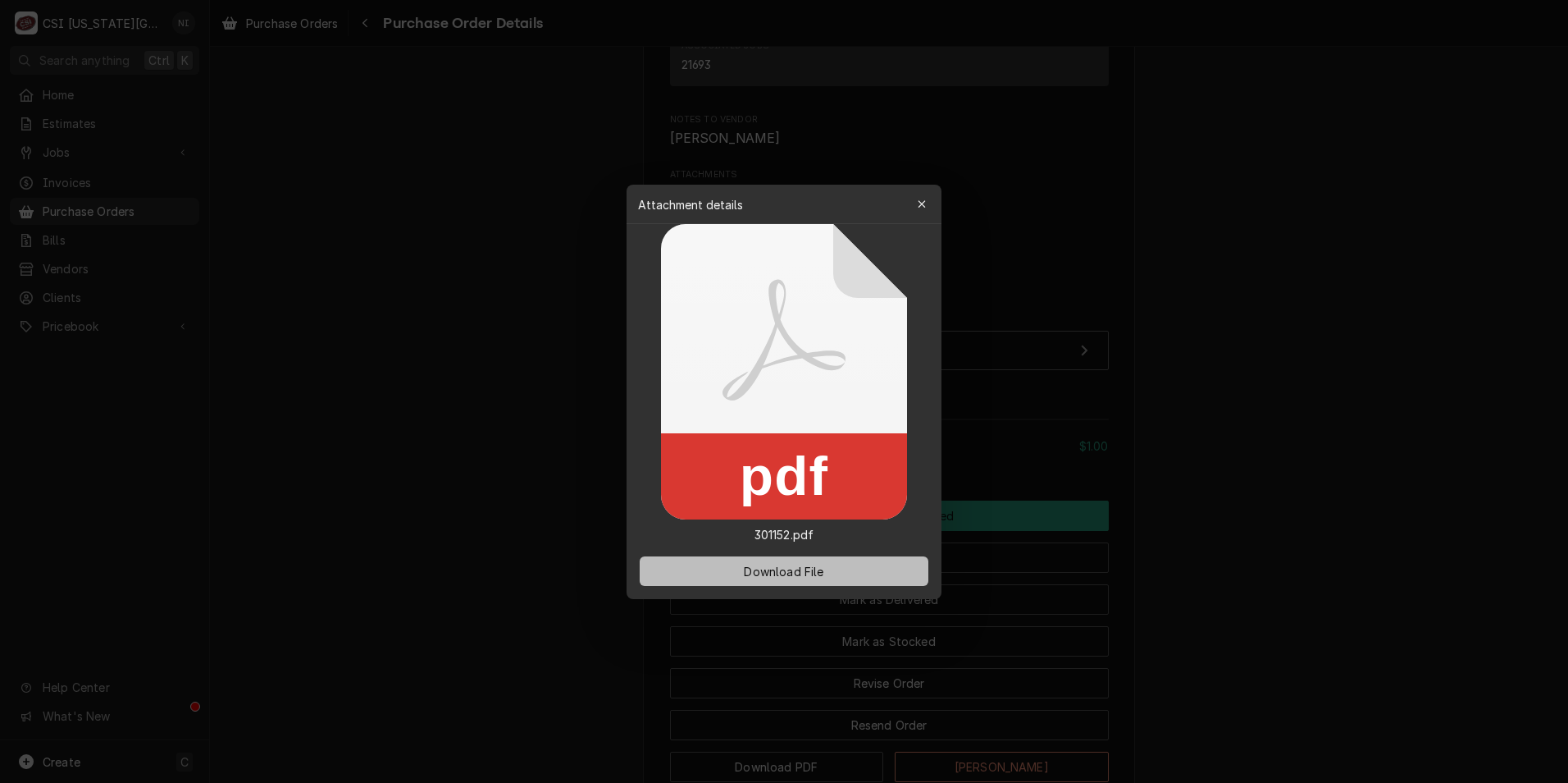
drag, startPoint x: 827, startPoint y: 564, endPoint x: 37, endPoint y: 274, distance: 841.5
click at [827, 564] on button "Download File" at bounding box center [784, 571] width 289 height 29
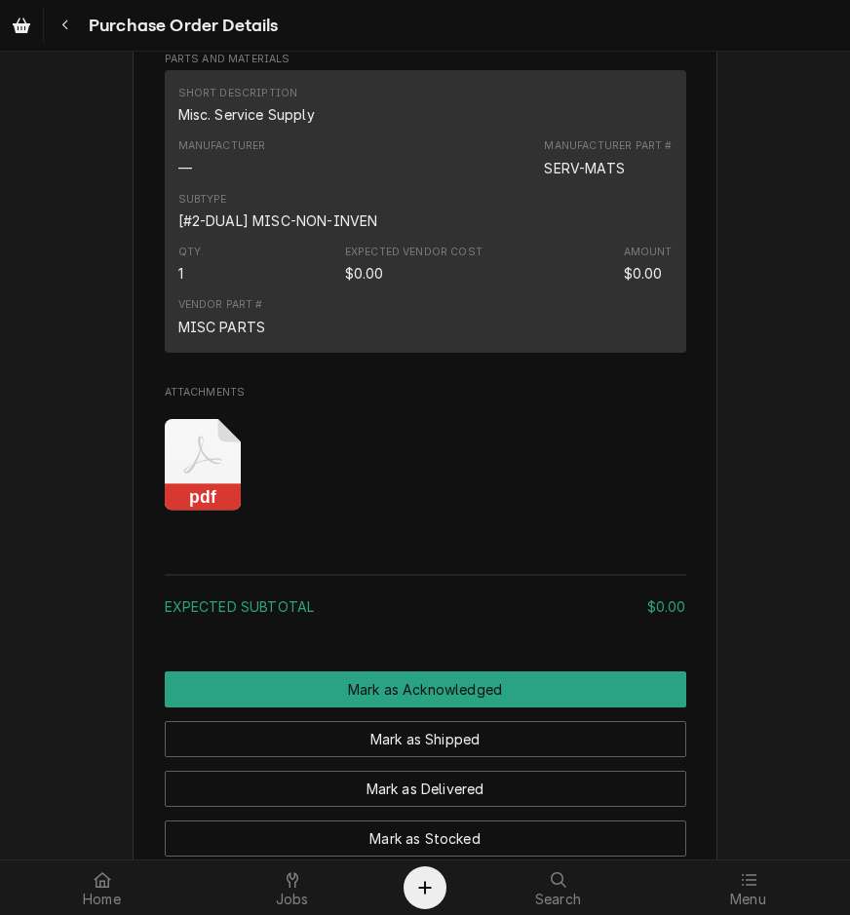
scroll to position [1462, 0]
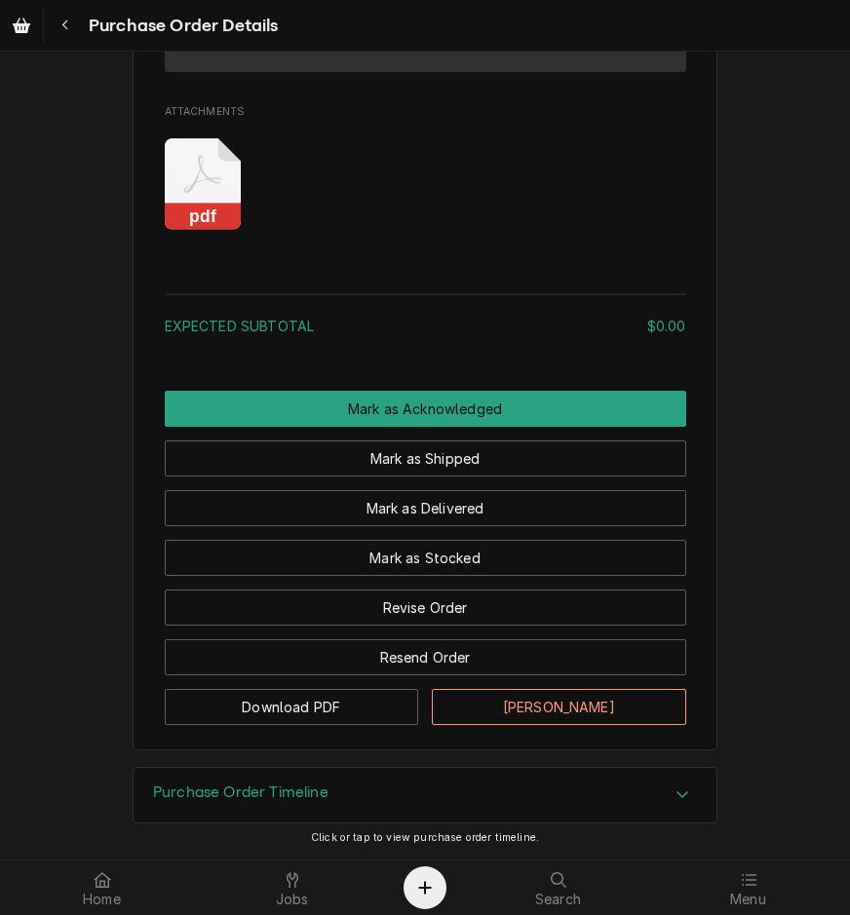
click at [194, 231] on icon "Attachments" at bounding box center [203, 184] width 77 height 93
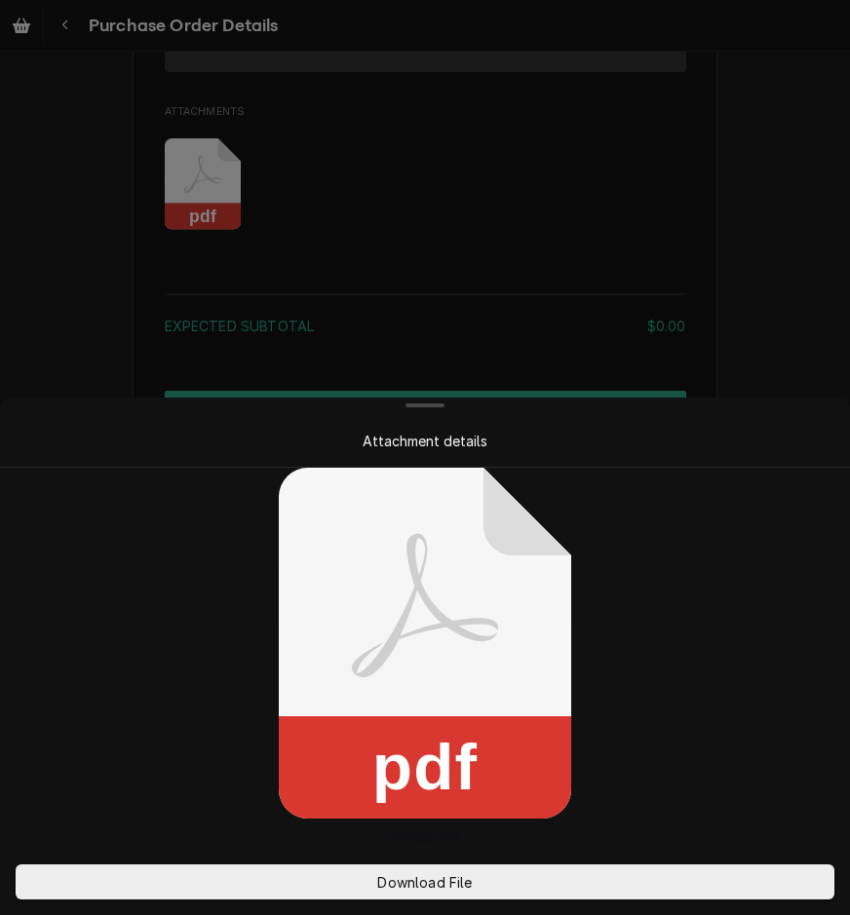
drag, startPoint x: 432, startPoint y: 882, endPoint x: 469, endPoint y: 821, distance: 71.7
click at [432, 884] on span "Download File" at bounding box center [424, 882] width 102 height 20
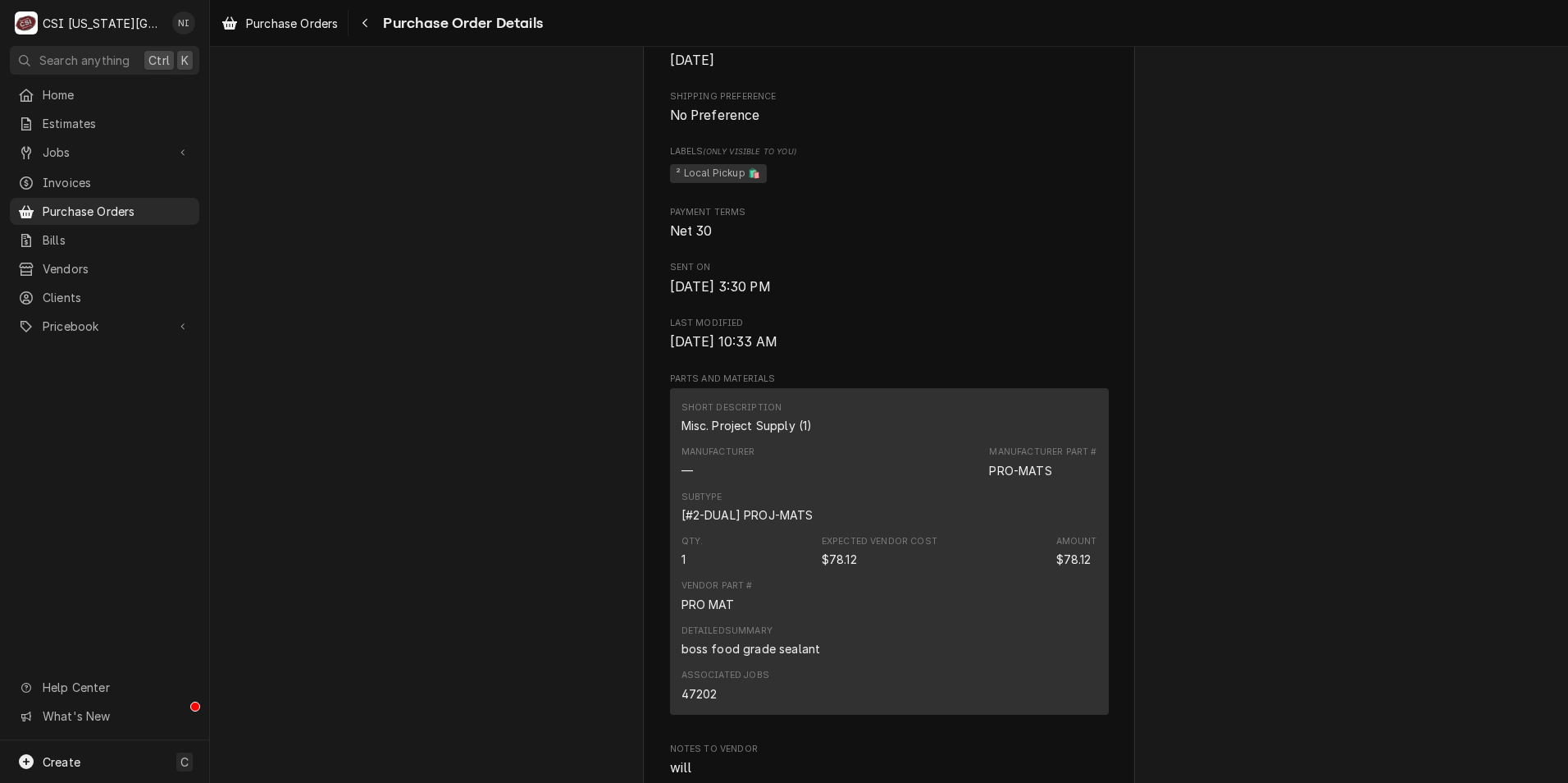
scroll to position [984, 0]
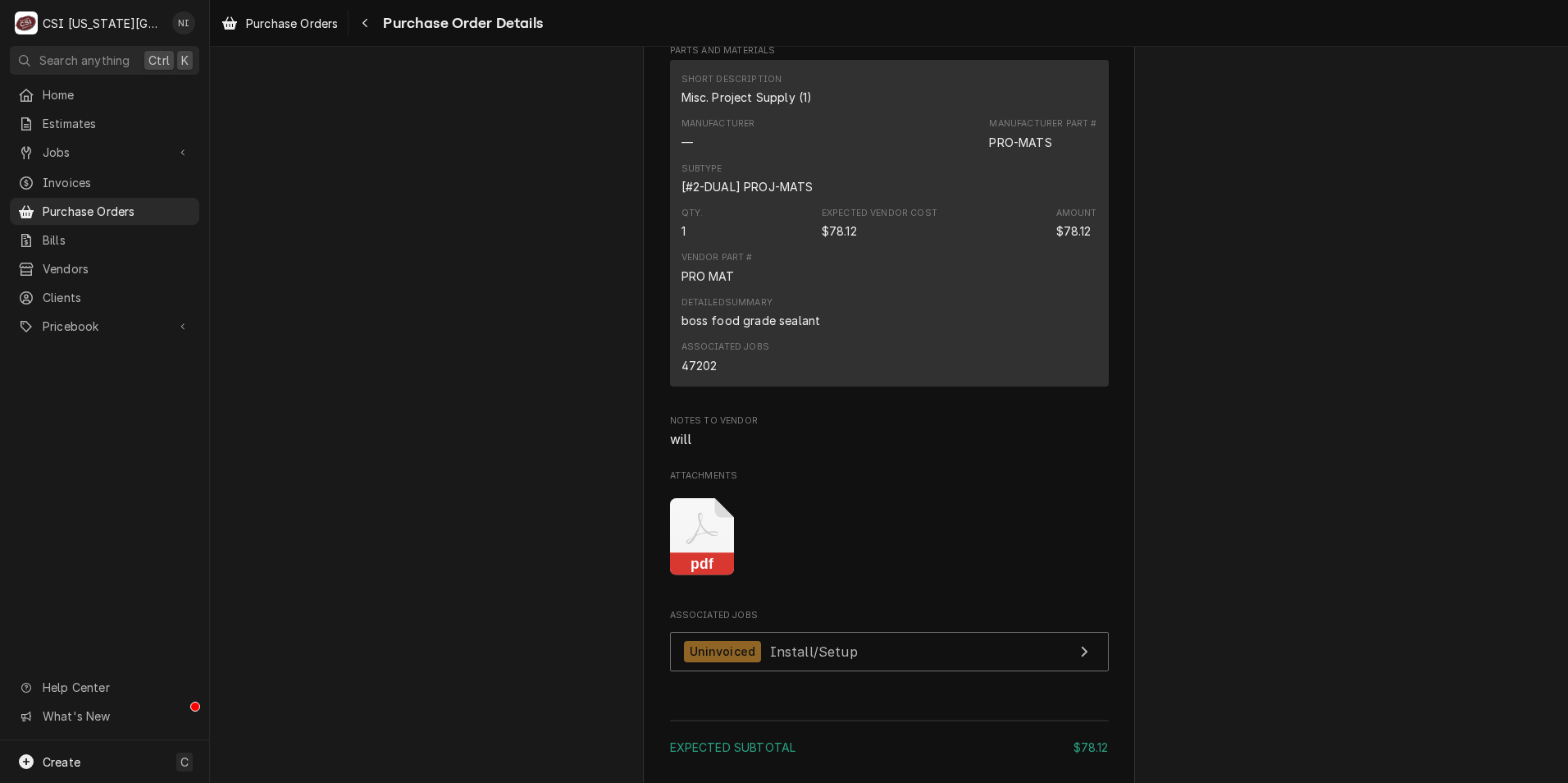
click at [702, 576] on icon "Attachments" at bounding box center [702, 537] width 65 height 78
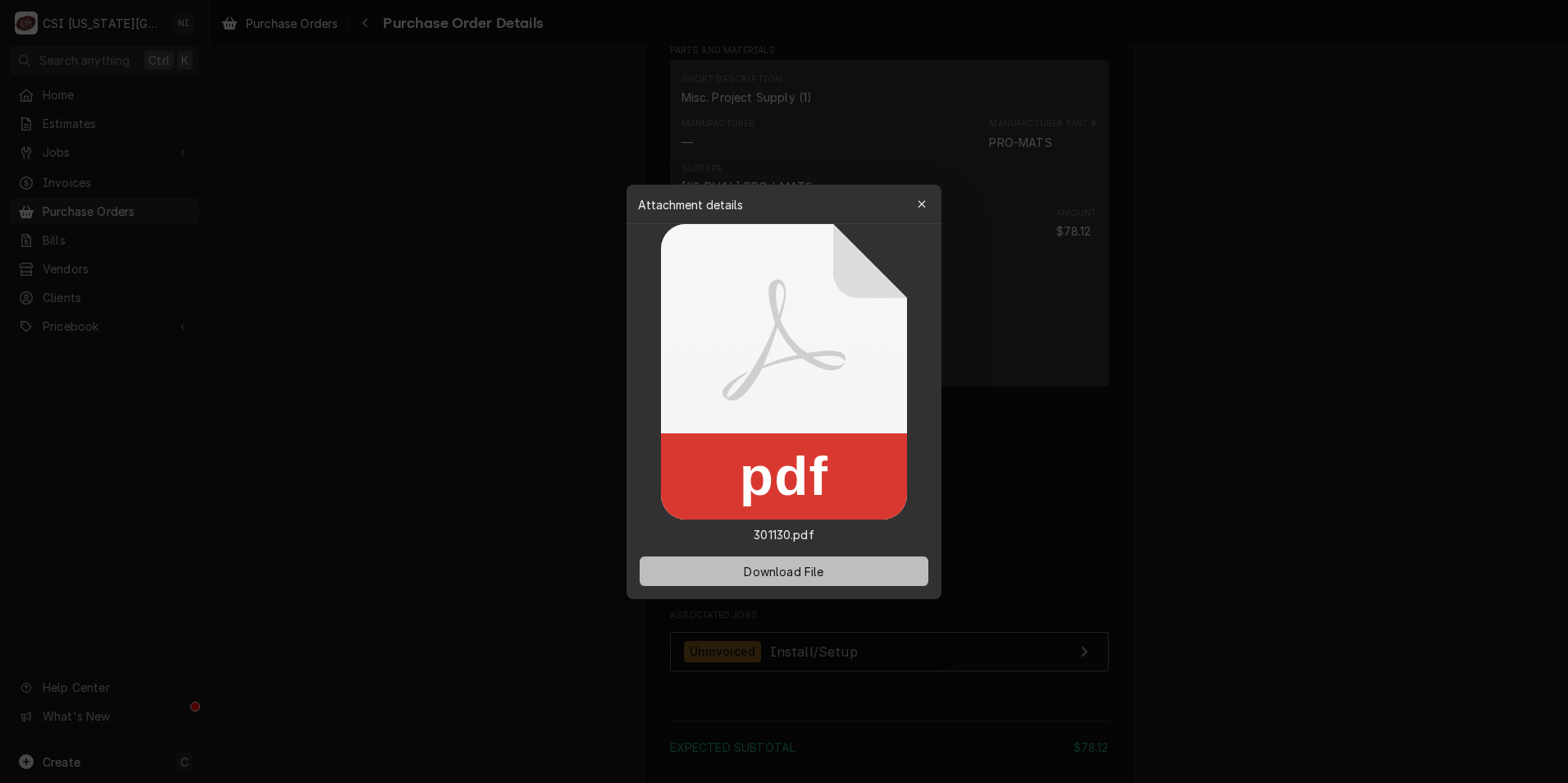
click at [763, 574] on span "Download File" at bounding box center [784, 571] width 86 height 17
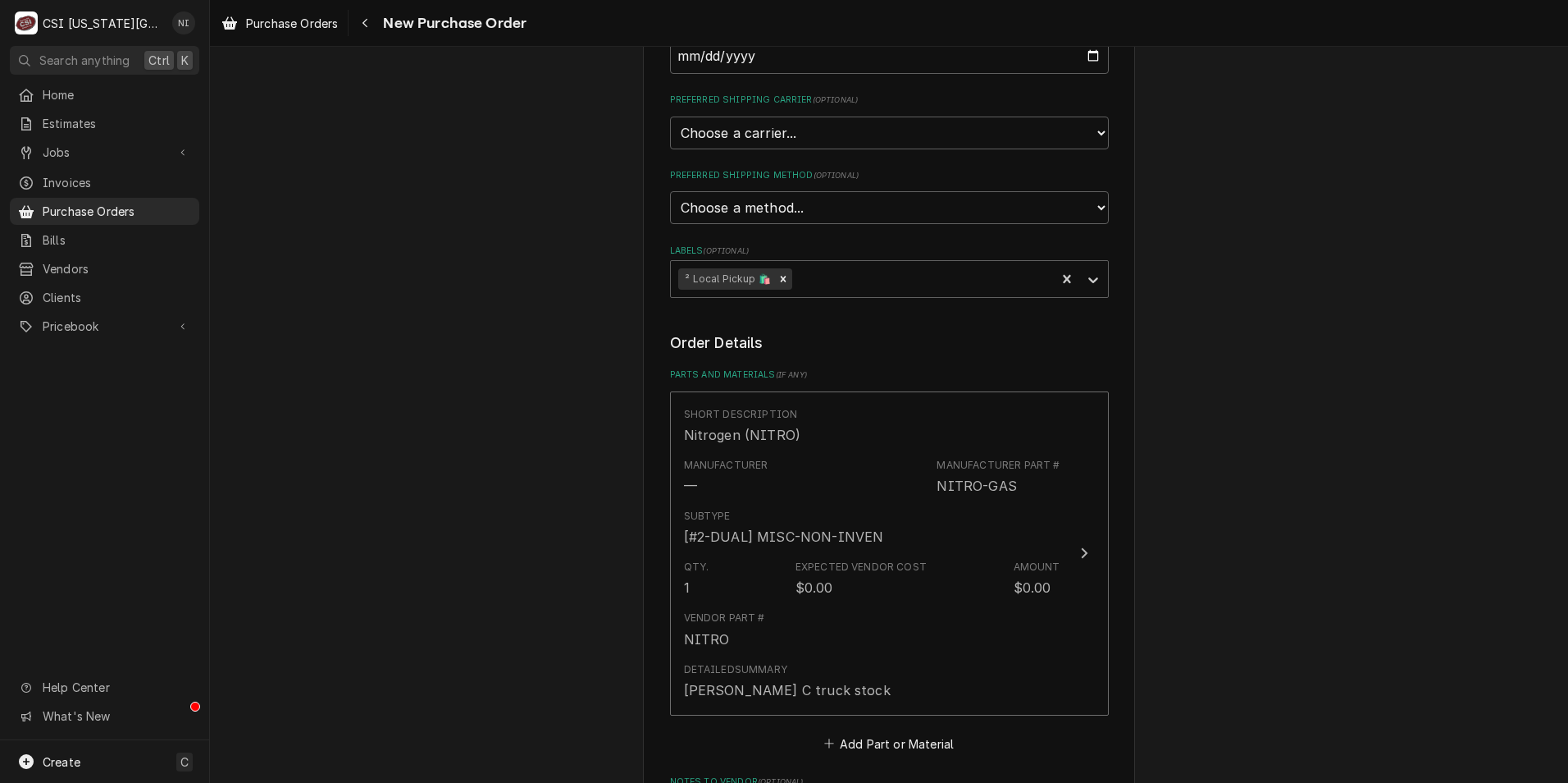
scroll to position [821, 0]
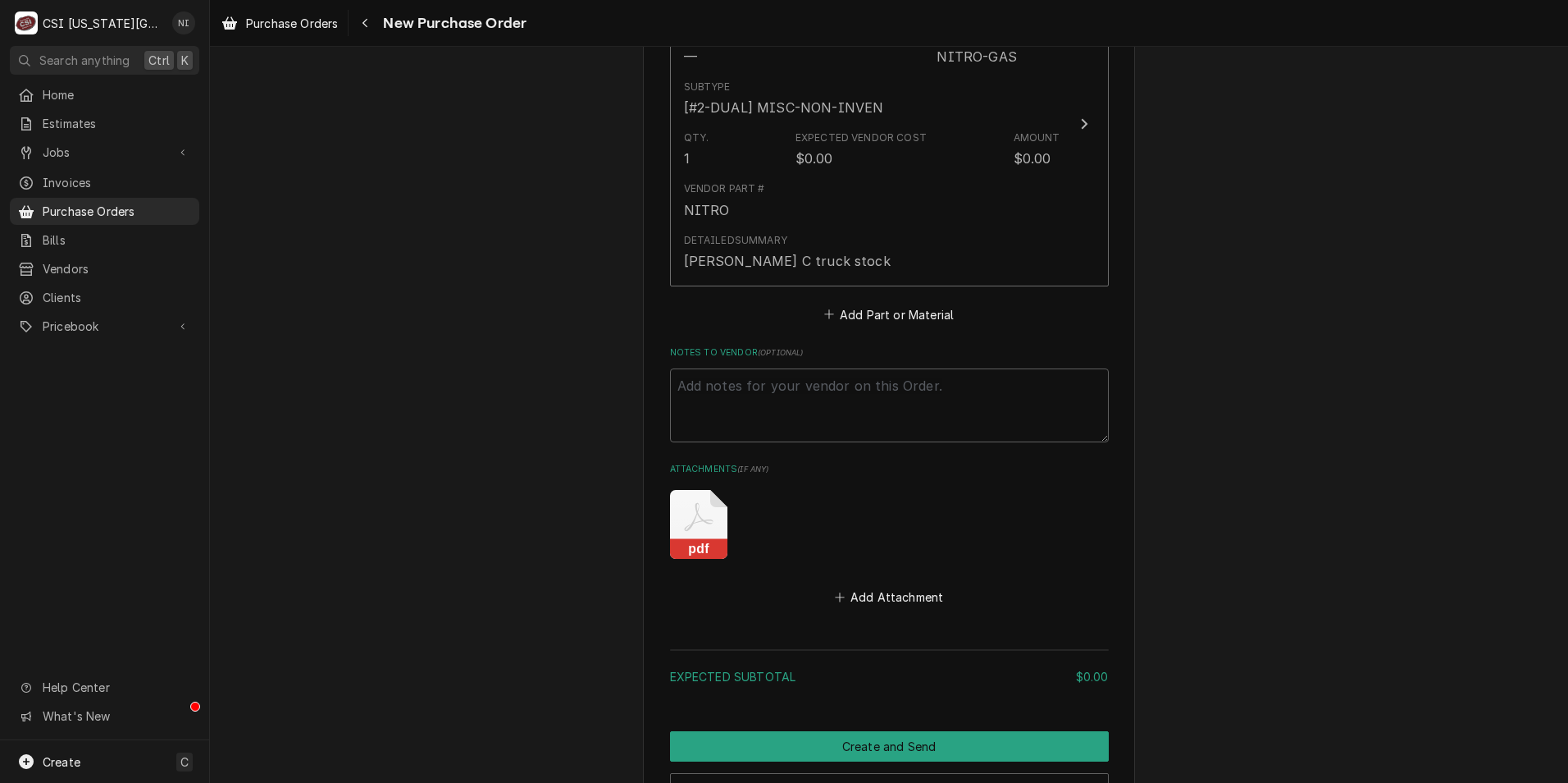
click at [703, 525] on icon "Attachments" at bounding box center [699, 525] width 57 height 69
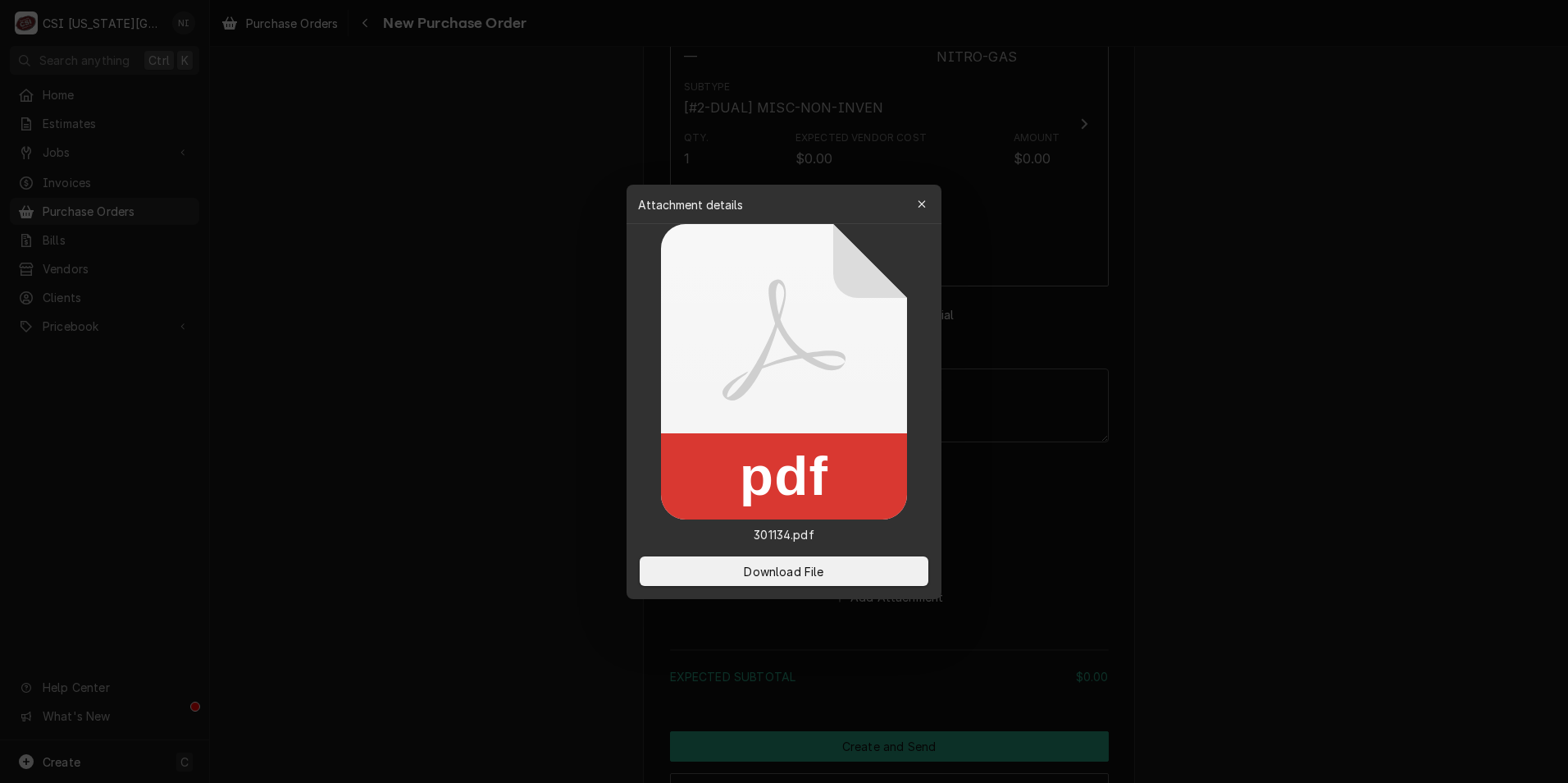
type textarea "x"
click at [824, 573] on span "Download File" at bounding box center [784, 571] width 86 height 17
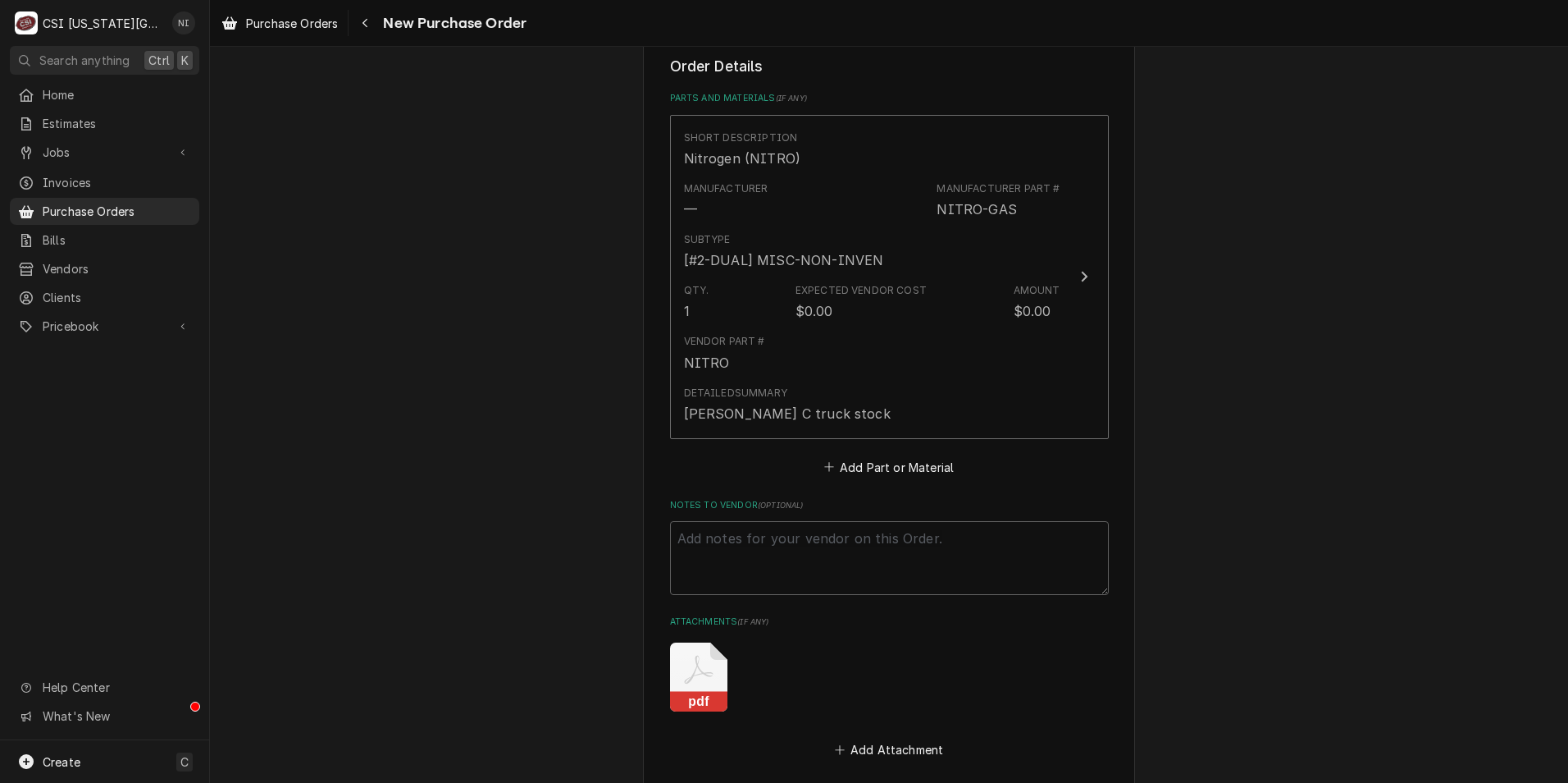
scroll to position [657, 0]
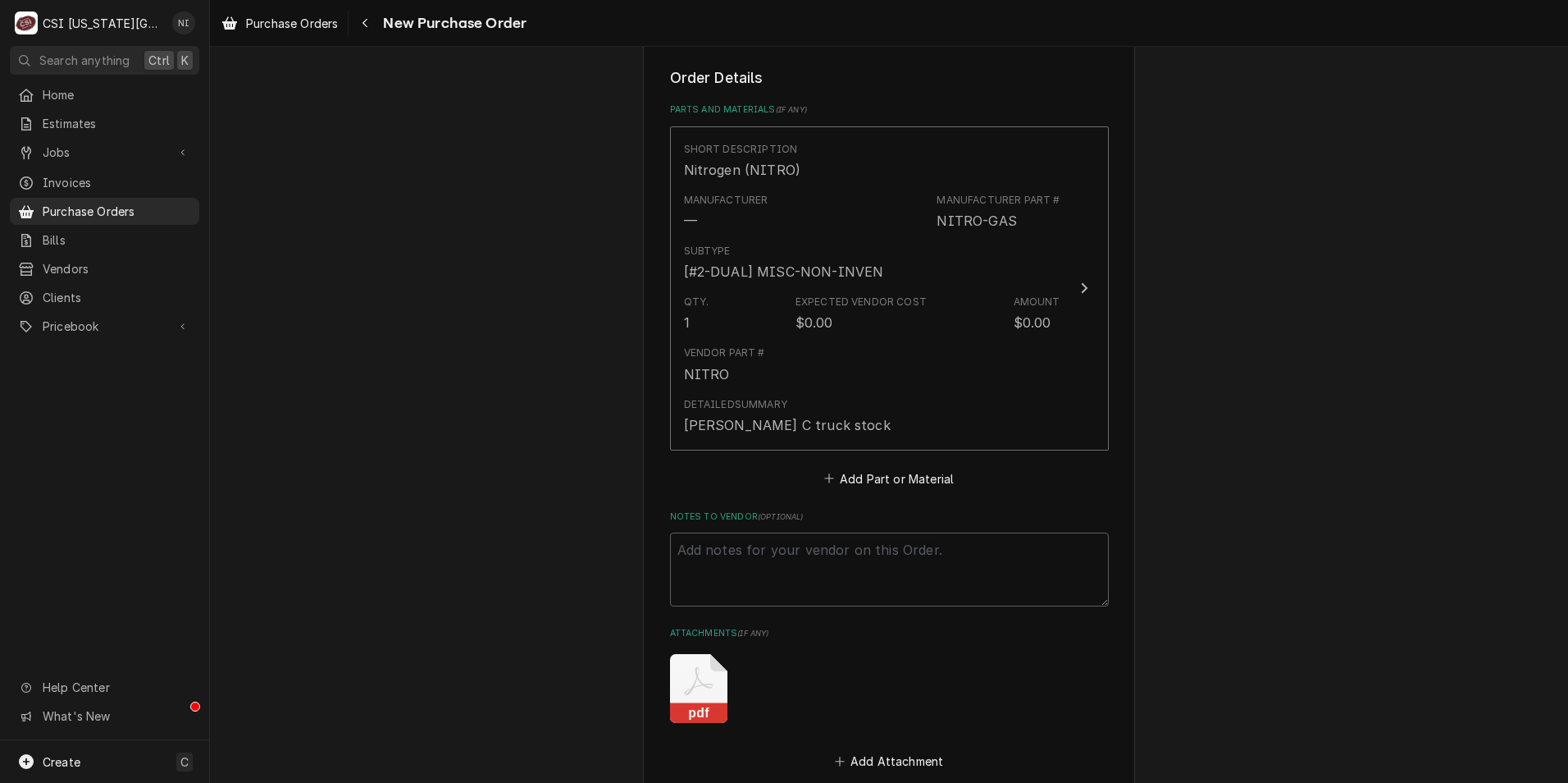
click at [702, 680] on icon "Attachments" at bounding box center [699, 689] width 57 height 69
type textarea "x"
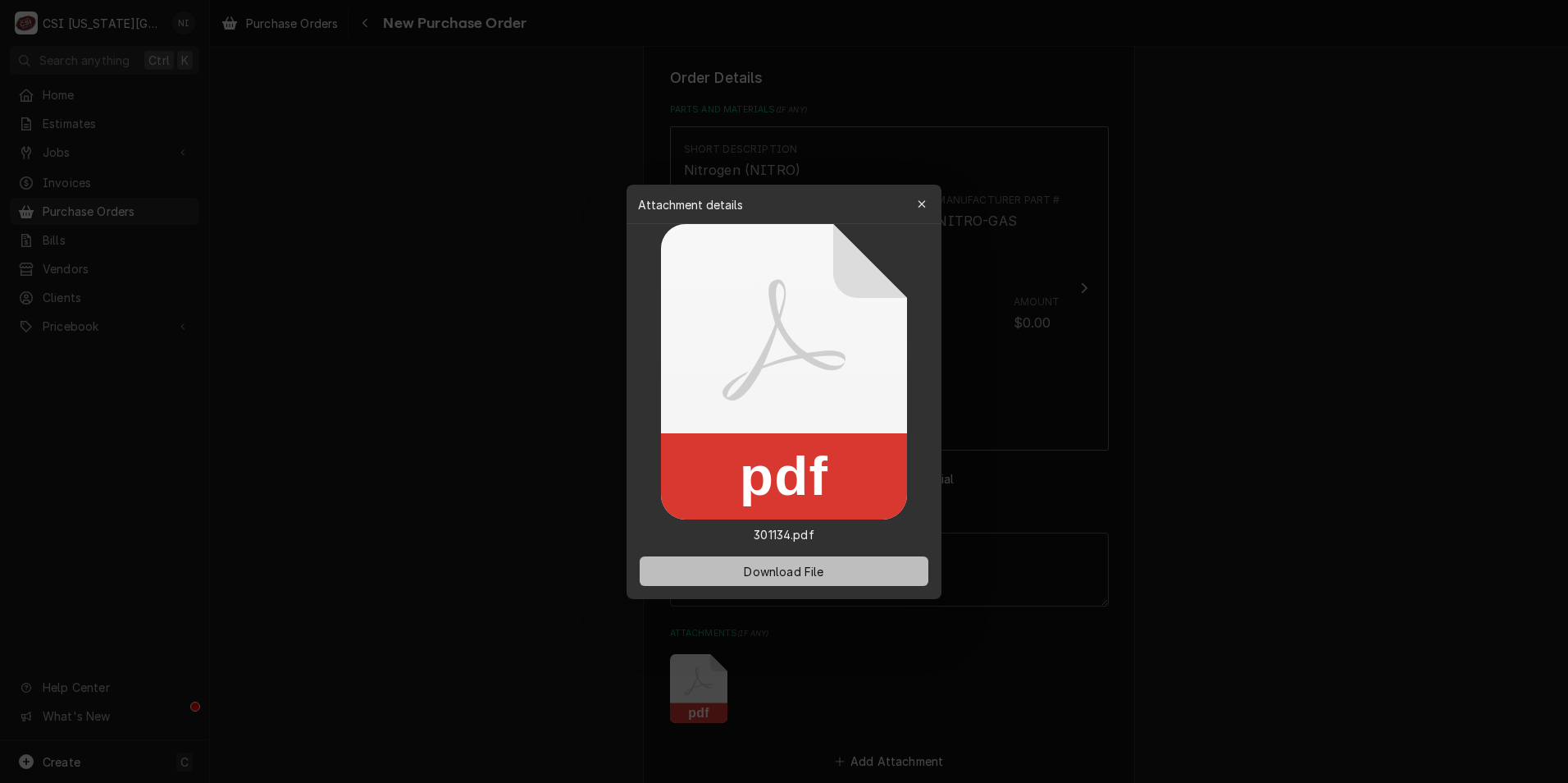
click at [795, 564] on span "Download File" at bounding box center [784, 571] width 86 height 17
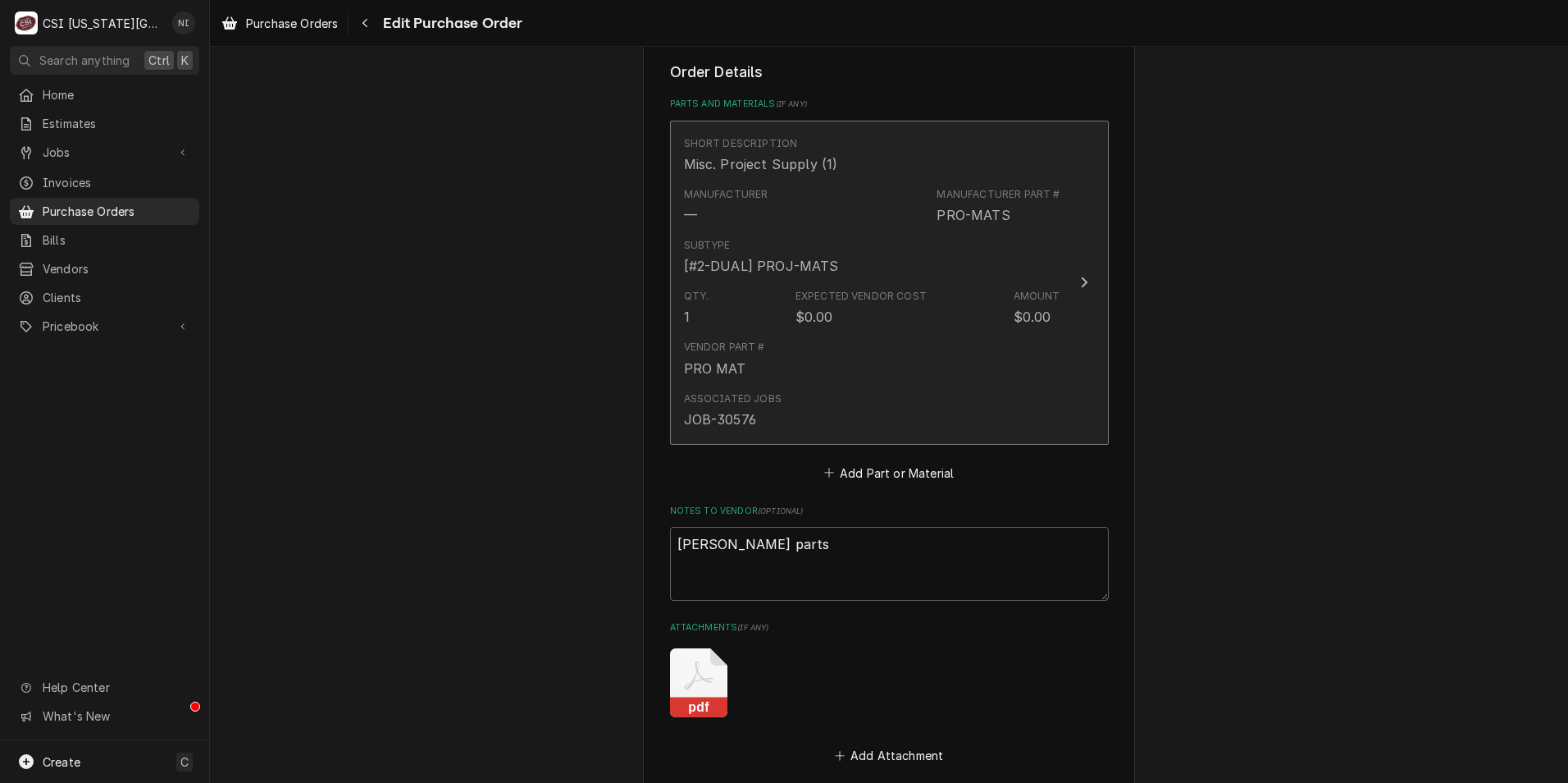
scroll to position [738, 0]
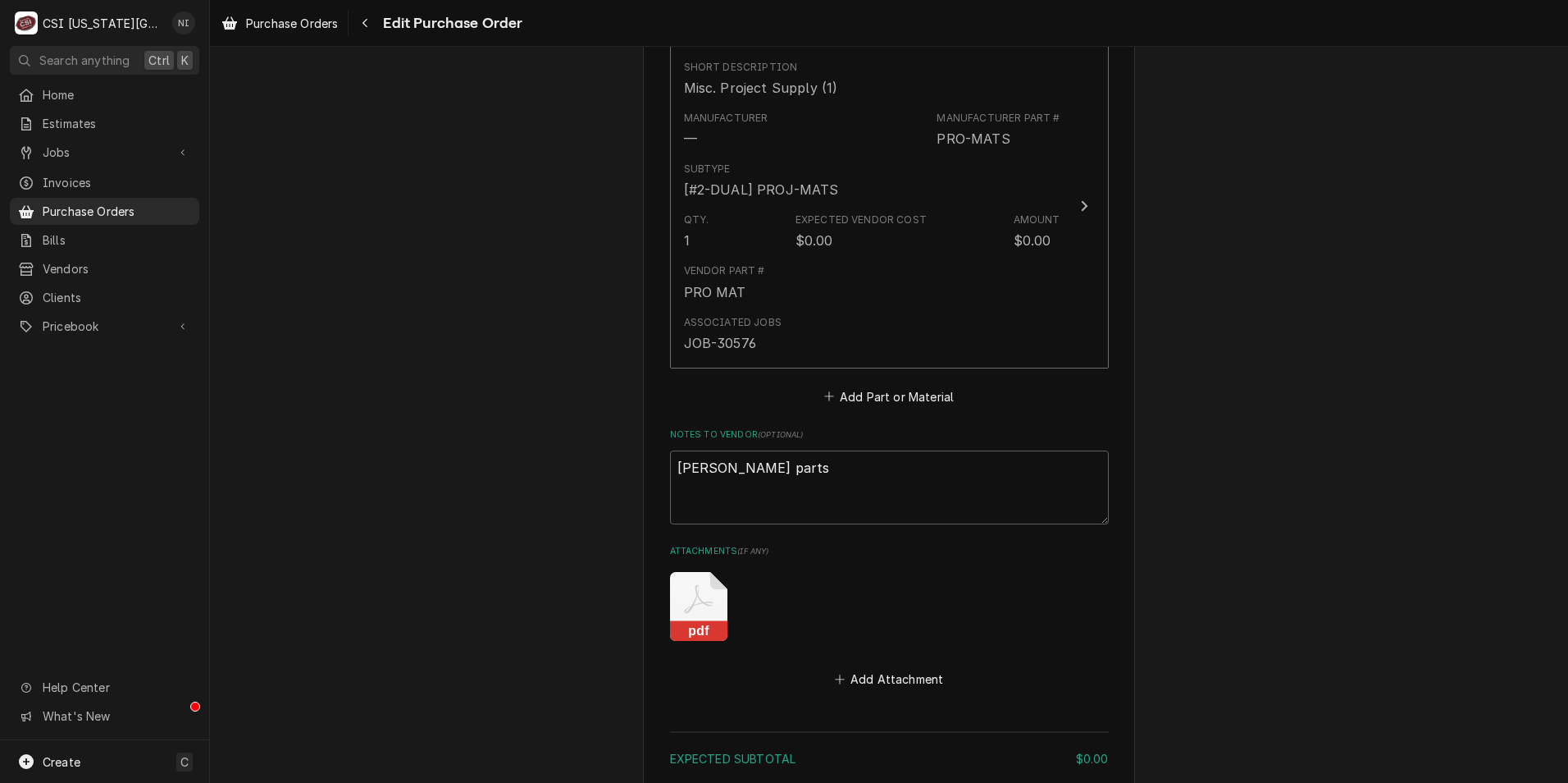
click at [705, 599] on icon "Attachments" at bounding box center [699, 606] width 57 height 69
type textarea "x"
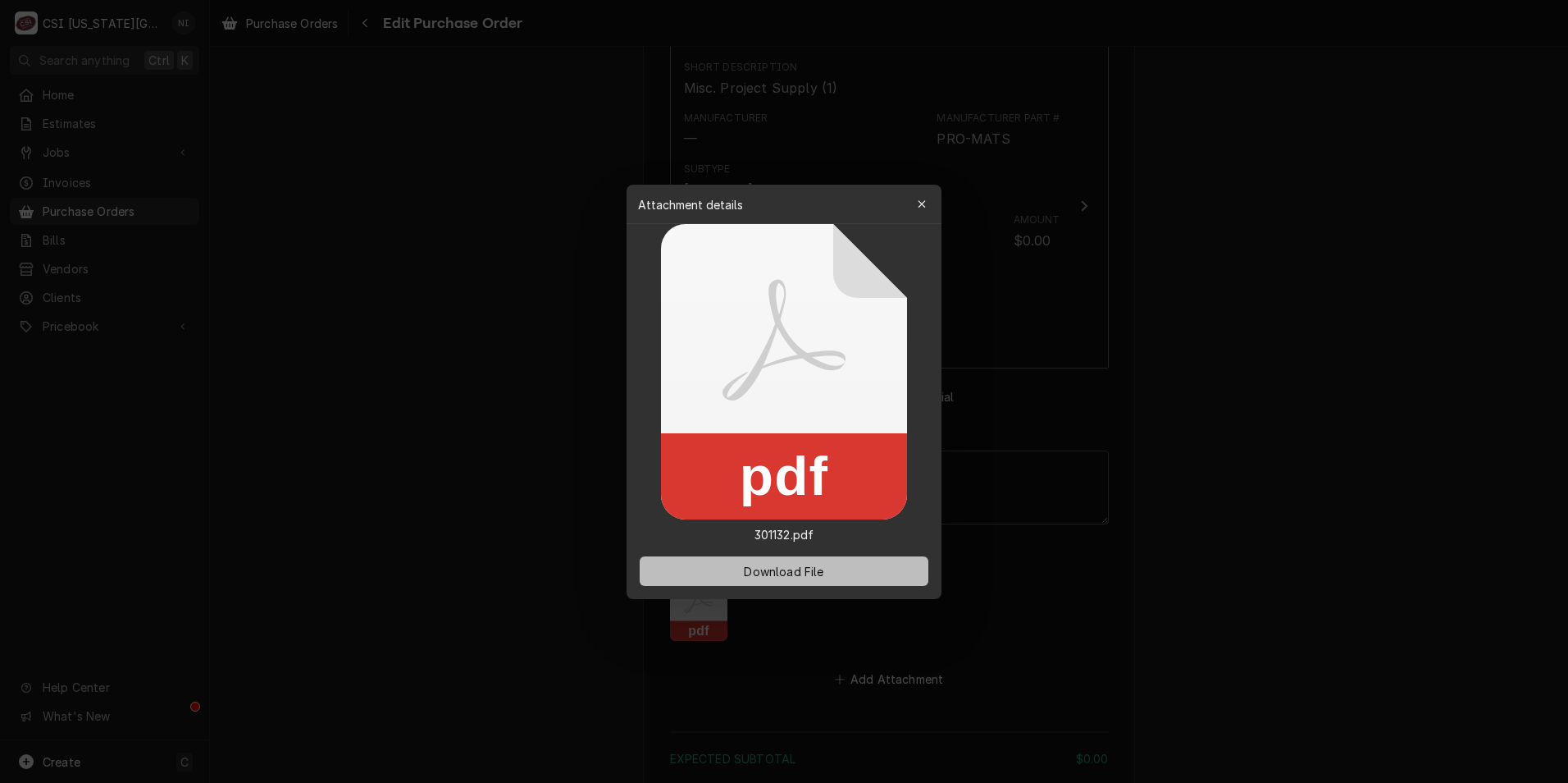
drag, startPoint x: 863, startPoint y: 567, endPoint x: 130, endPoint y: 528, distance: 734.0
click at [863, 569] on button "Download File" at bounding box center [784, 571] width 289 height 29
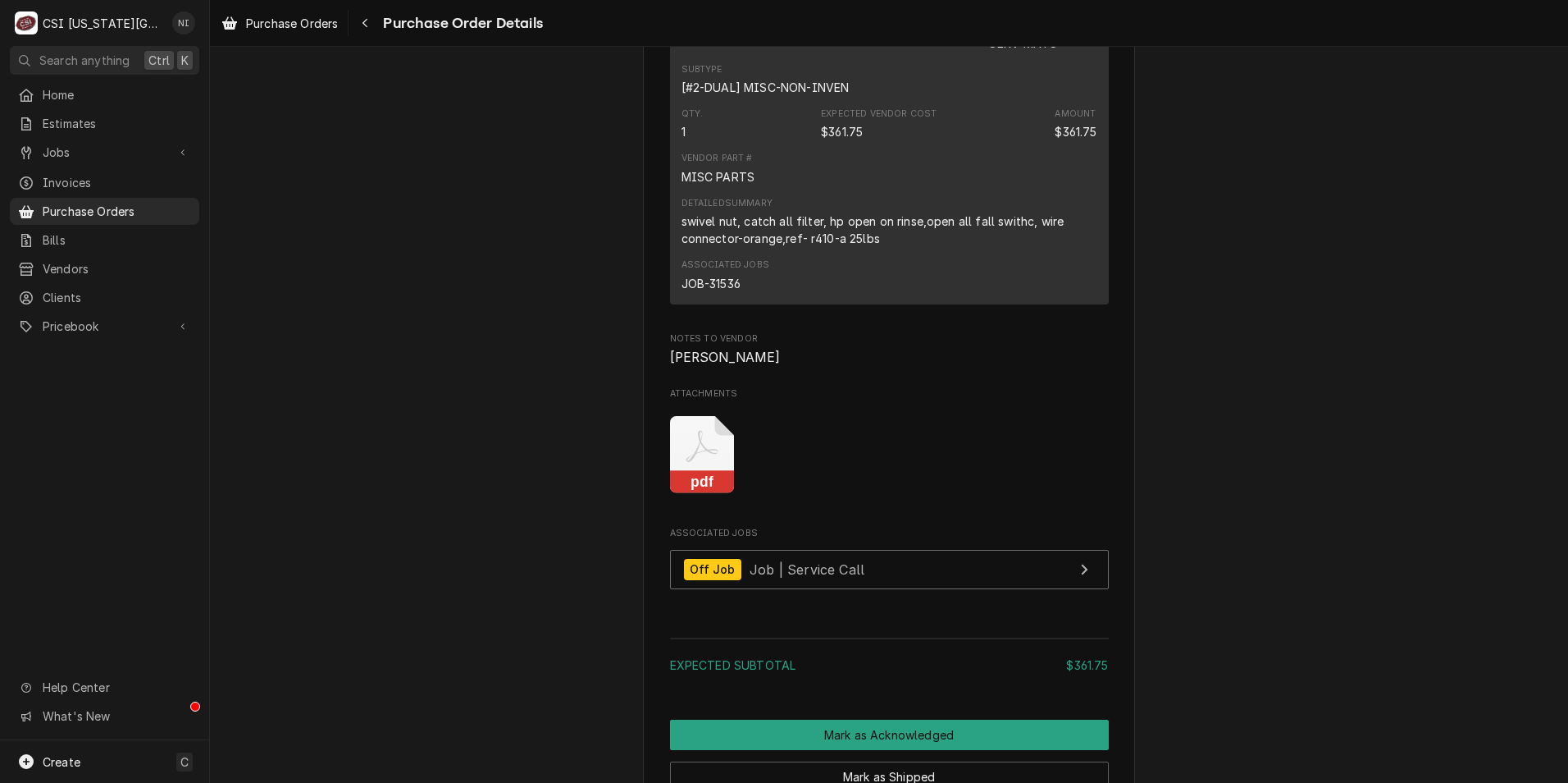
scroll to position [1231, 0]
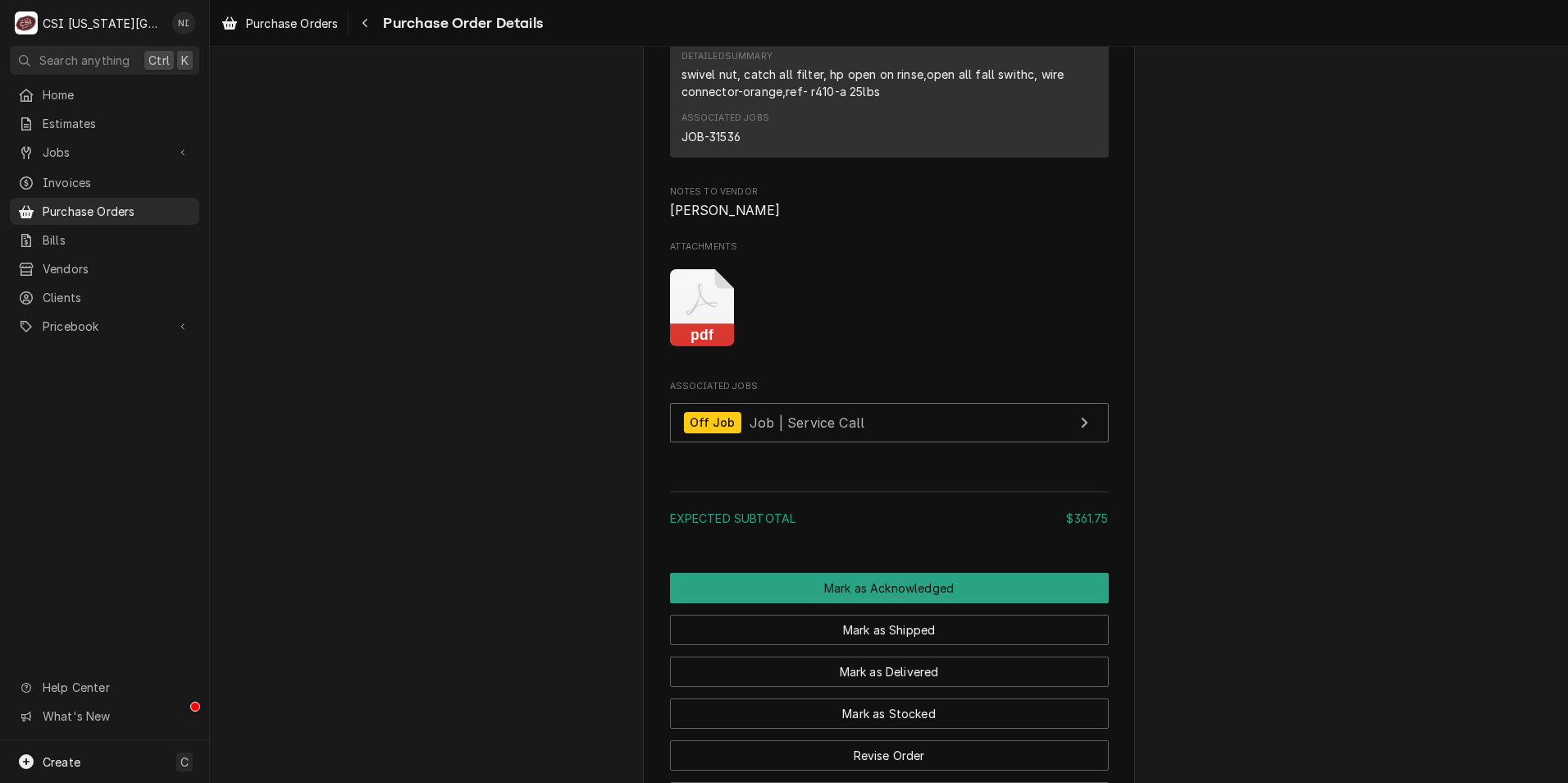
click at [710, 347] on icon "Attachments" at bounding box center [702, 308] width 65 height 78
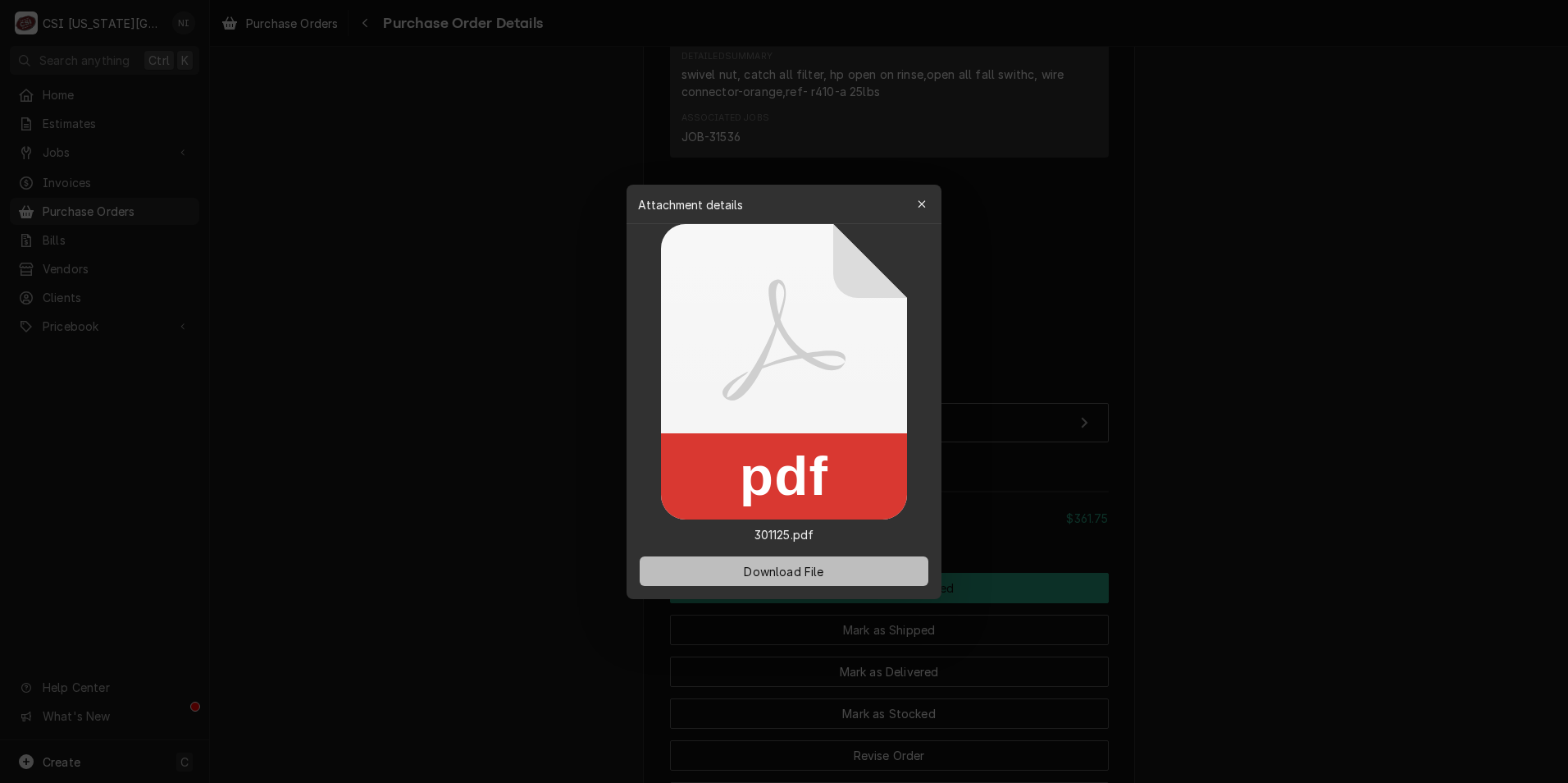
click at [789, 581] on button "Download File" at bounding box center [784, 571] width 289 height 29
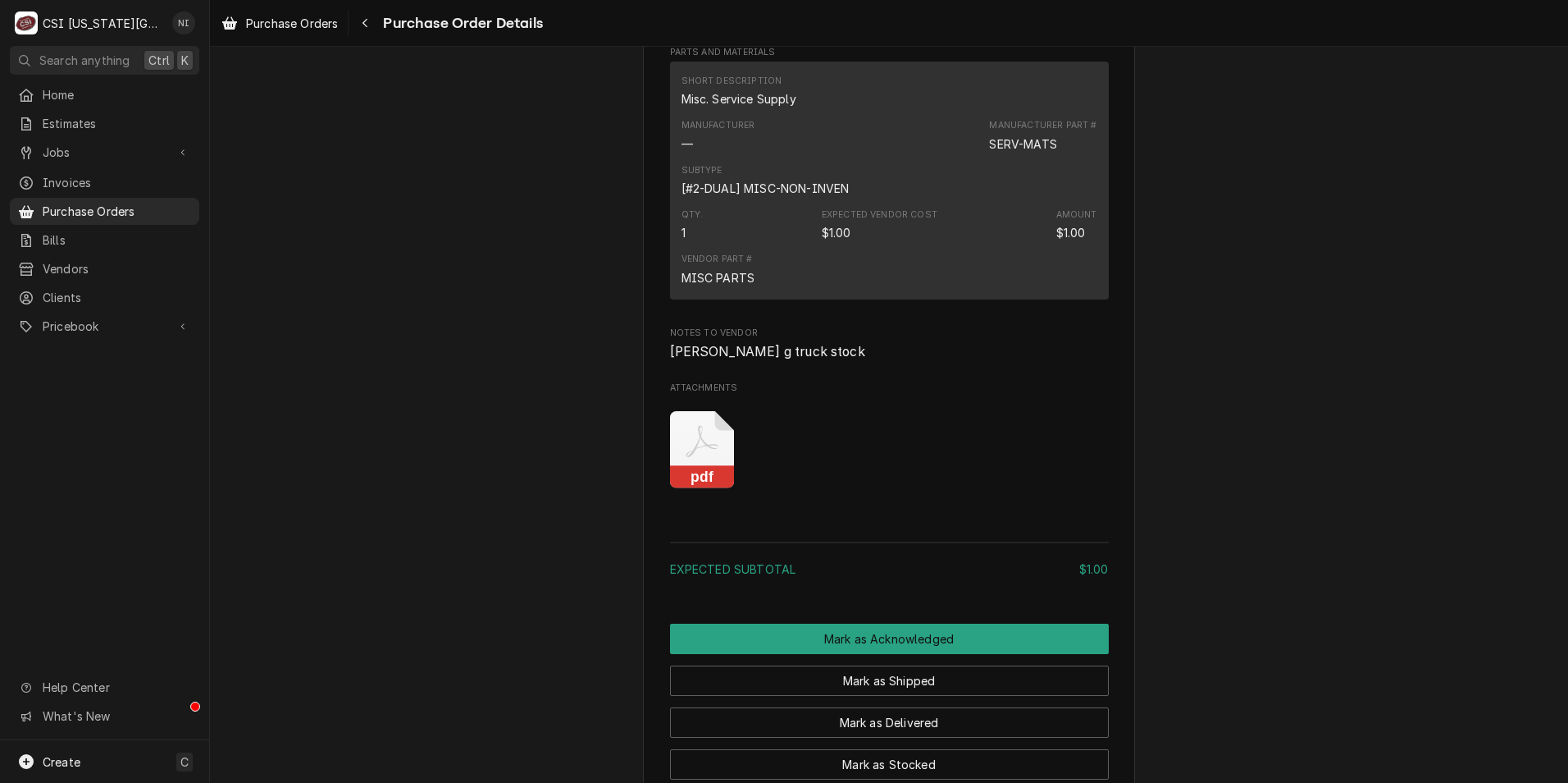
scroll to position [984, 0]
click at [707, 487] on icon "Attachments" at bounding box center [702, 448] width 65 height 78
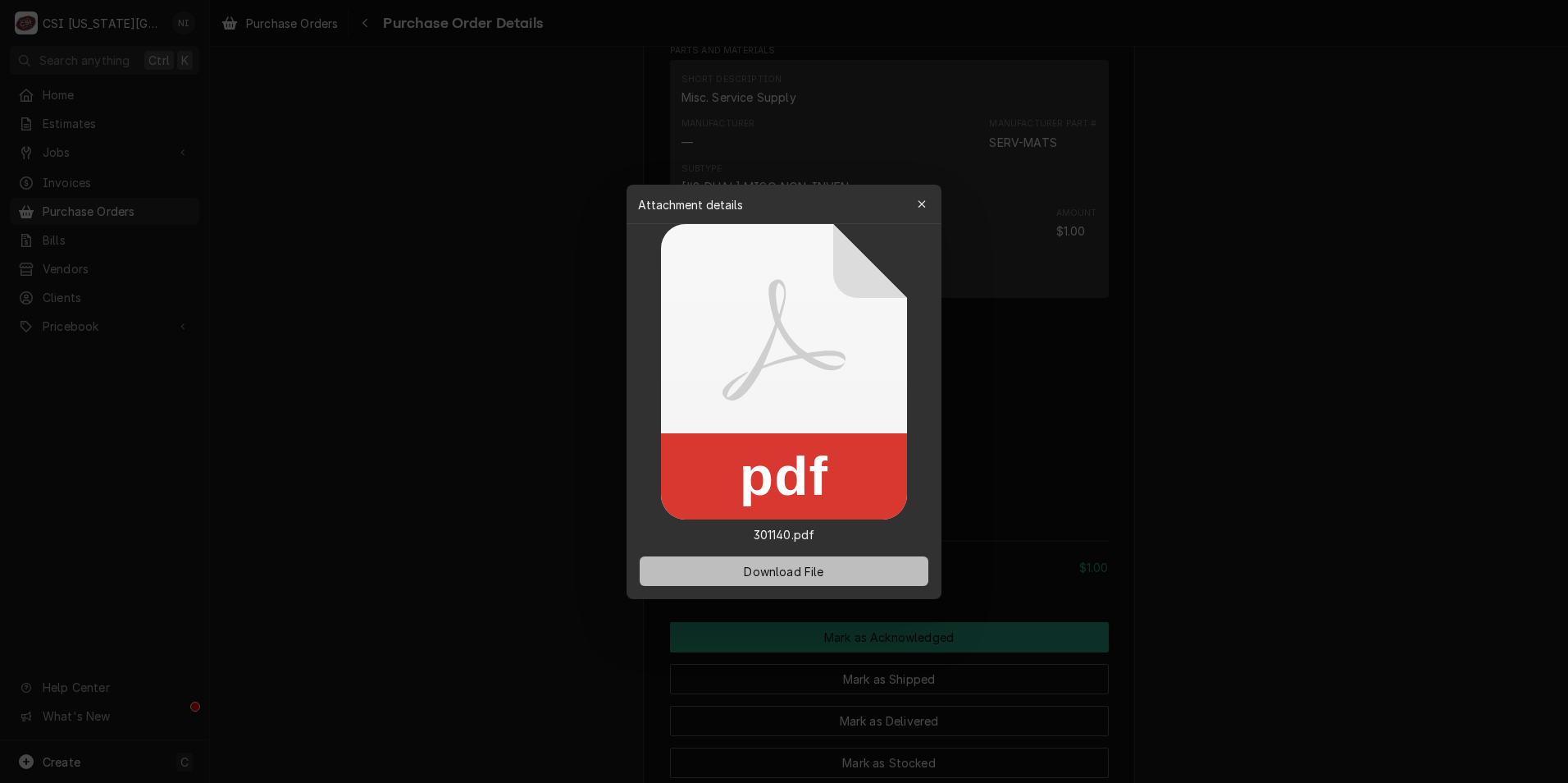
click at [764, 568] on span "Download File" at bounding box center [784, 571] width 86 height 17
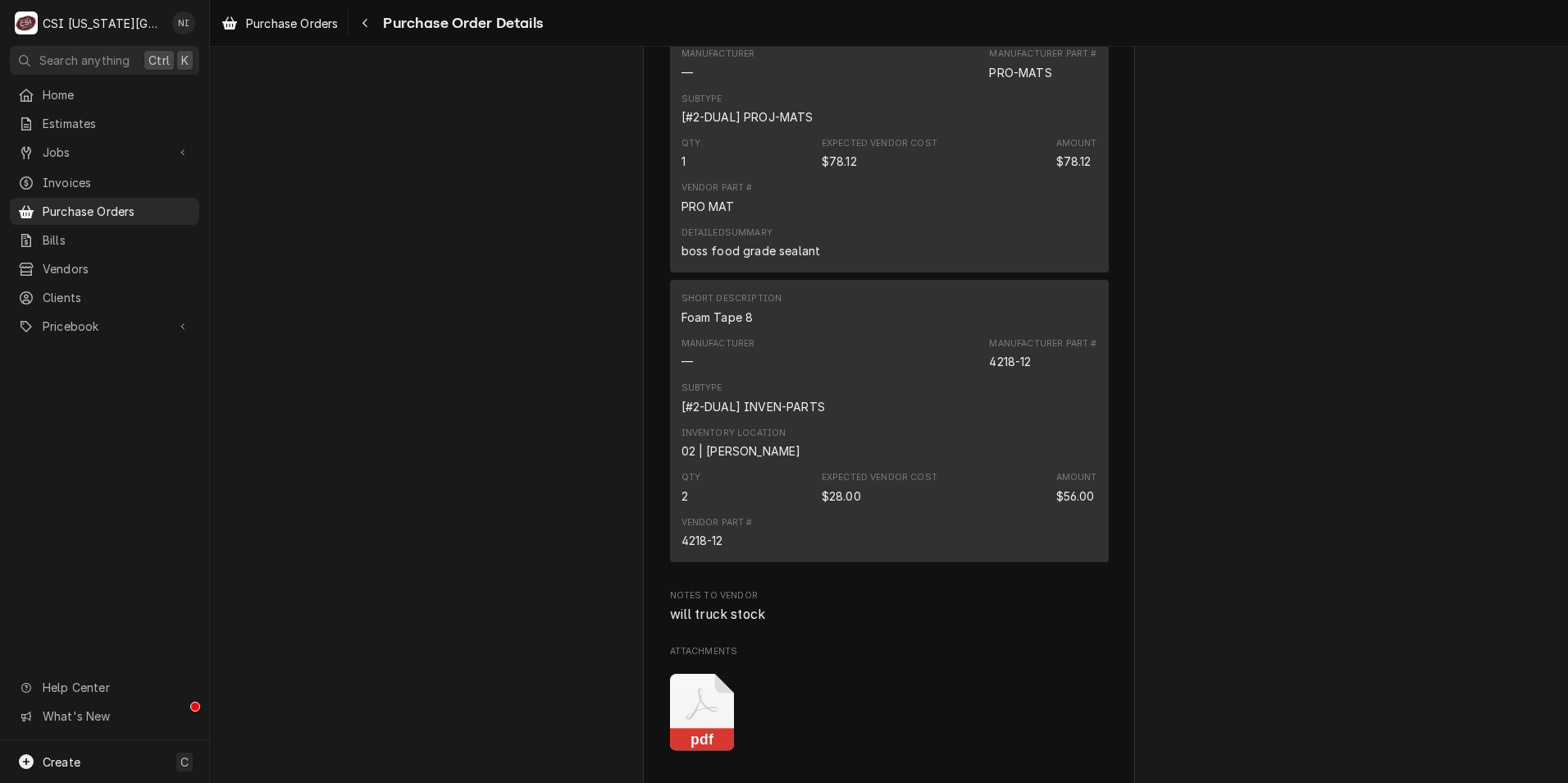
scroll to position [1148, 0]
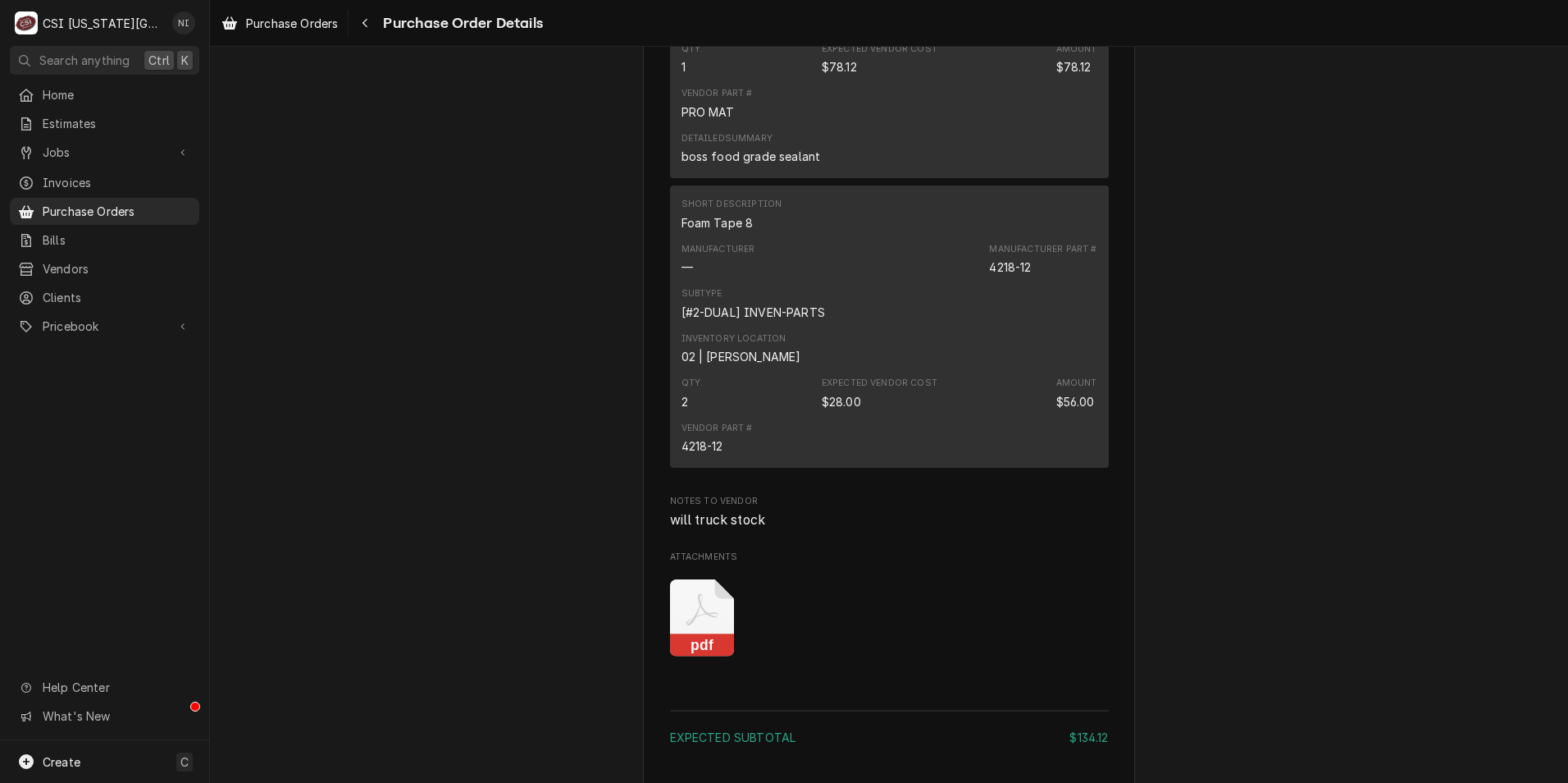
click at [677, 658] on icon "Attachments" at bounding box center [702, 618] width 65 height 78
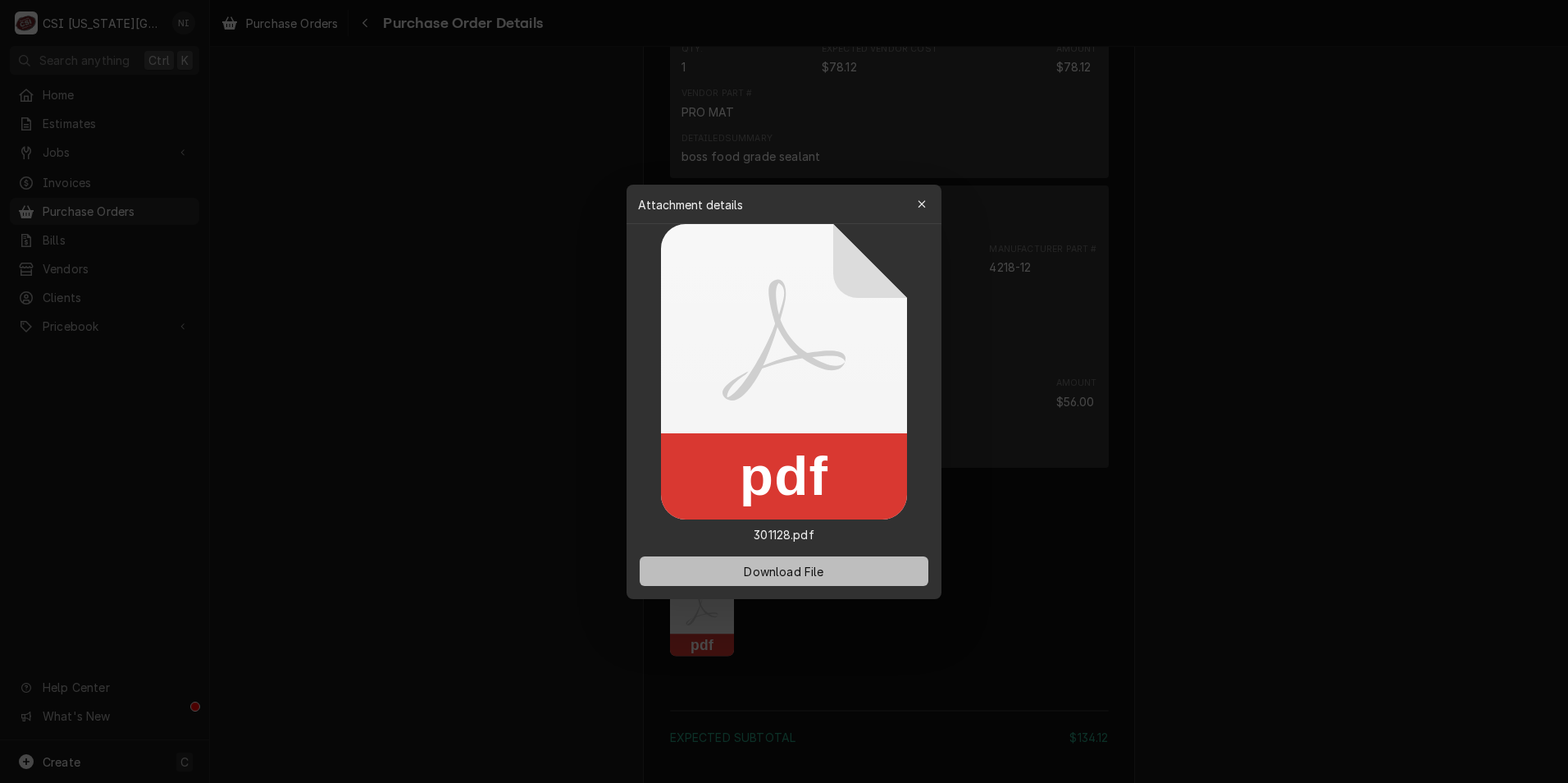
click at [739, 562] on button "Download File" at bounding box center [784, 571] width 289 height 29
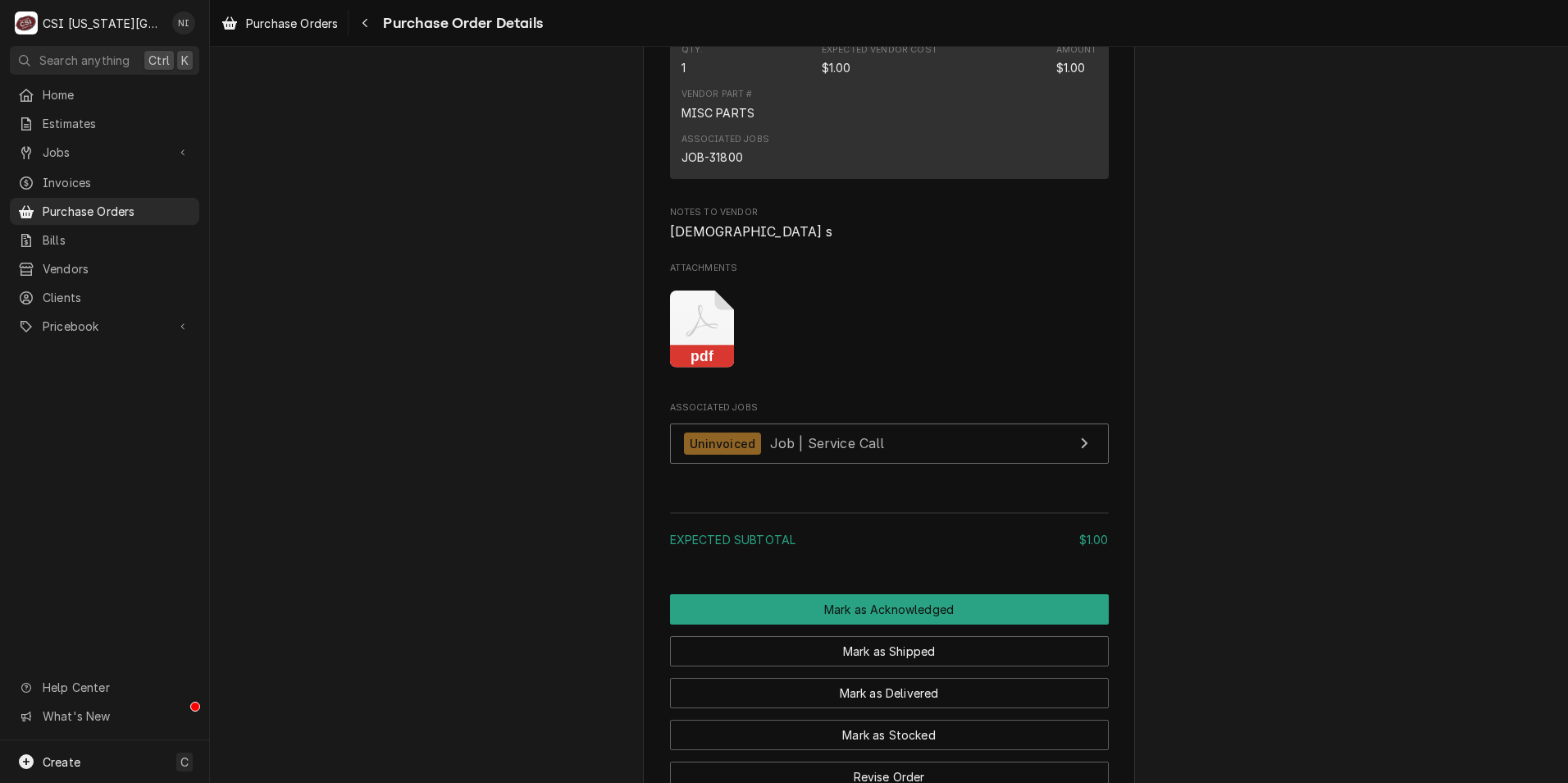
scroll to position [1148, 0]
click at [687, 337] on icon "Attachments" at bounding box center [702, 321] width 32 height 32
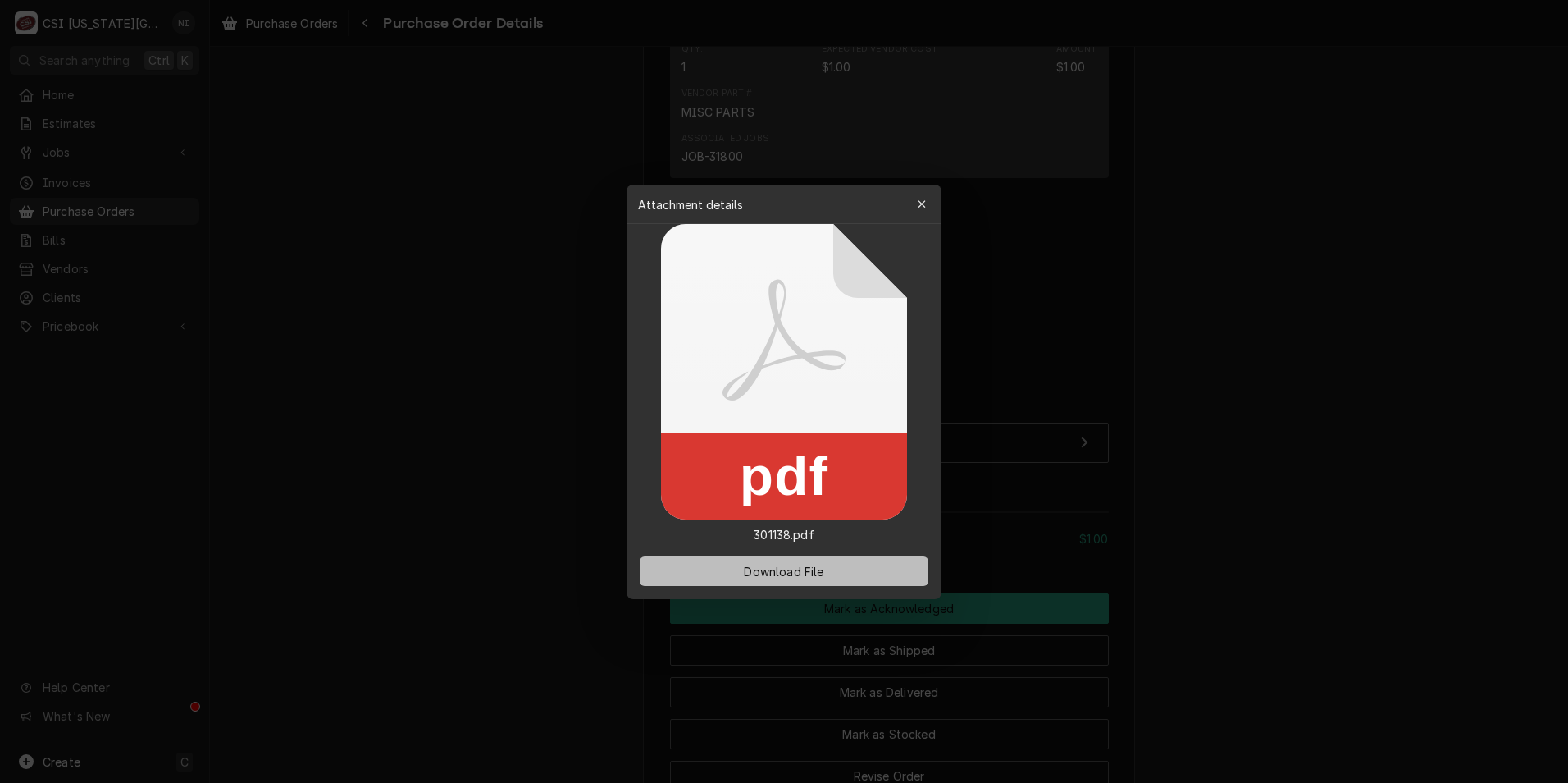
click at [782, 560] on button "Download File" at bounding box center [784, 571] width 289 height 29
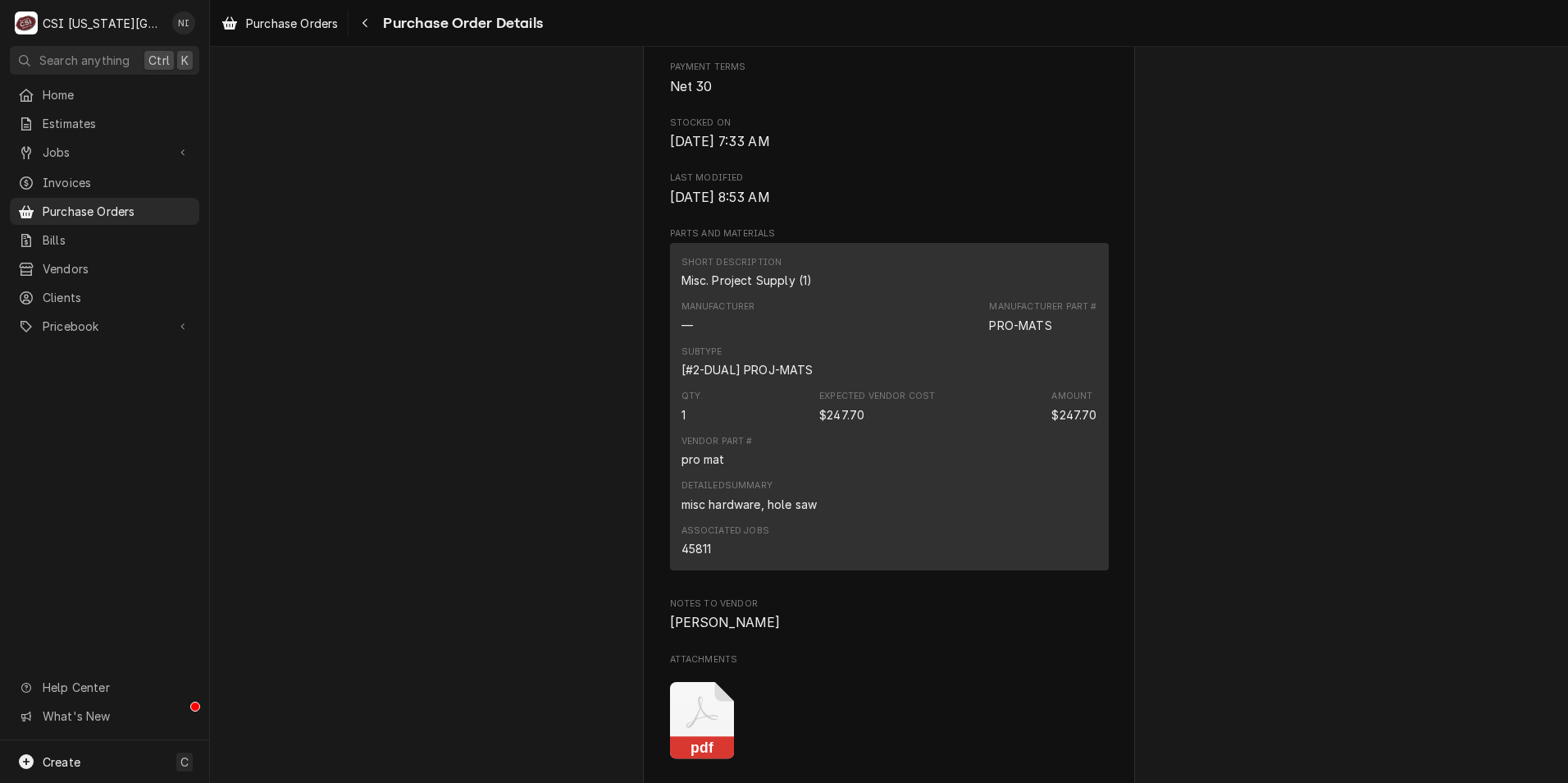
scroll to position [1148, 0]
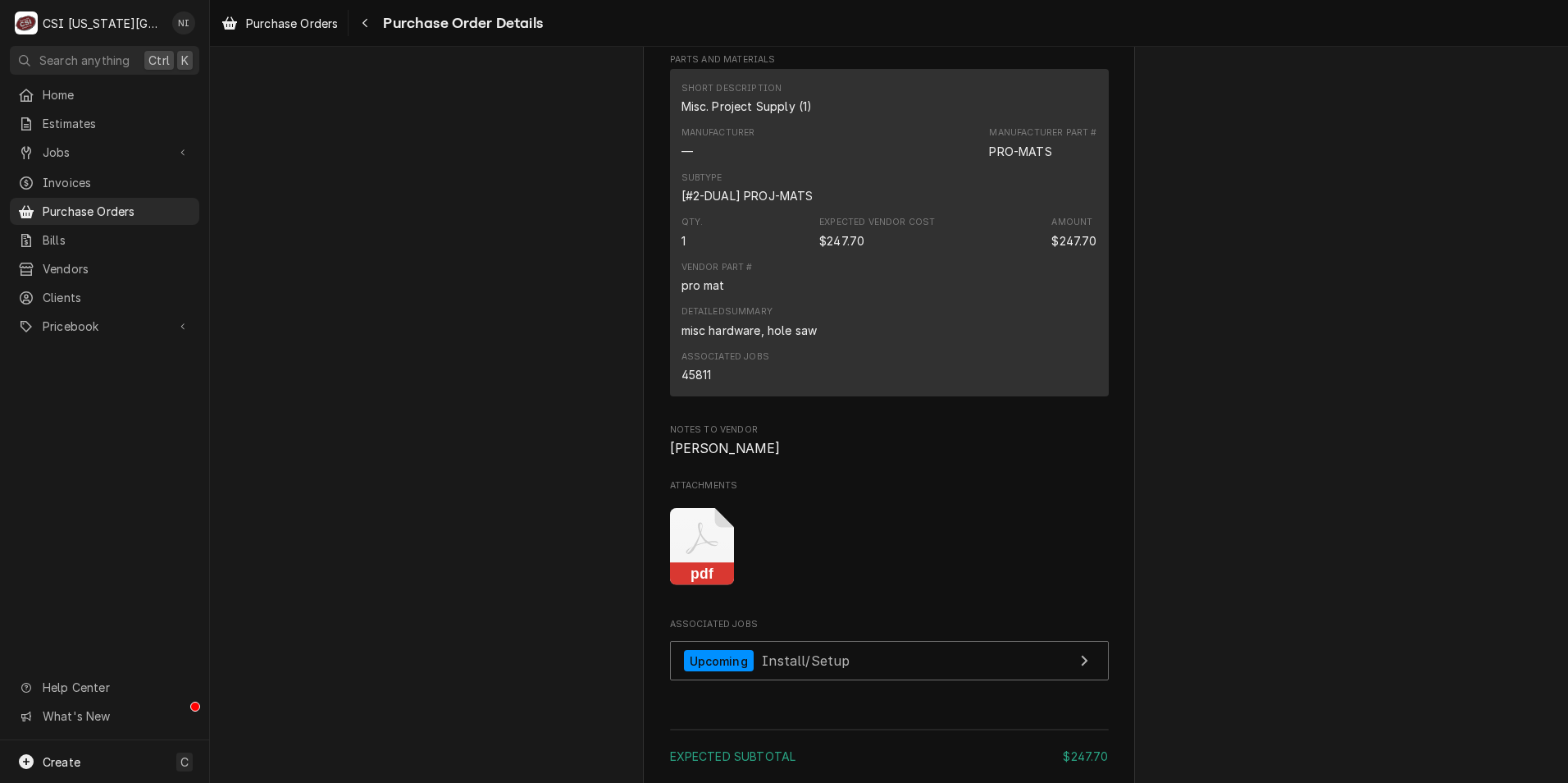
click at [700, 586] on icon "Attachments" at bounding box center [702, 546] width 65 height 78
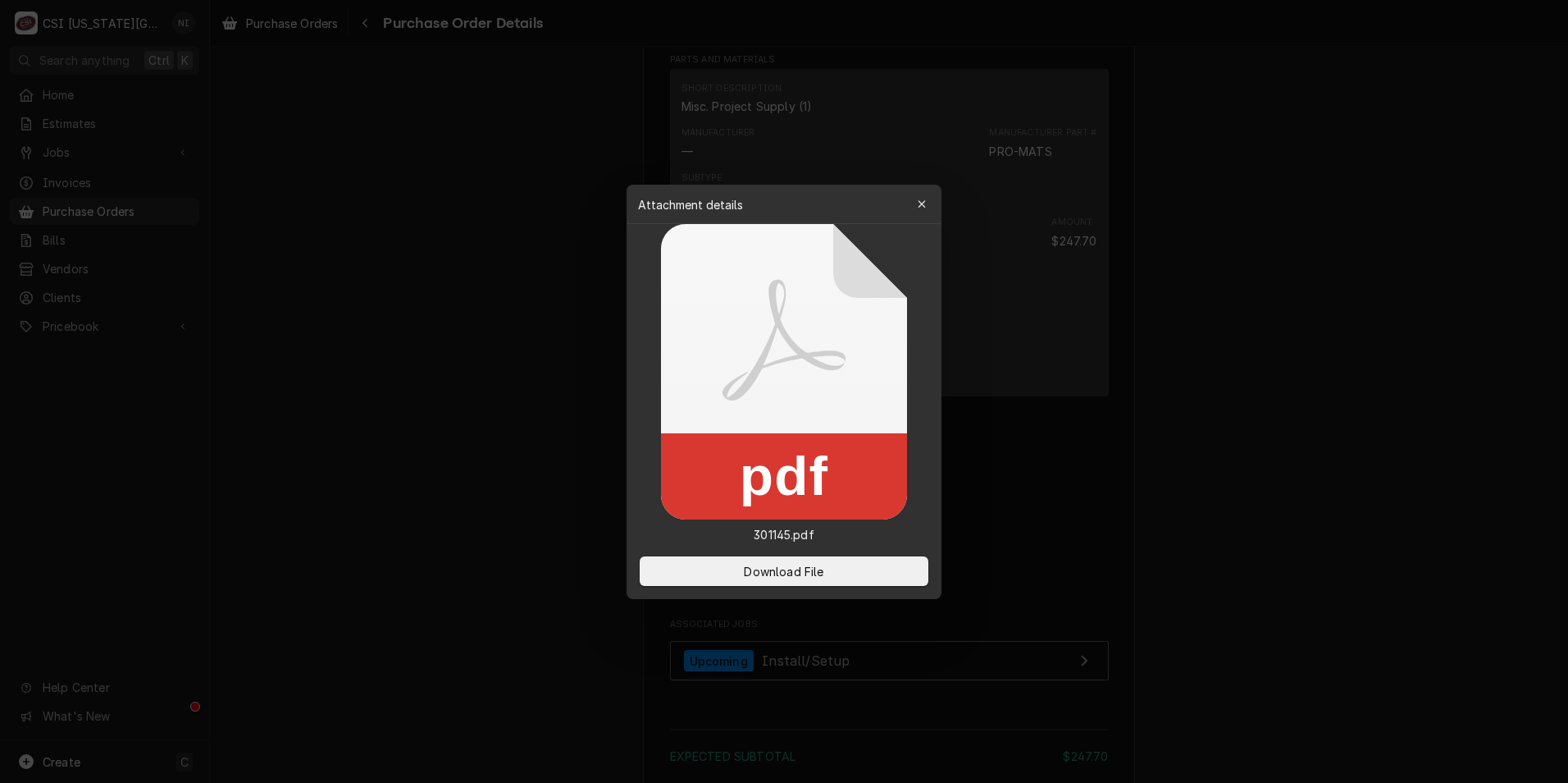
drag, startPoint x: 768, startPoint y: 562, endPoint x: 115, endPoint y: 414, distance: 669.6
click at [768, 563] on button "Download File" at bounding box center [784, 571] width 289 height 29
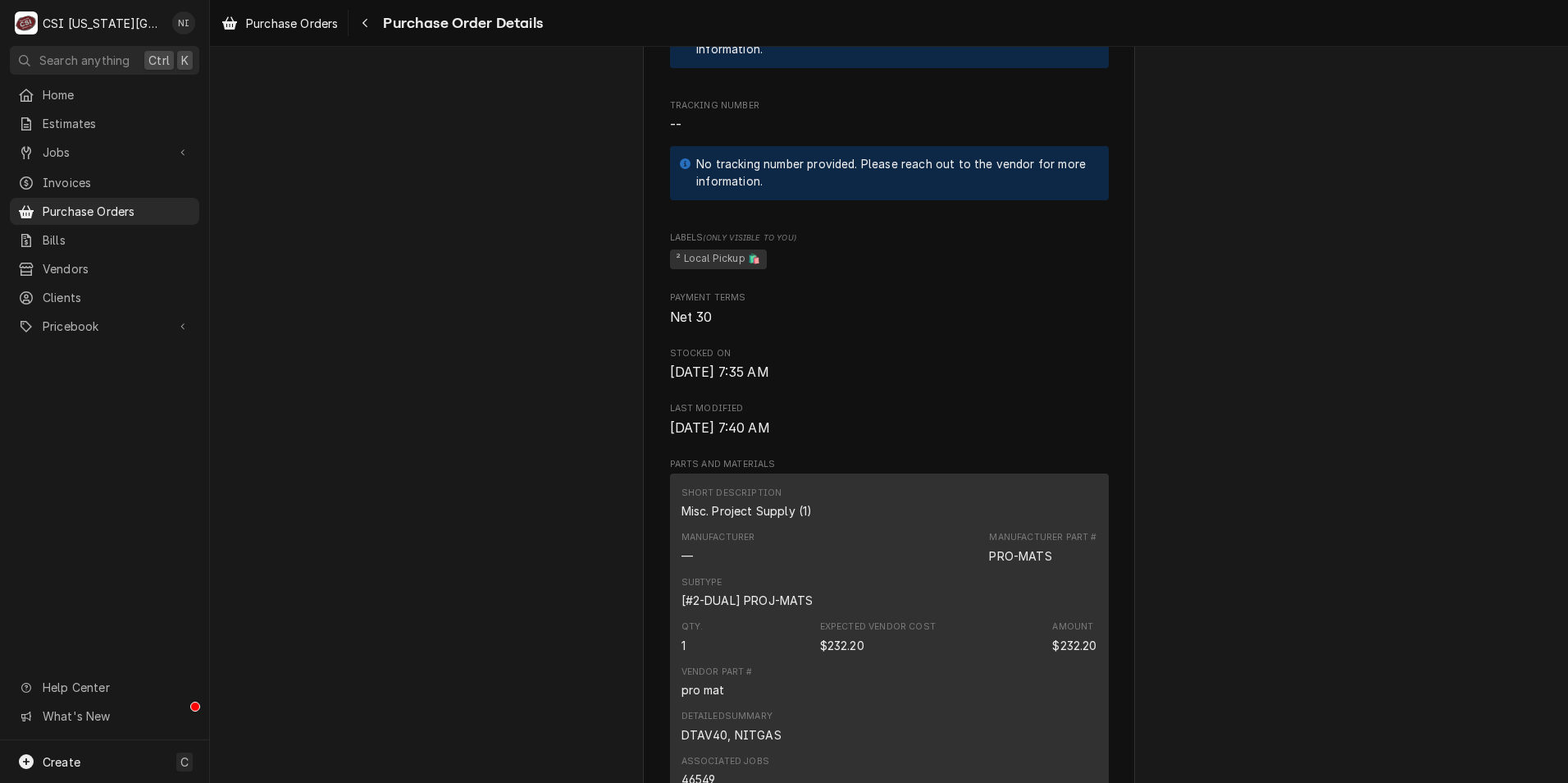
scroll to position [1148, 0]
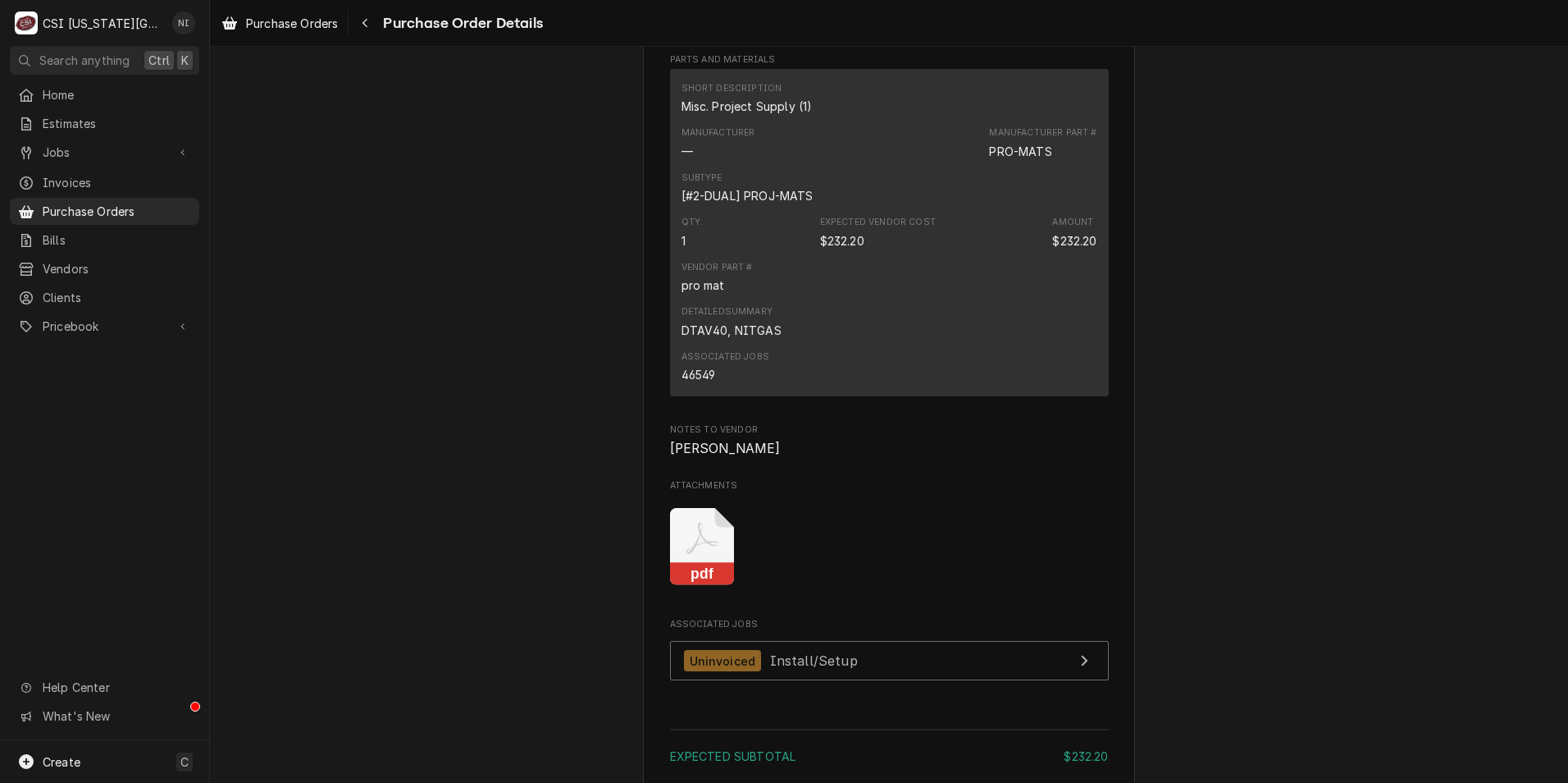
click at [695, 586] on icon "Attachments" at bounding box center [702, 546] width 65 height 78
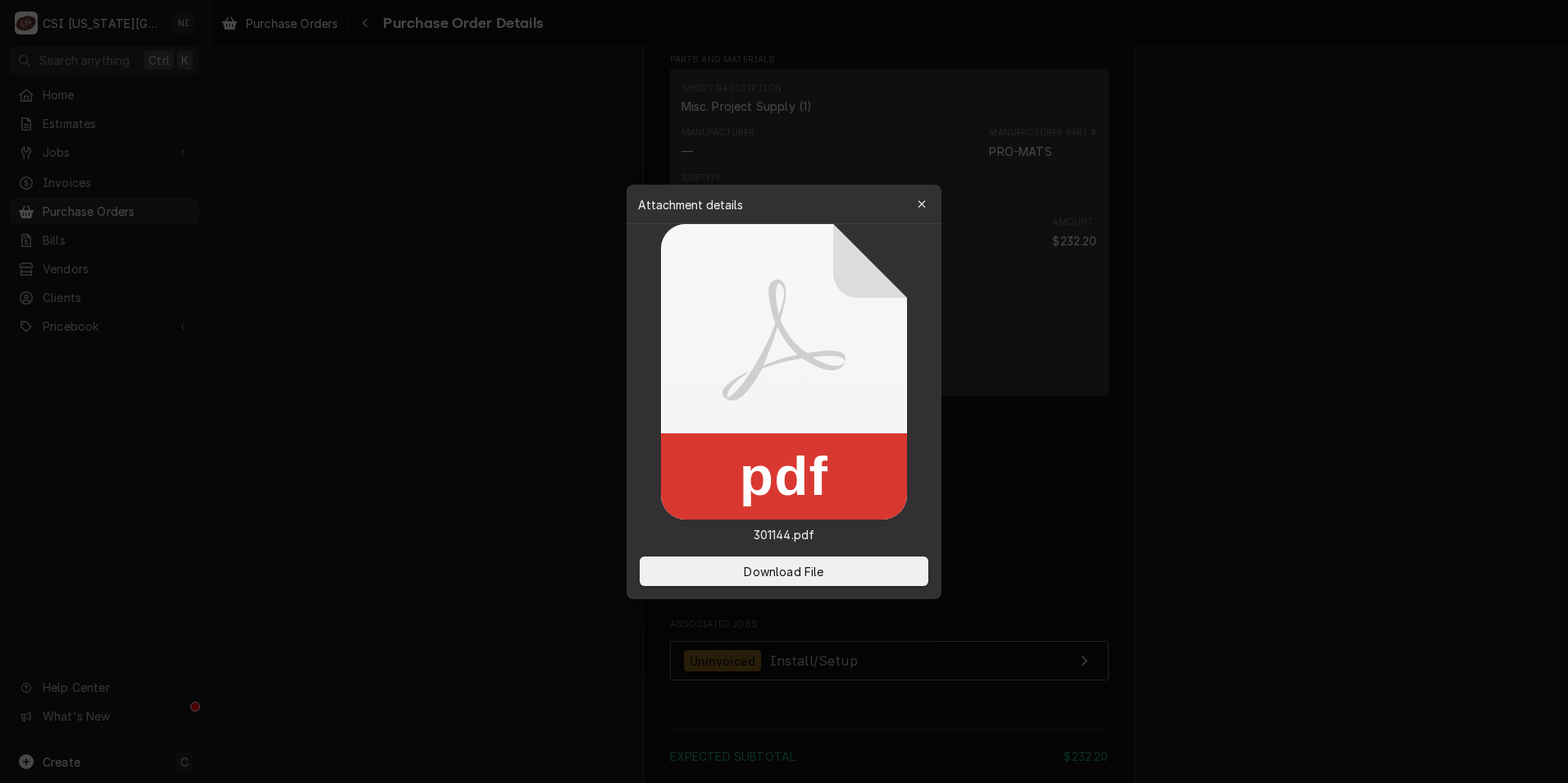
click at [725, 500] on rect at bounding box center [784, 477] width 246 height 86
drag, startPoint x: 790, startPoint y: 580, endPoint x: 814, endPoint y: 569, distance: 26.4
click at [795, 579] on button "Download File" at bounding box center [784, 571] width 289 height 29
